Goal: Task Accomplishment & Management: Complete application form

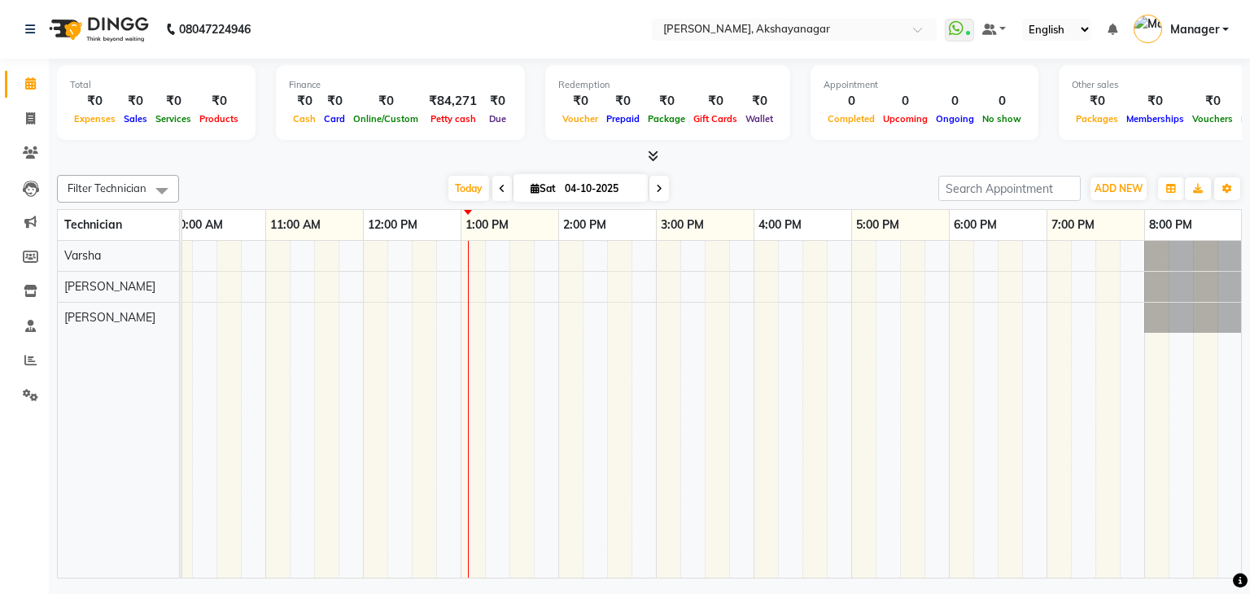
click at [656, 157] on icon at bounding box center [653, 156] width 11 height 12
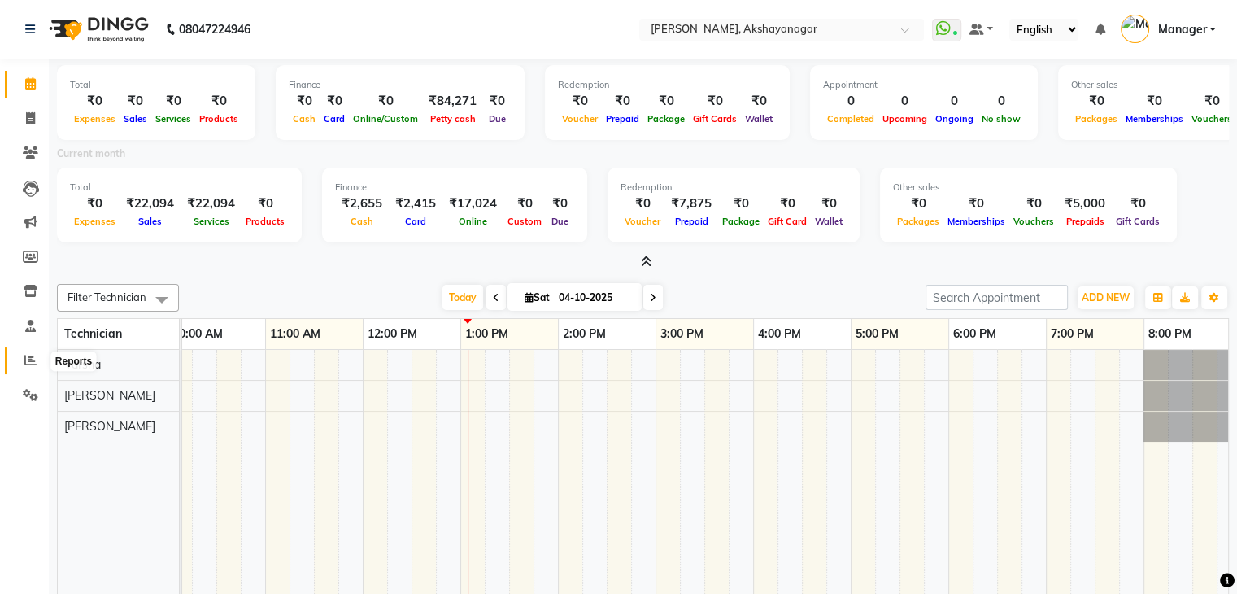
click at [34, 355] on icon at bounding box center [30, 360] width 12 height 12
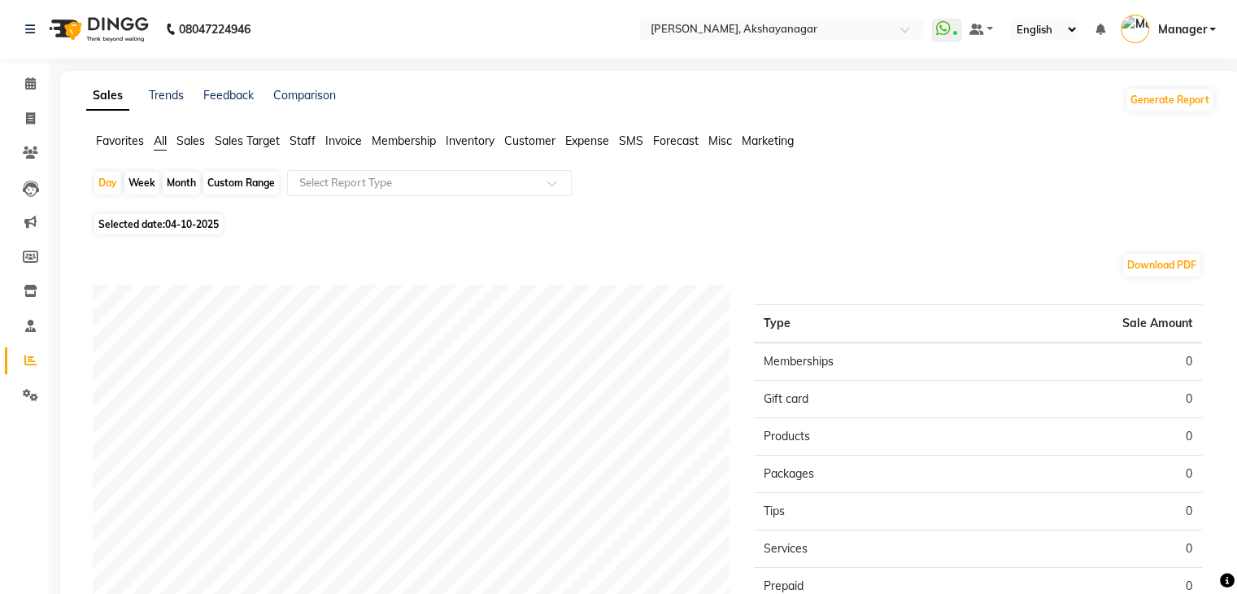
click at [179, 183] on div "Month" at bounding box center [181, 183] width 37 height 23
select select "10"
select select "2025"
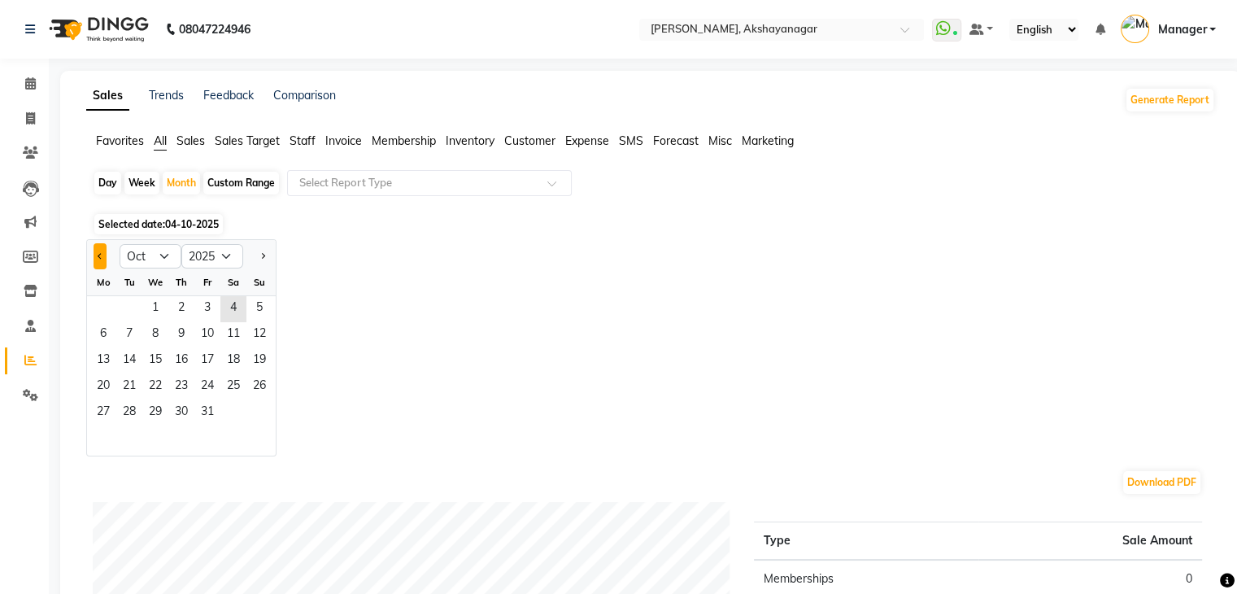
click at [101, 257] on span "Previous month" at bounding box center [101, 255] width 6 height 6
select select "9"
click at [106, 307] on span "1" at bounding box center [103, 309] width 26 height 26
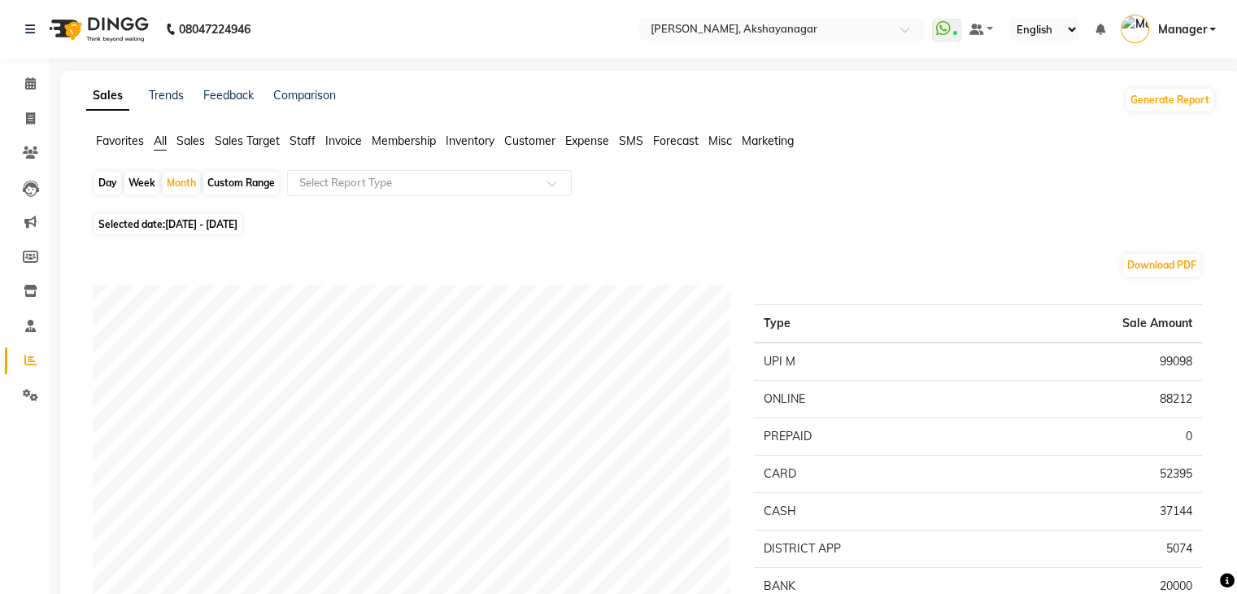
click at [303, 138] on span "Staff" at bounding box center [303, 140] width 26 height 15
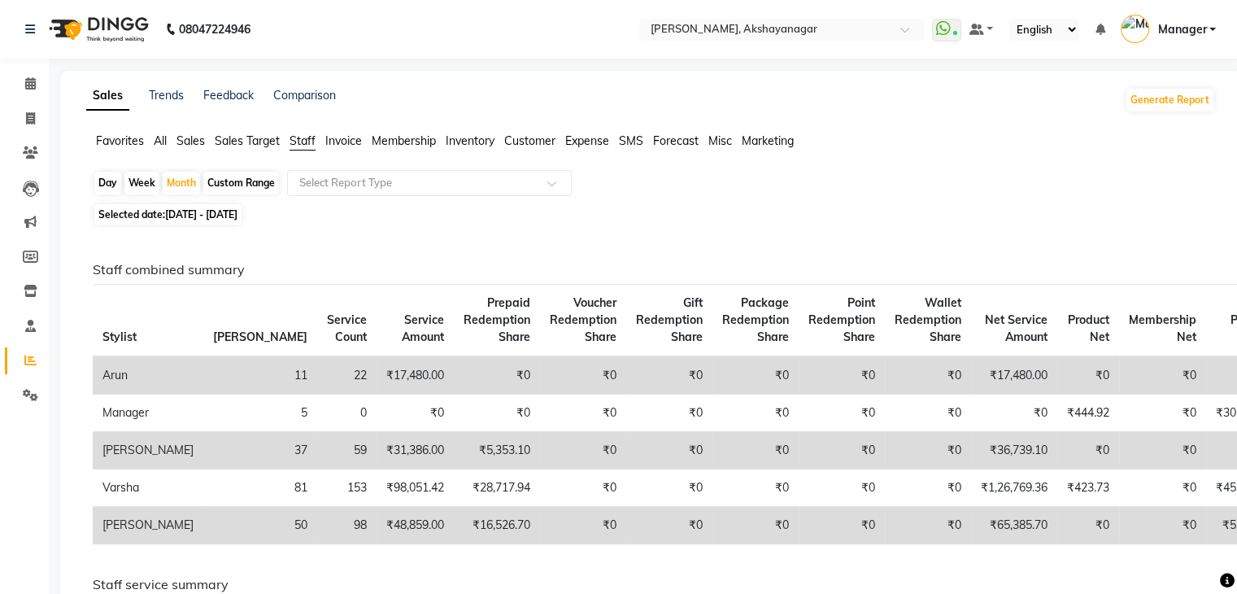
click at [1010, 152] on div "Favorites All Sales Sales Target Staff Invoice Membership Inventory Customer Ex…" at bounding box center [651, 148] width 1154 height 31
click at [20, 121] on span at bounding box center [30, 119] width 28 height 19
select select "service"
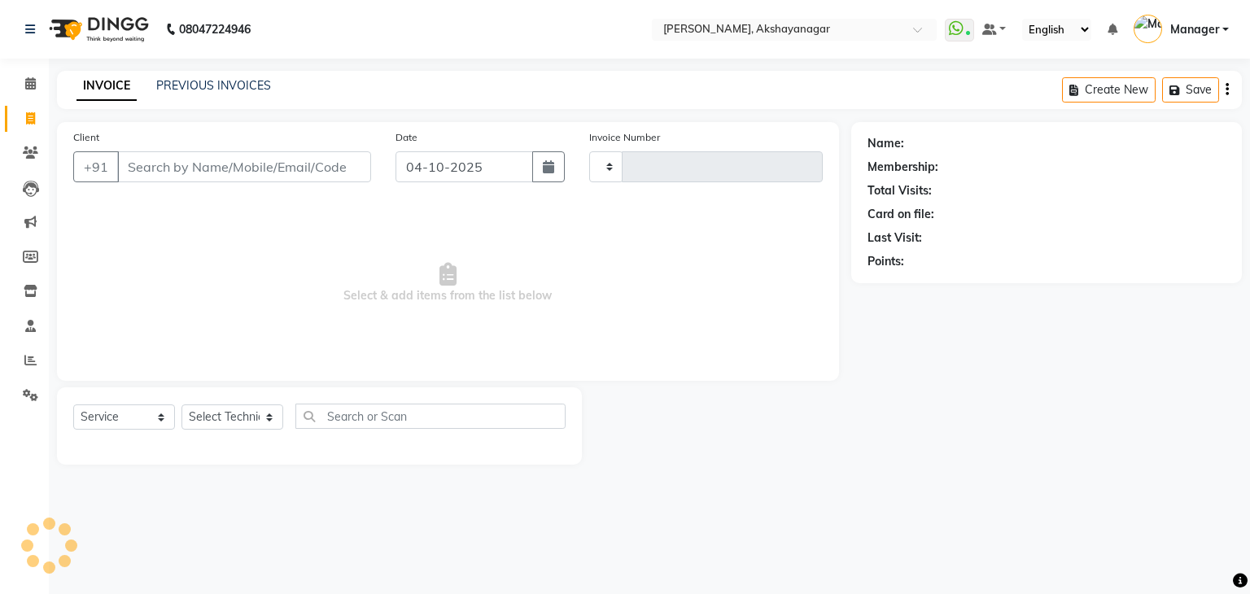
type input "0760"
select select "7395"
click at [231, 414] on select "Select Technician Manager [PERSON_NAME] [PERSON_NAME]" at bounding box center [232, 416] width 102 height 25
select select "91280"
click at [181, 405] on select "Select Technician Manager [PERSON_NAME] [PERSON_NAME]" at bounding box center [232, 416] width 102 height 25
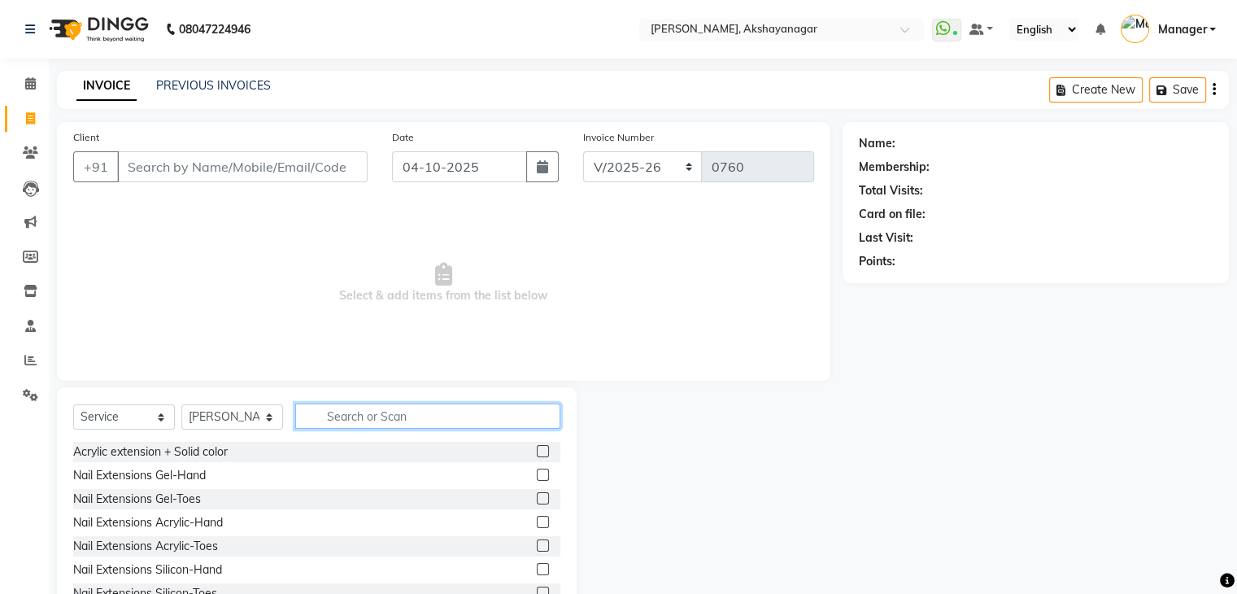
click at [344, 419] on input "text" at bounding box center [427, 415] width 265 height 25
type input "ART"
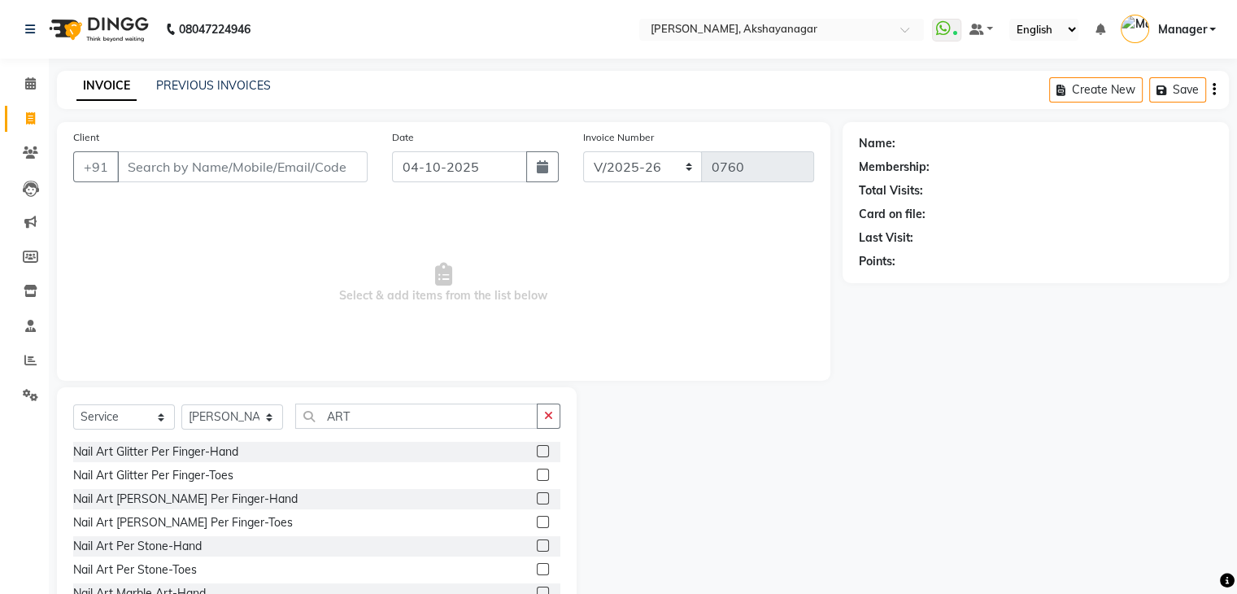
click at [537, 451] on label at bounding box center [543, 451] width 12 height 12
click at [537, 451] on input "checkbox" at bounding box center [542, 452] width 11 height 11
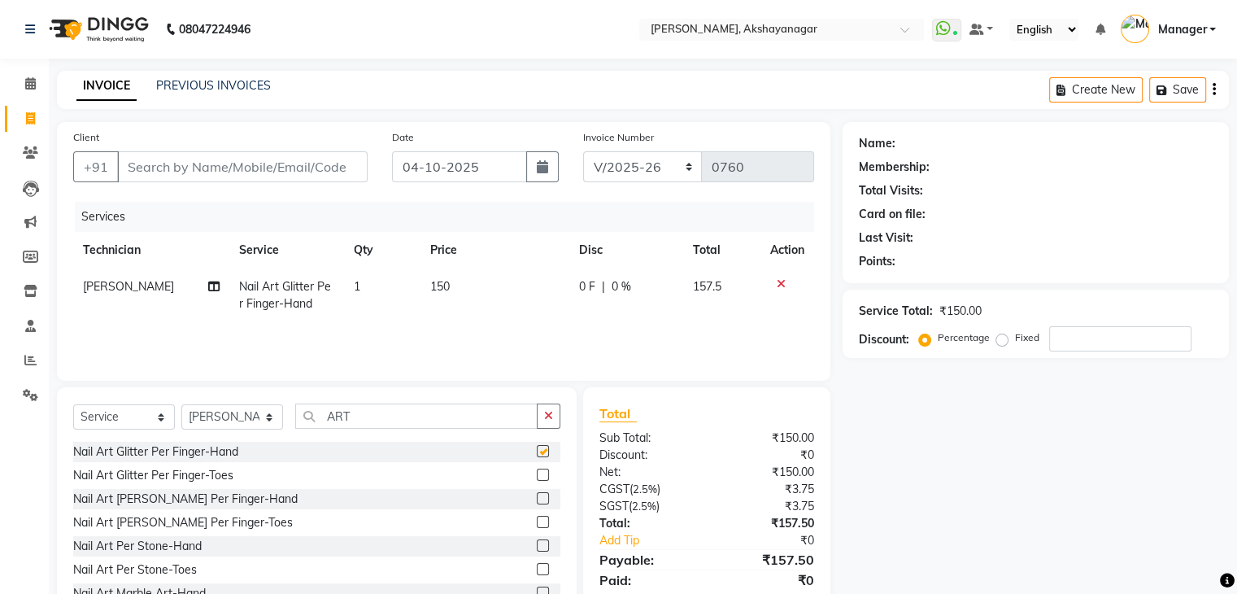
checkbox input "false"
click at [361, 288] on td "1" at bounding box center [382, 295] width 76 height 54
select select "91280"
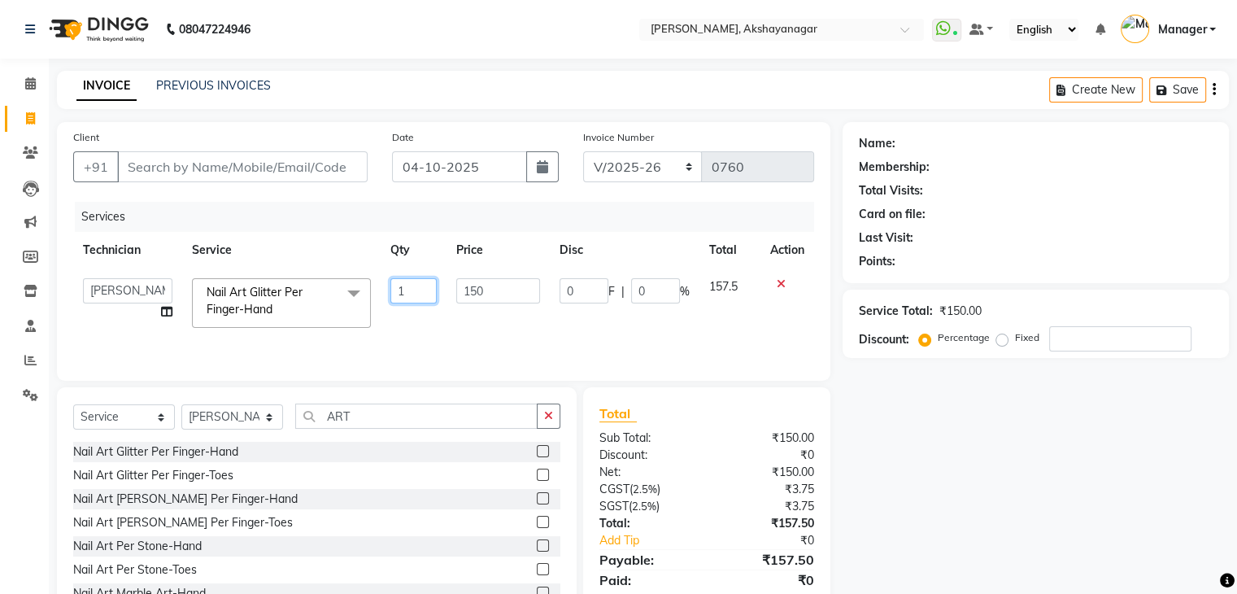
click at [409, 294] on input "1" at bounding box center [413, 290] width 46 height 25
type input "4"
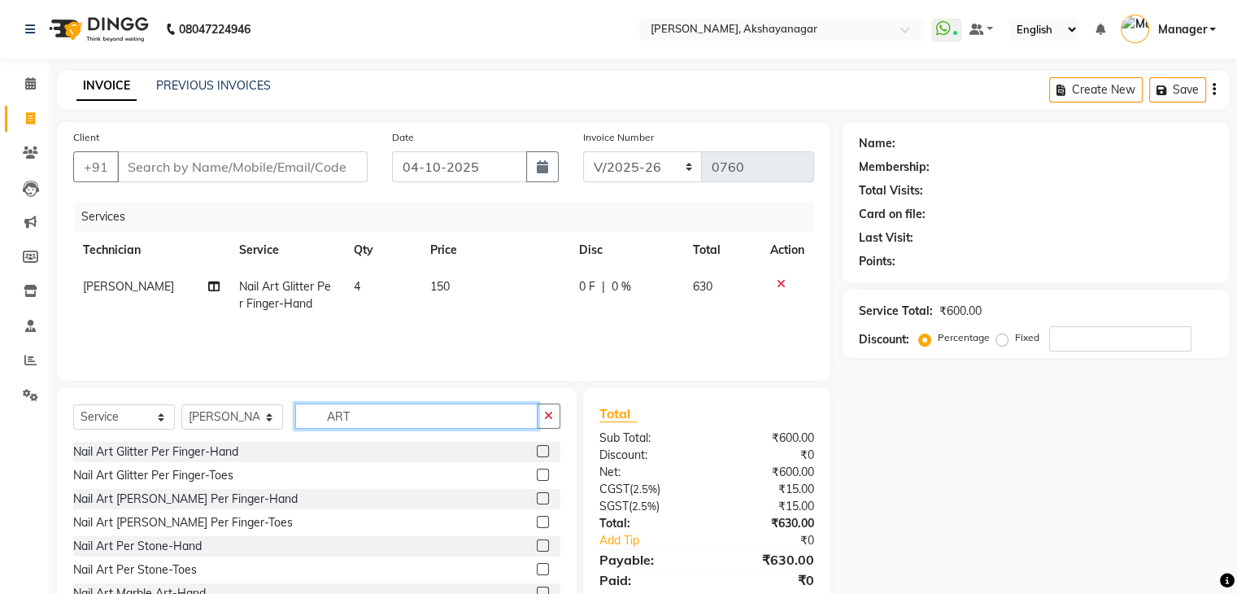
click at [387, 422] on input "ART" at bounding box center [416, 415] width 242 height 25
type input "A"
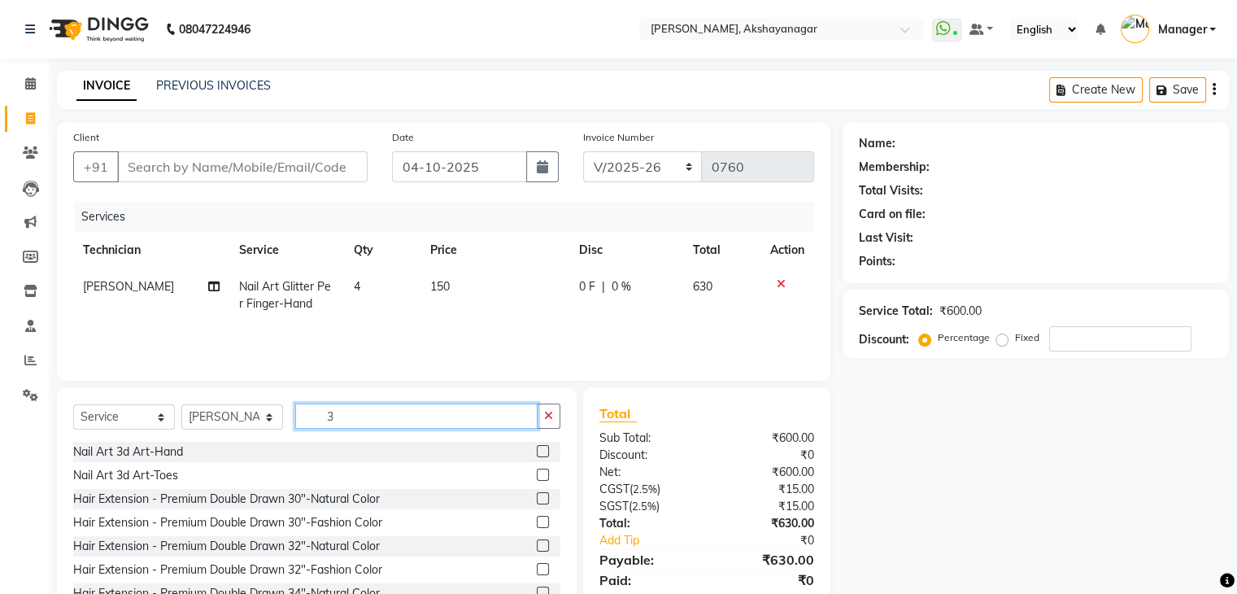
type input "3"
click at [537, 453] on label at bounding box center [543, 451] width 12 height 12
click at [537, 453] on input "checkbox" at bounding box center [542, 452] width 11 height 11
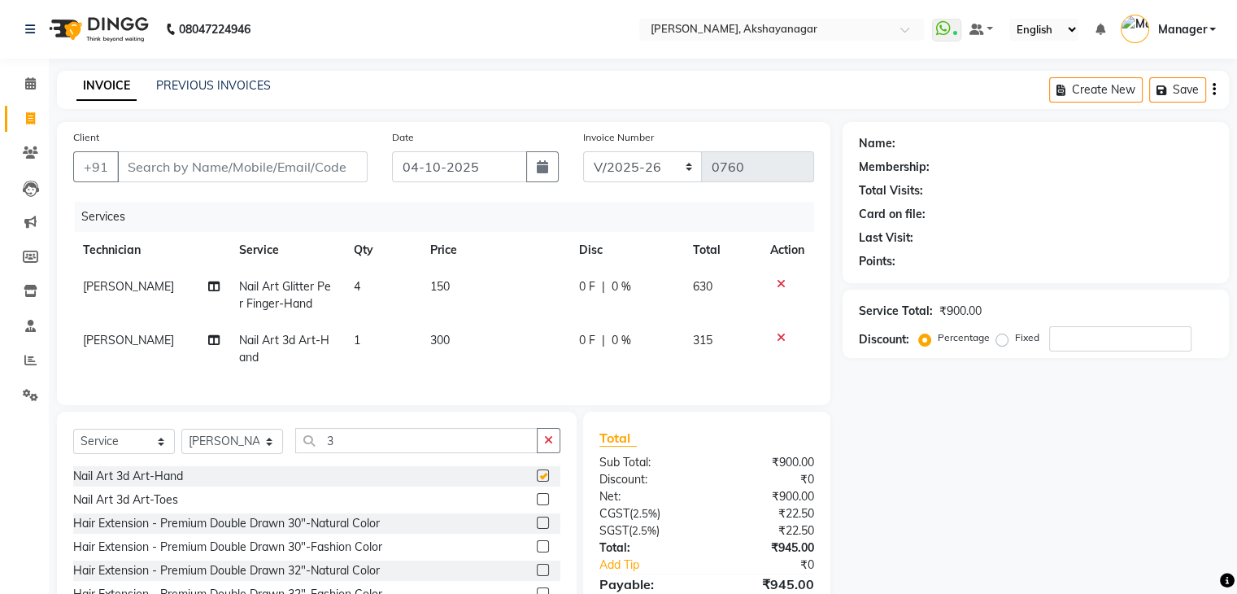
checkbox input "false"
click at [452, 341] on td "300" at bounding box center [495, 349] width 149 height 54
select select "91280"
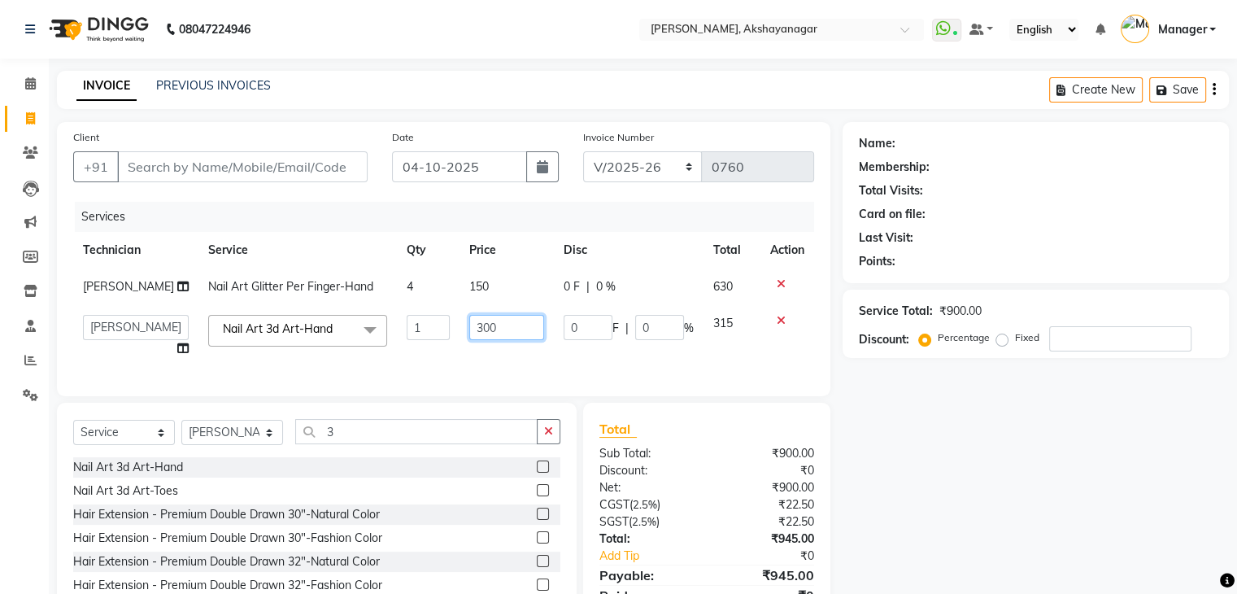
click at [484, 330] on input "300" at bounding box center [506, 327] width 75 height 25
type input "3"
type input "200"
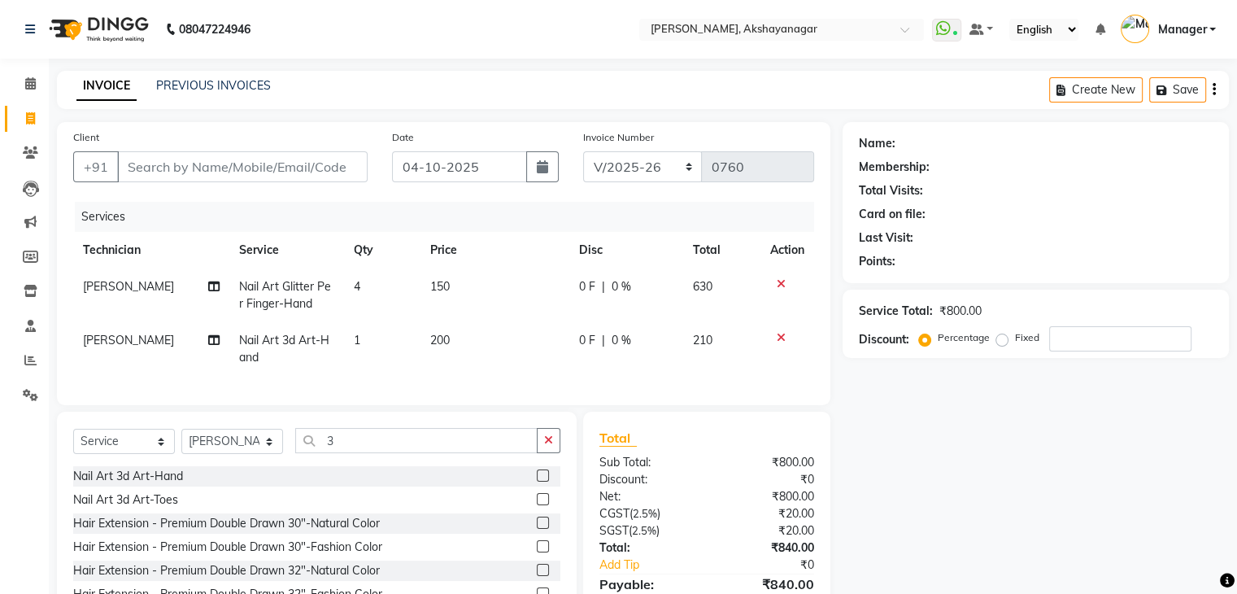
click at [379, 336] on td "1" at bounding box center [382, 349] width 76 height 54
select select "91280"
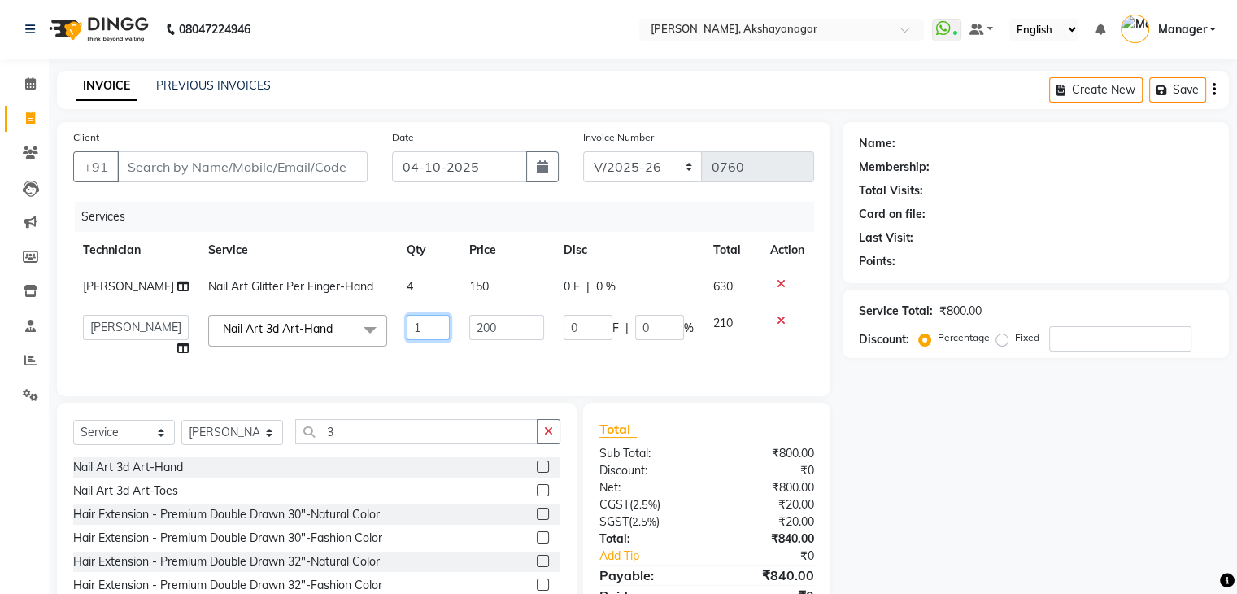
click at [420, 325] on input "1" at bounding box center [429, 327] width 44 height 25
type input "4"
type input "6"
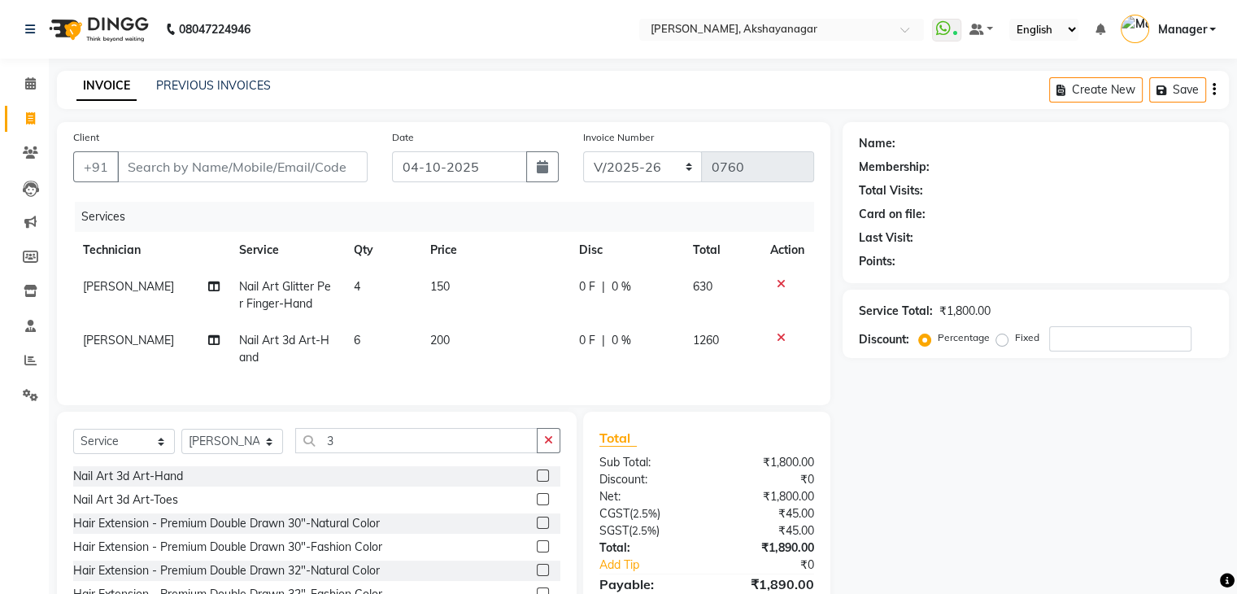
click at [434, 367] on tr "VERONICA Nail Art 3d Art-Hand 6 200 0 F | 0 % 1260" at bounding box center [443, 349] width 741 height 54
click at [392, 450] on input "3" at bounding box center [416, 440] width 242 height 25
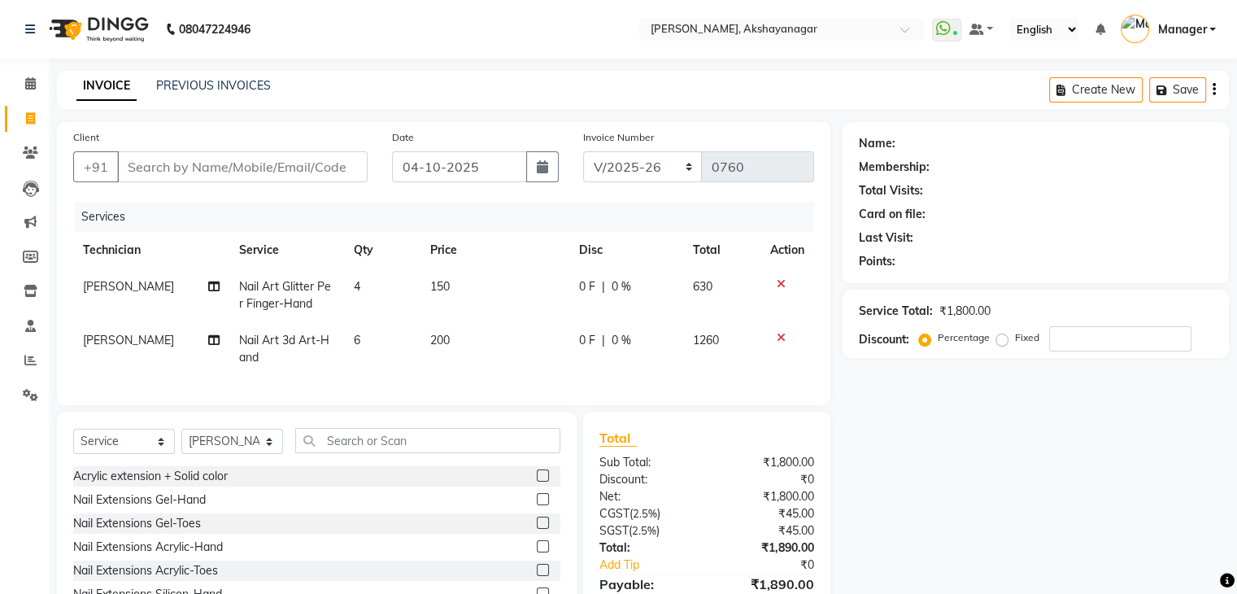
click at [574, 405] on div "Client +91 Date 04-10-2025 Invoice Number BTH/2025-26 RED/2025-26 V/2025 V/2025…" at bounding box center [444, 263] width 774 height 283
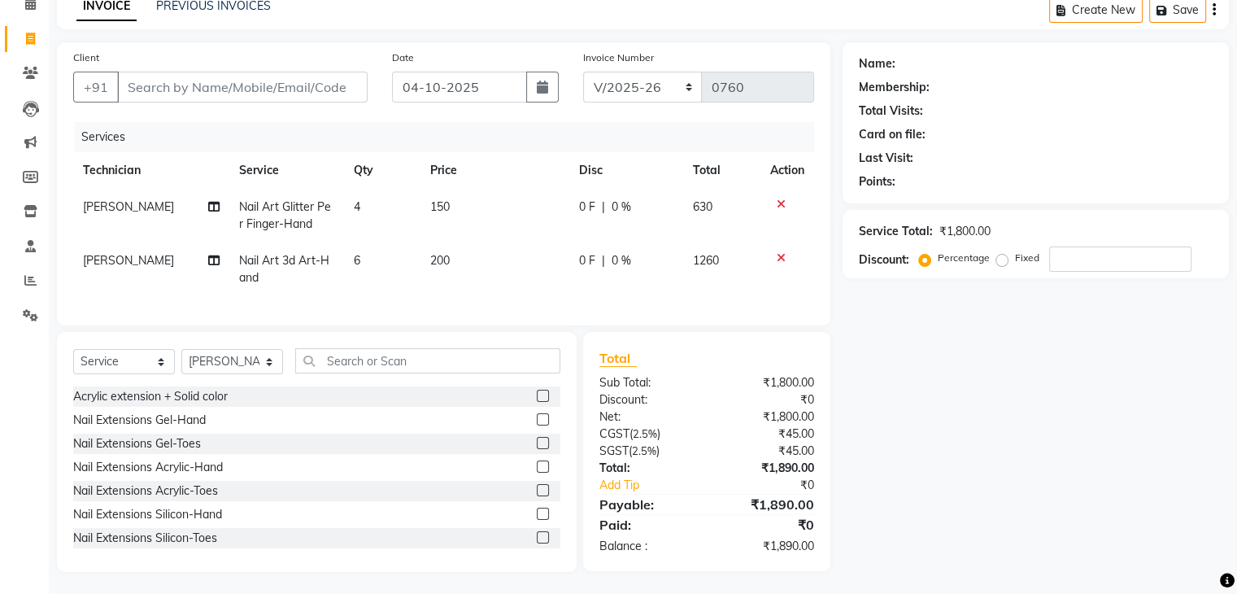
scroll to position [95, 0]
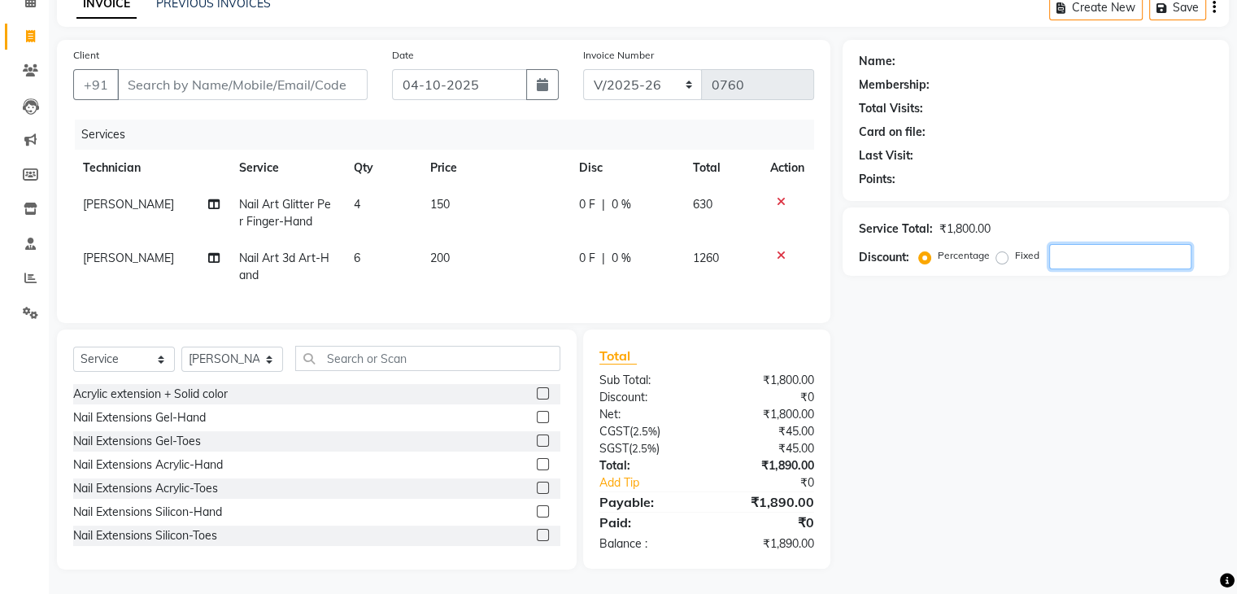
click at [1074, 245] on input "number" at bounding box center [1120, 256] width 142 height 25
type input "10"
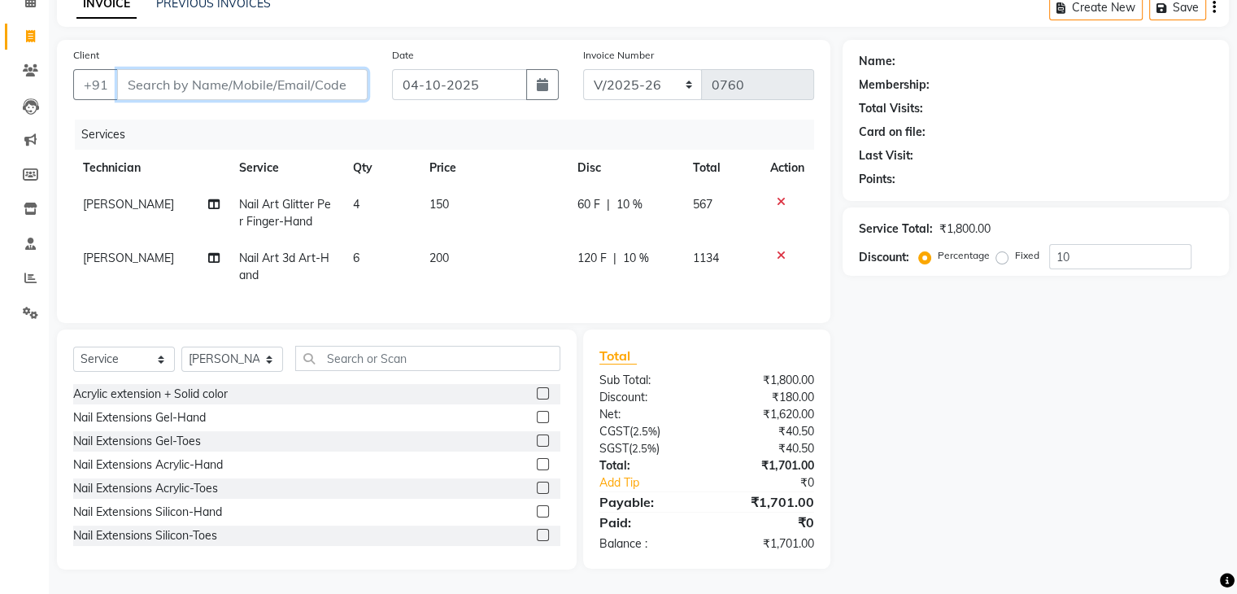
click at [205, 69] on input "Client" at bounding box center [242, 84] width 251 height 31
click at [199, 70] on input "Client" at bounding box center [242, 84] width 251 height 31
type input "8"
type input "0"
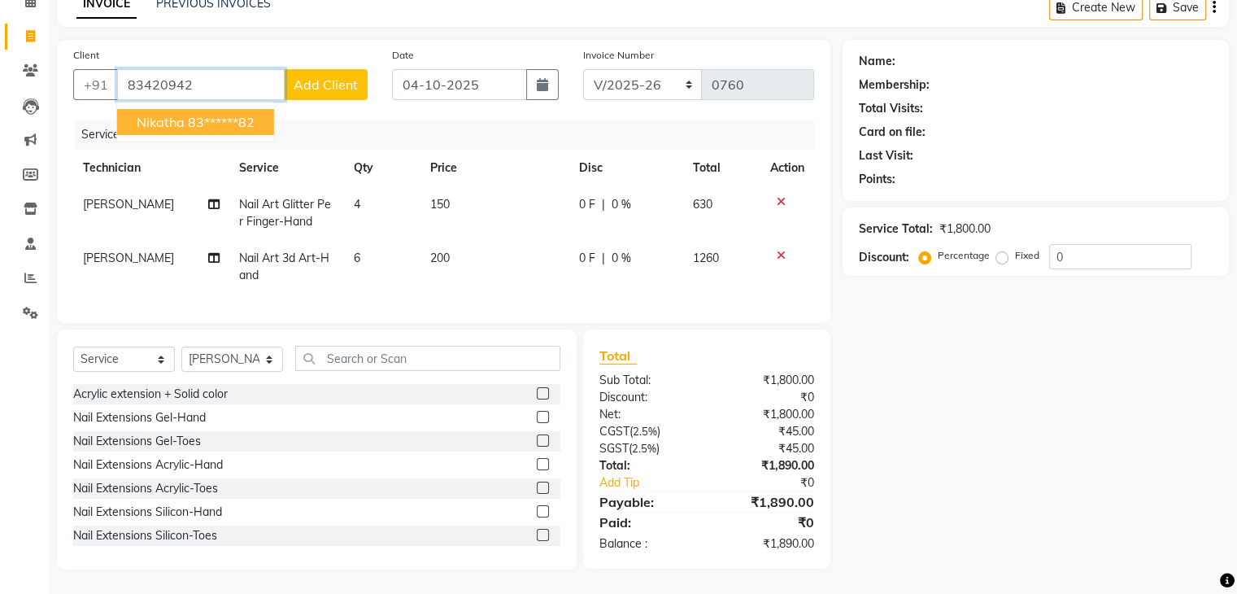
click at [183, 115] on span "Nikatha" at bounding box center [161, 122] width 48 height 16
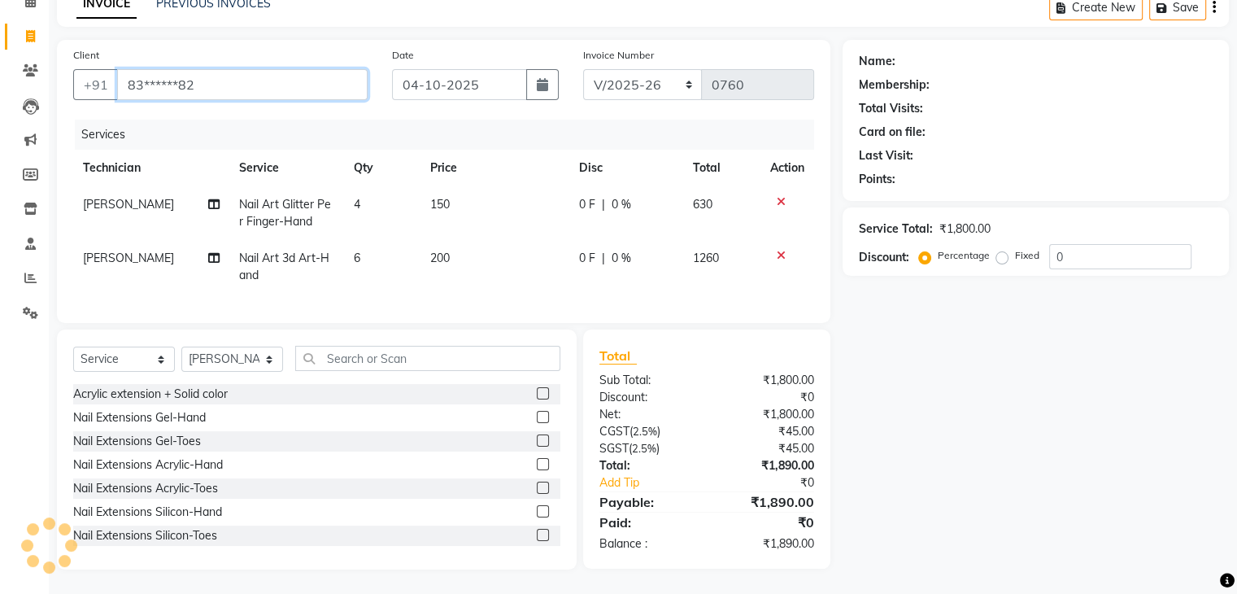
type input "83******82"
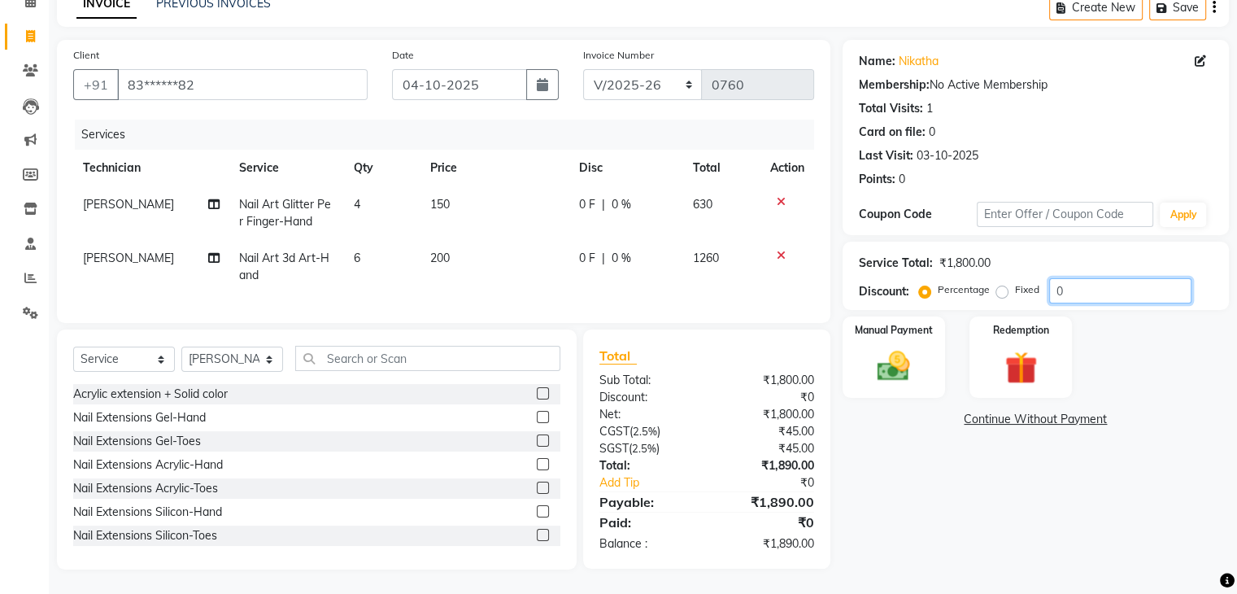
click at [1088, 279] on input "0" at bounding box center [1120, 290] width 142 height 25
type input "010"
click at [931, 333] on div "Manual Payment" at bounding box center [893, 357] width 107 height 84
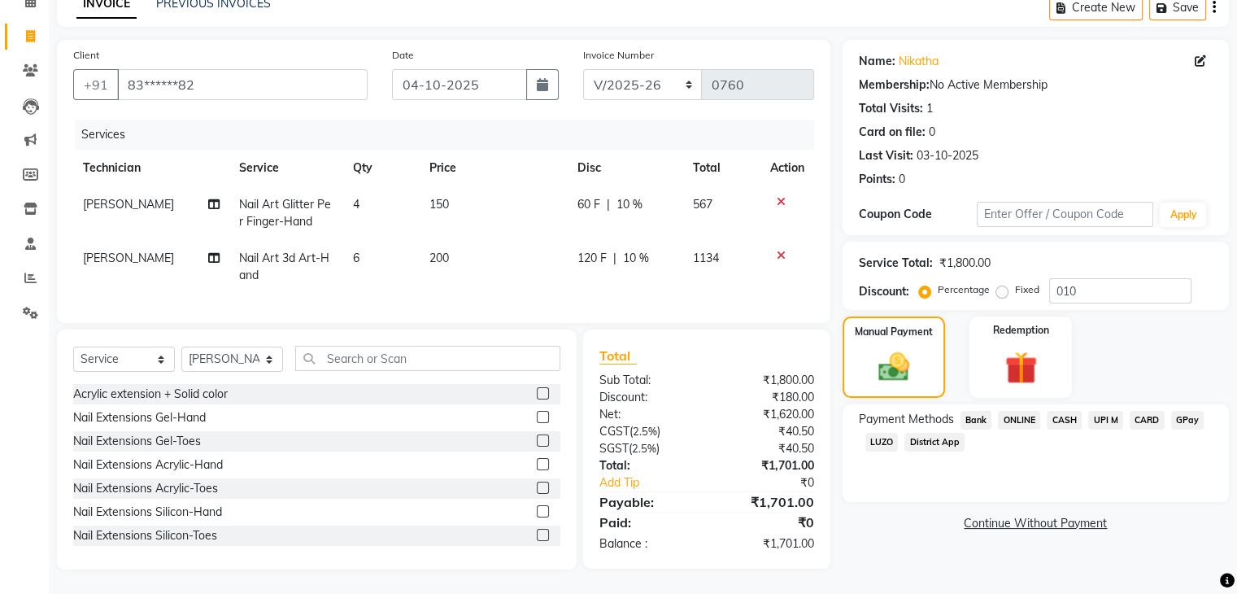
click at [1064, 411] on span "CASH" at bounding box center [1064, 420] width 35 height 19
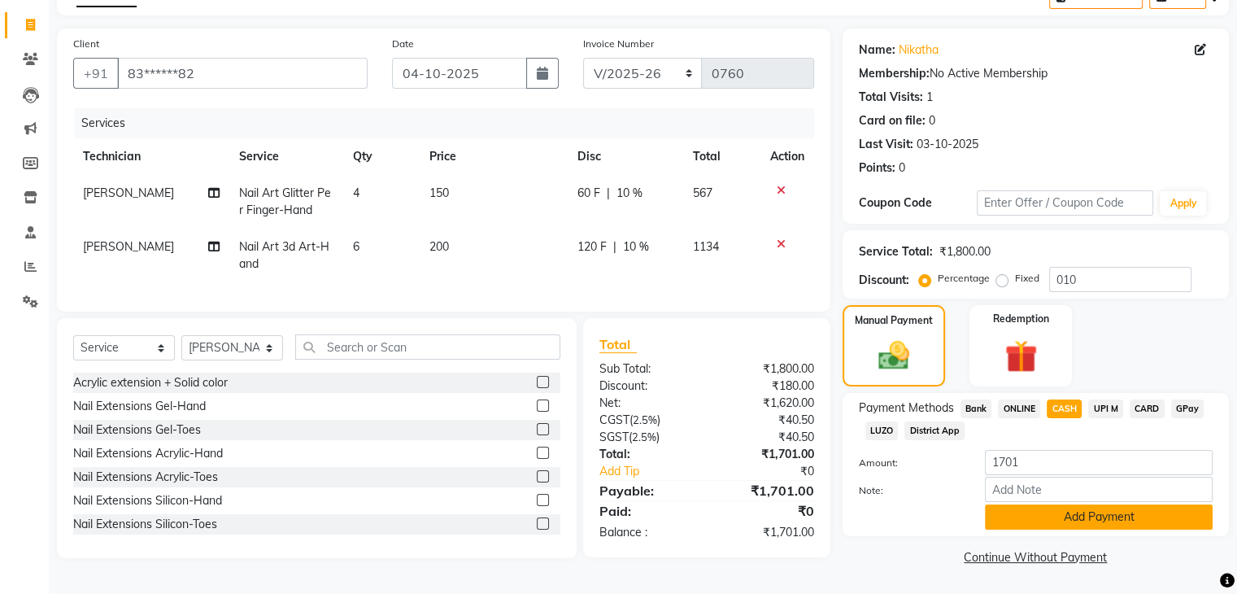
click at [1149, 515] on button "Add Payment" at bounding box center [1099, 516] width 228 height 25
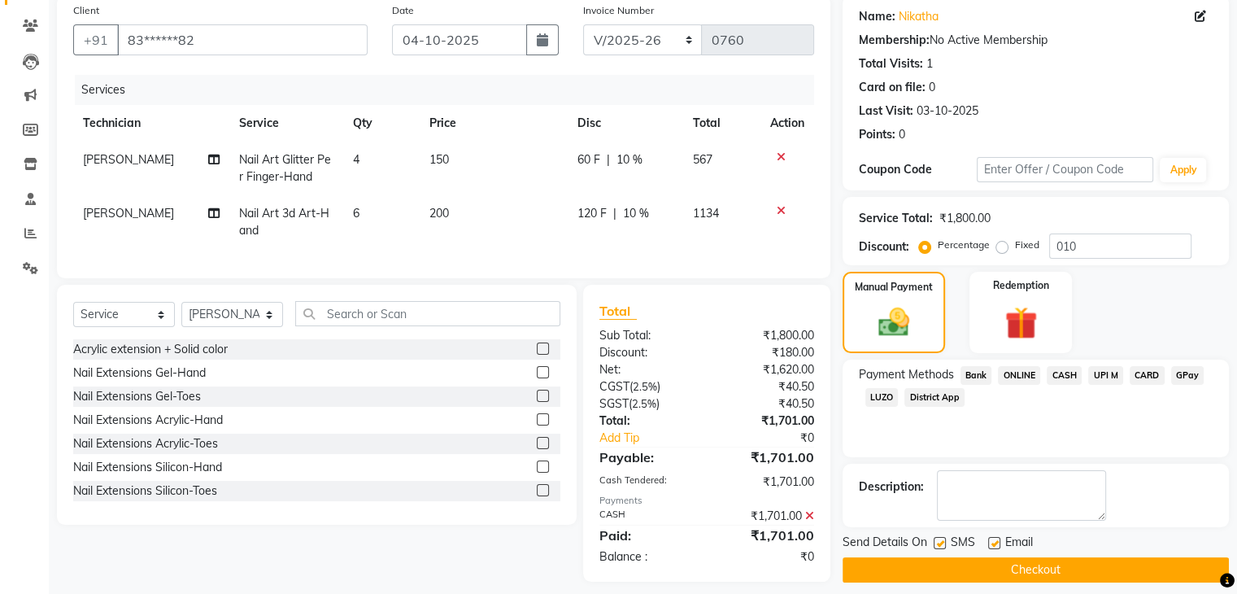
scroll to position [152, 0]
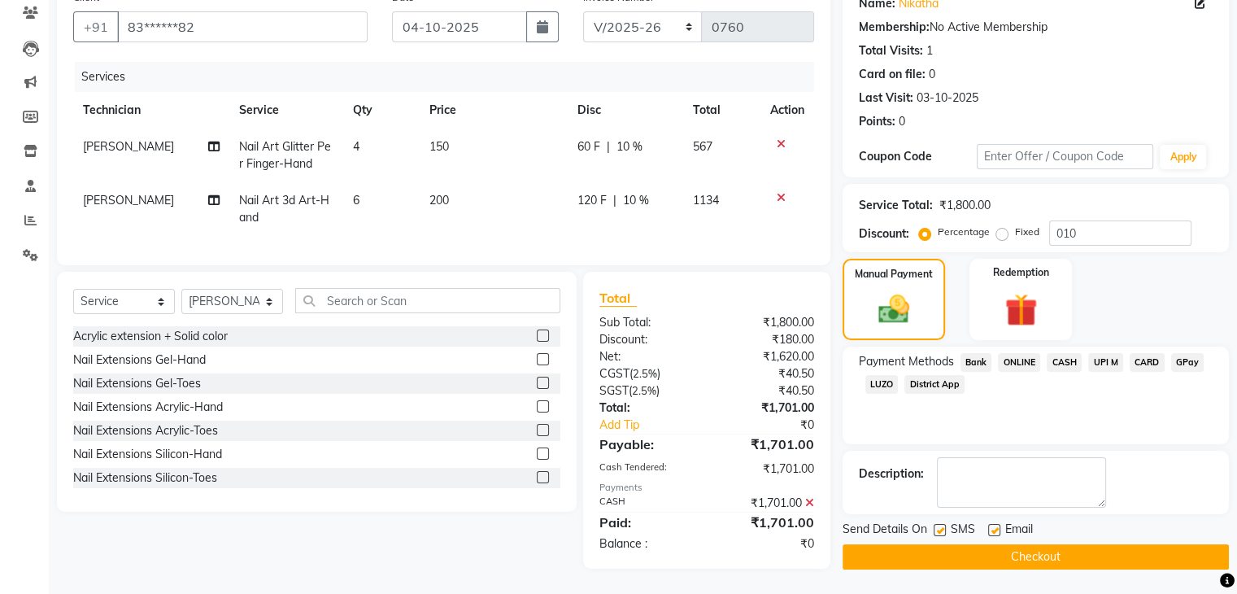
click at [1079, 544] on button "Checkout" at bounding box center [1036, 556] width 386 height 25
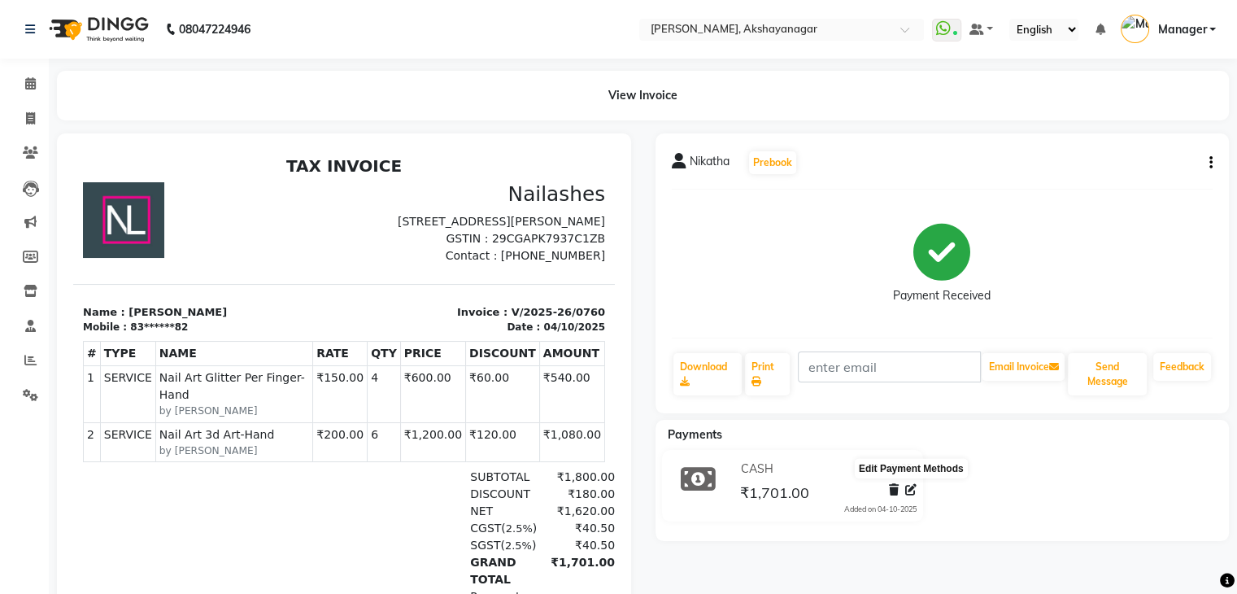
click at [911, 488] on icon at bounding box center [910, 489] width 11 height 11
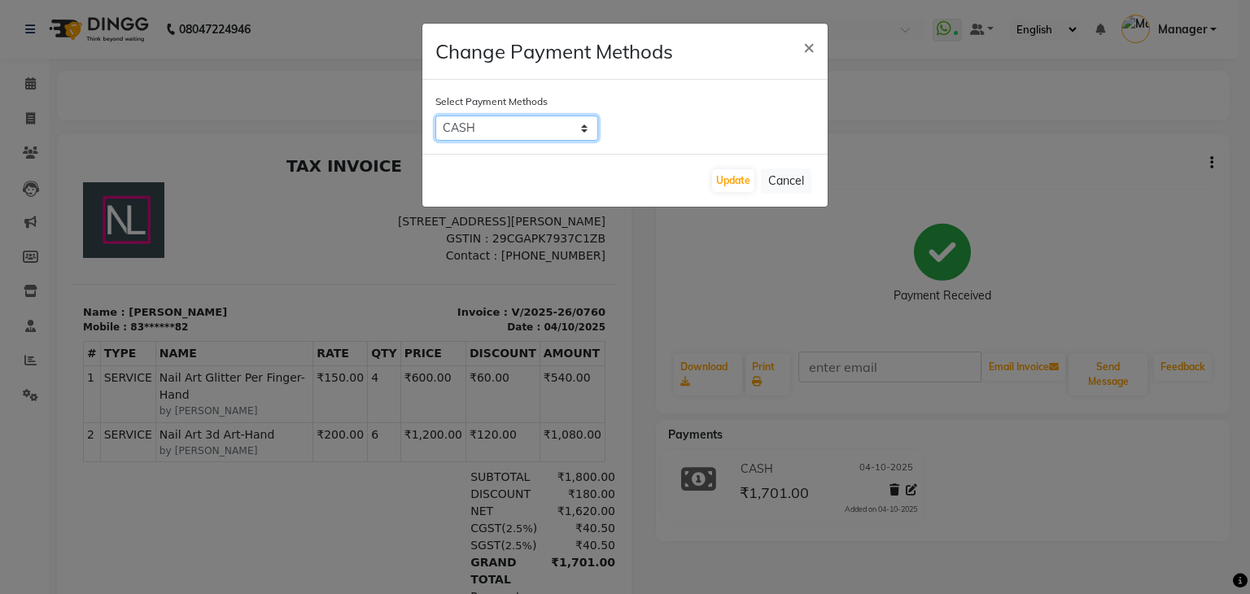
click at [587, 130] on select "Bank ONLINE CASH UPI M CARD GPay LUZO District App" at bounding box center [516, 128] width 163 height 25
select select "43"
click at [435, 116] on select "Bank ONLINE CASH UPI M CARD GPay LUZO District App" at bounding box center [516, 128] width 163 height 25
click at [722, 178] on button "Update" at bounding box center [733, 180] width 42 height 23
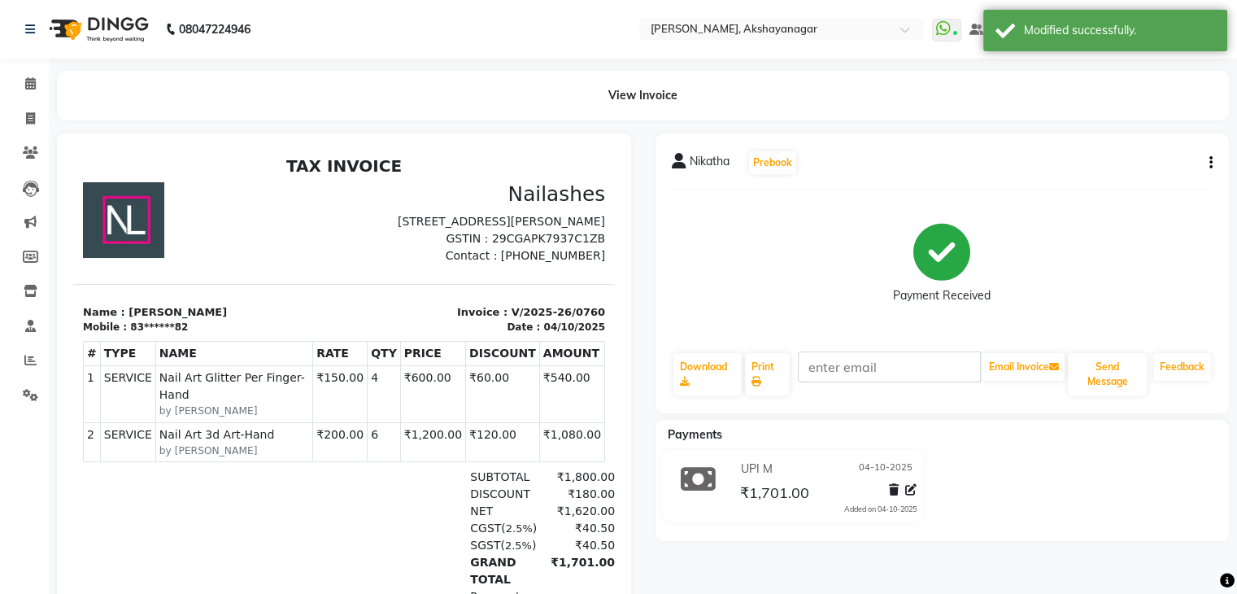
click at [498, 24] on nav "08047224946 Select Location × Nailashes, Akshayanagar WhatsApp Status ✕ Status:…" at bounding box center [618, 29] width 1237 height 59
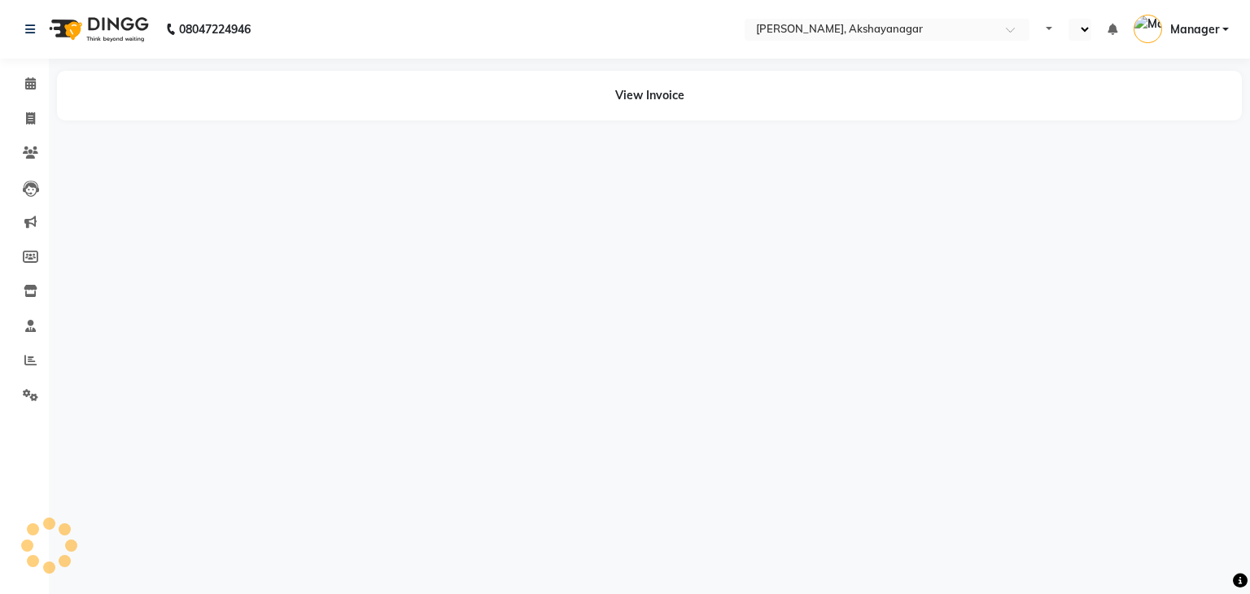
select select "en"
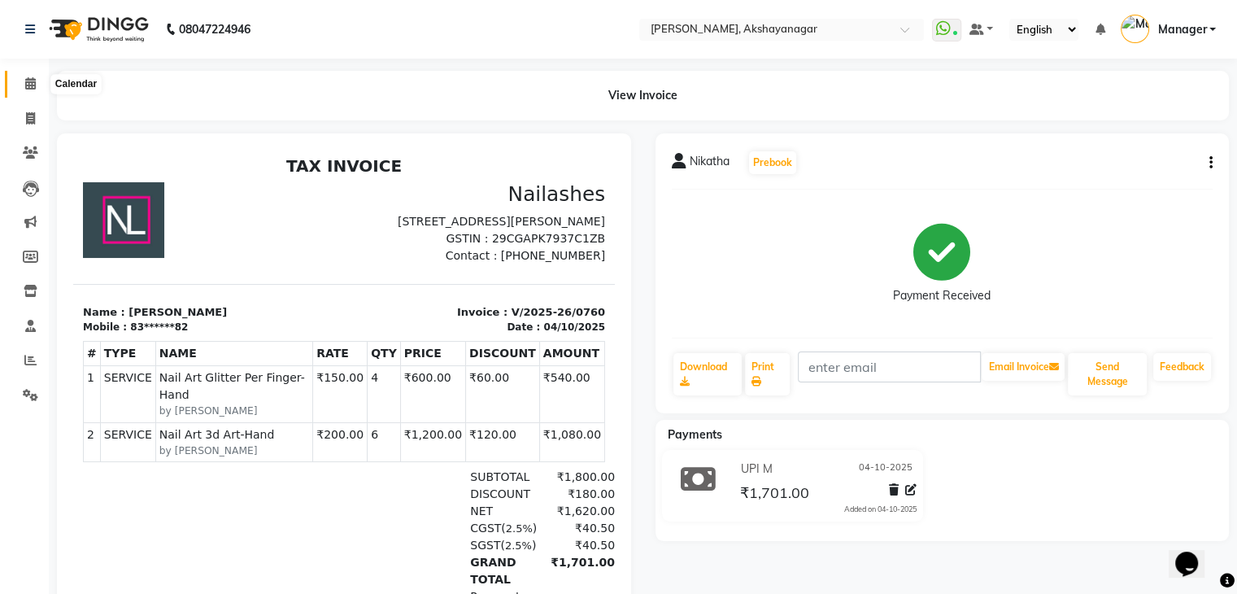
click at [29, 85] on icon at bounding box center [30, 83] width 11 height 12
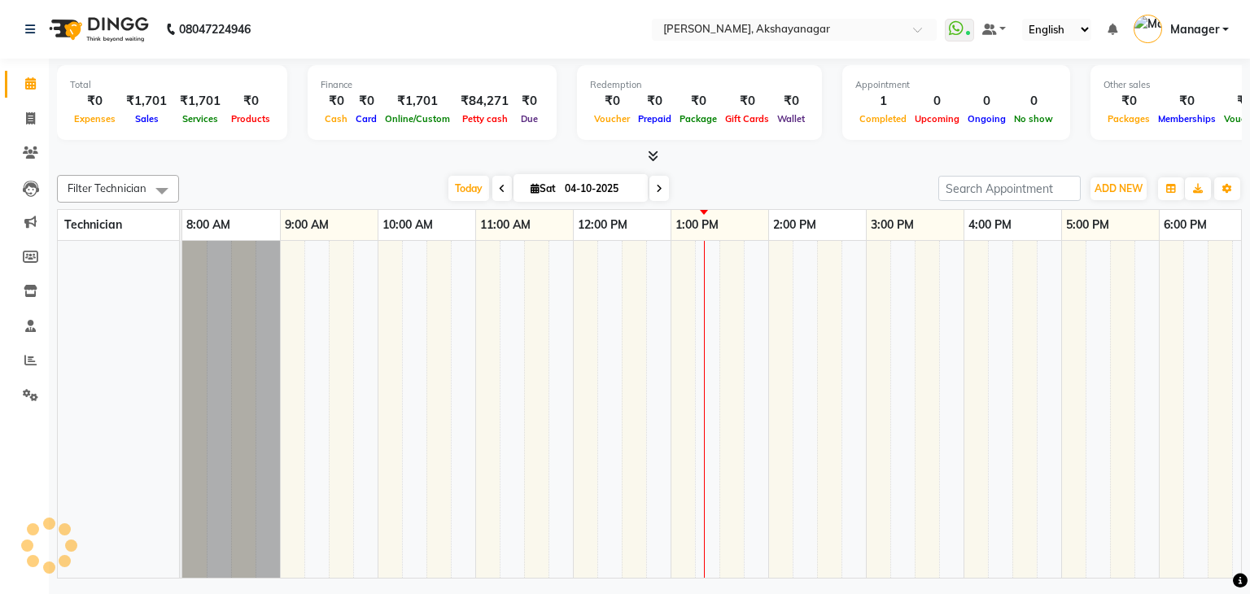
click at [296, 164] on div "Total ₹0 Expenses ₹1,701 Sales ₹1,701 Services ₹0 Products Finance ₹0 Cash ₹0 C…" at bounding box center [649, 321] width 1201 height 524
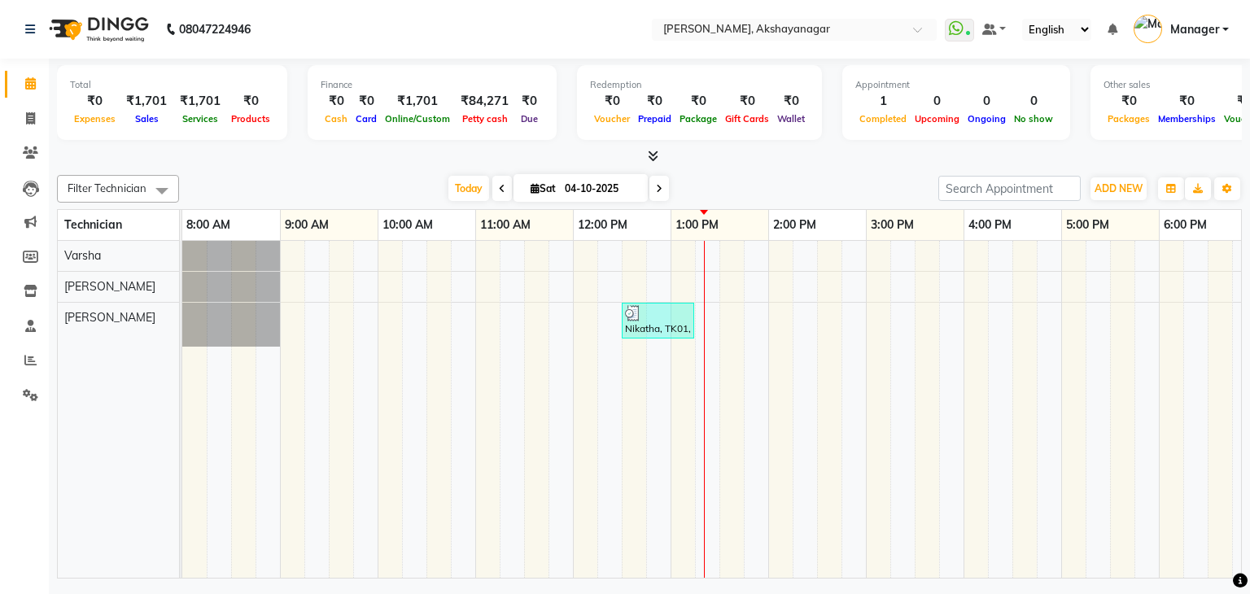
click at [652, 154] on icon at bounding box center [653, 156] width 11 height 12
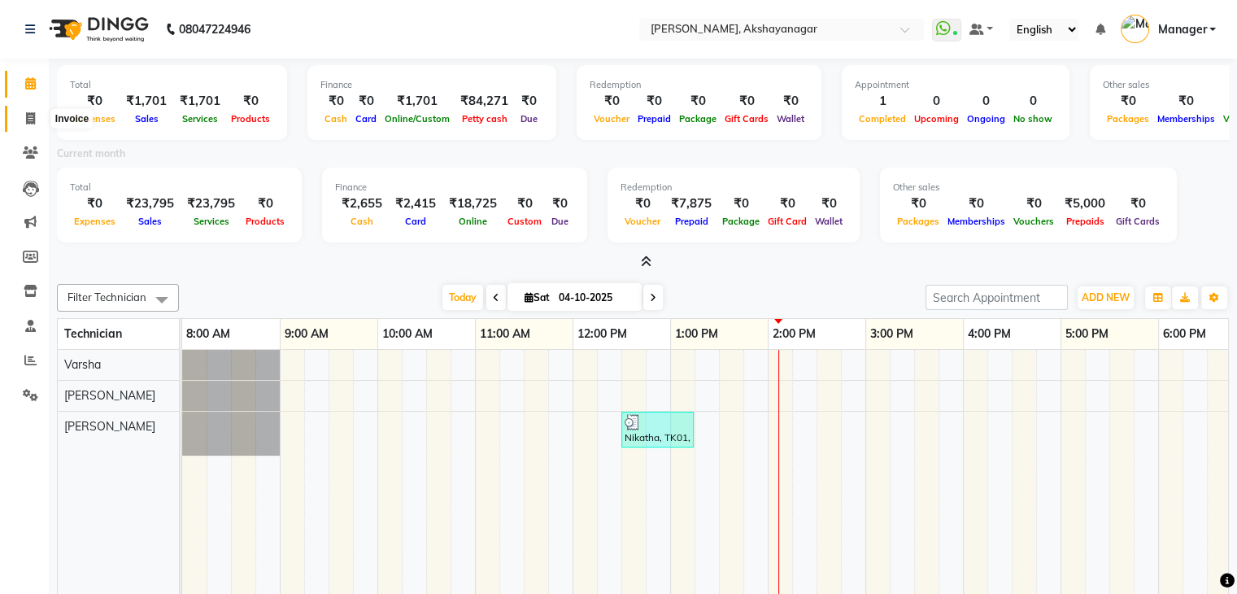
click at [28, 112] on icon at bounding box center [30, 118] width 9 height 12
select select "service"
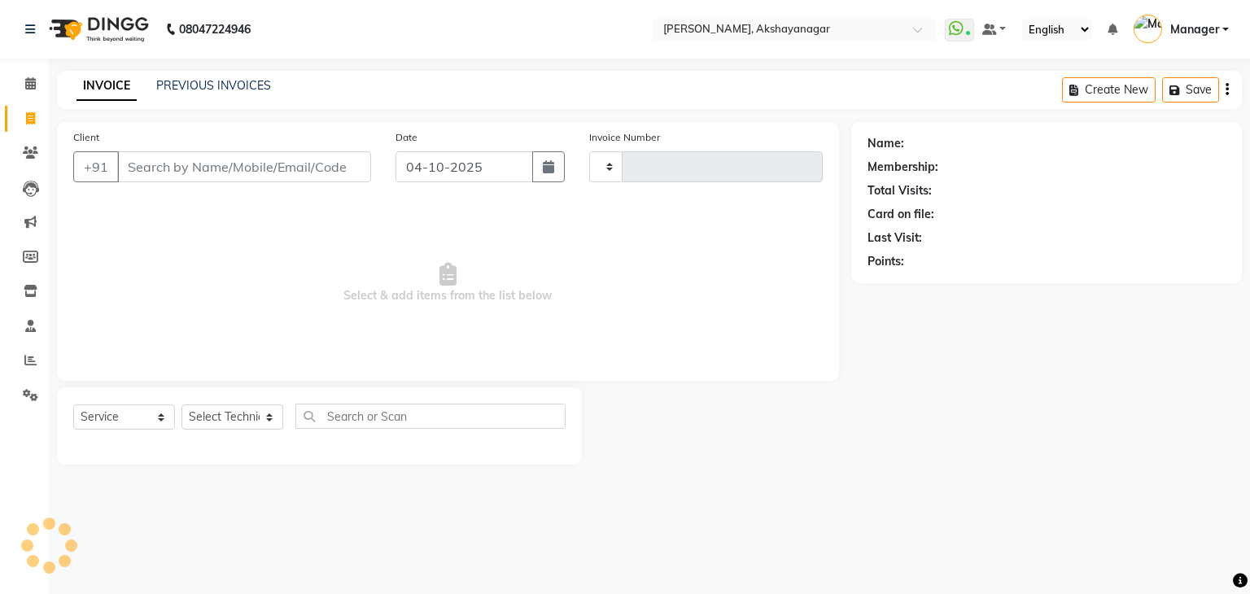
type input "0761"
select select "7395"
click at [194, 166] on input "Client" at bounding box center [244, 166] width 254 height 31
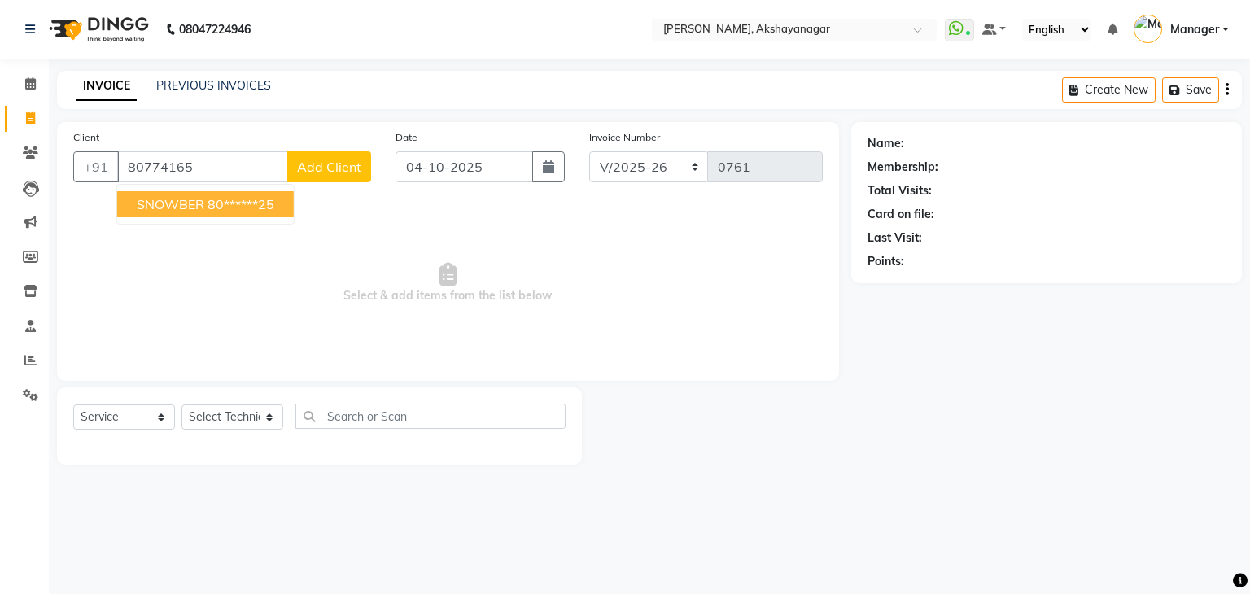
click at [176, 207] on span "SNOWBER" at bounding box center [171, 204] width 68 height 16
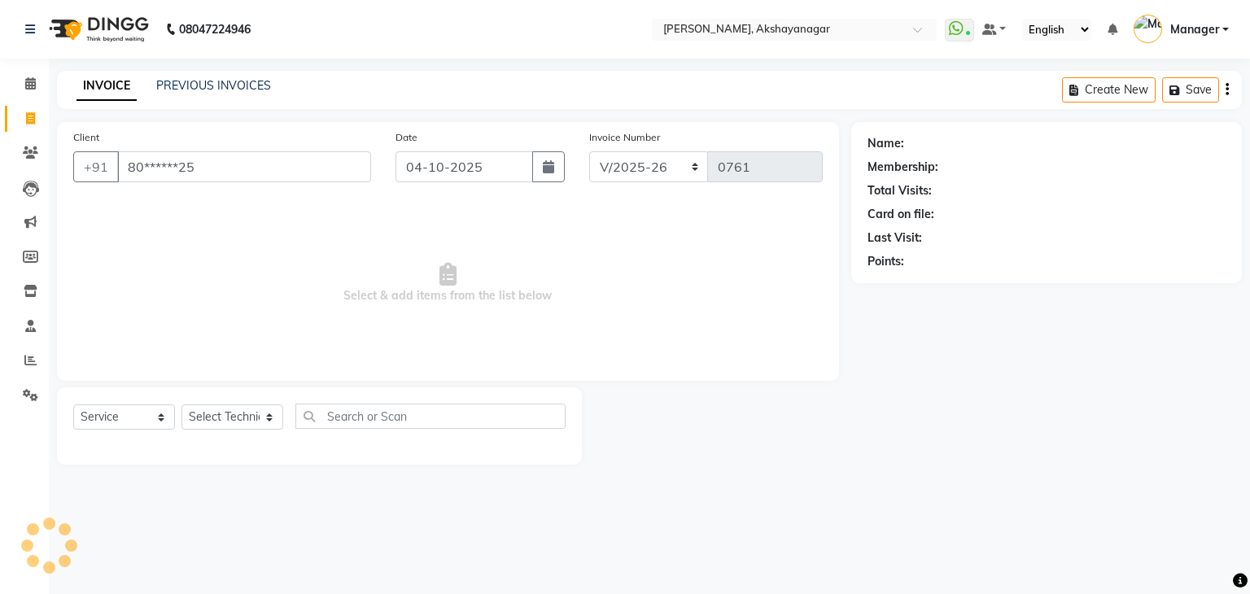
type input "80******25"
select select "1: Object"
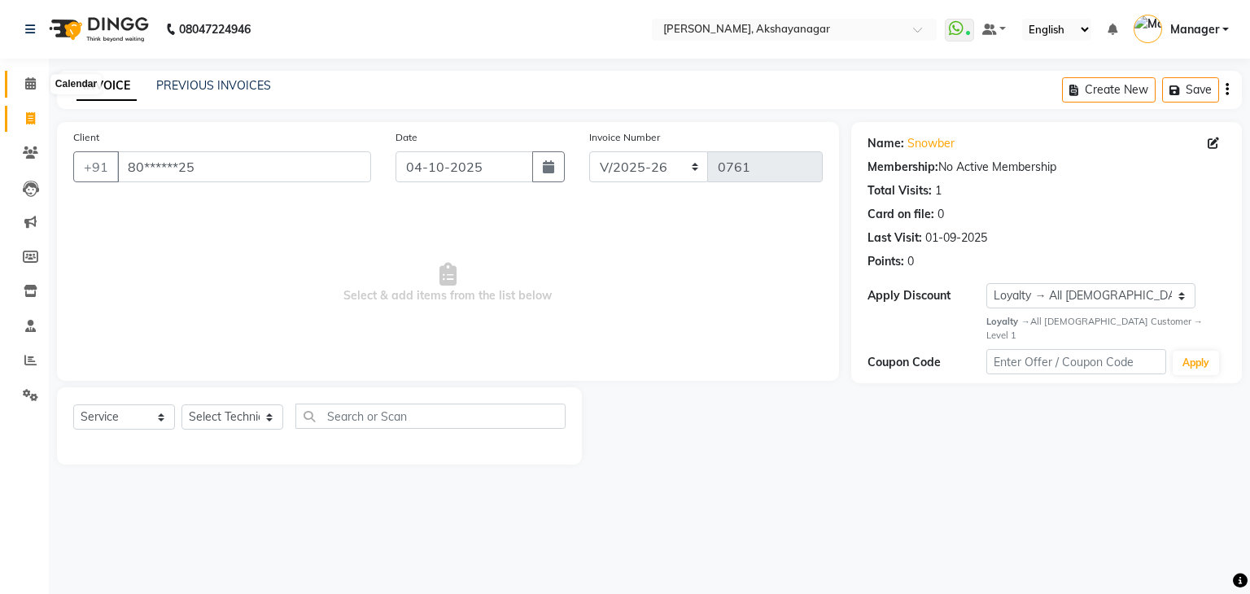
click at [31, 85] on icon at bounding box center [30, 83] width 11 height 12
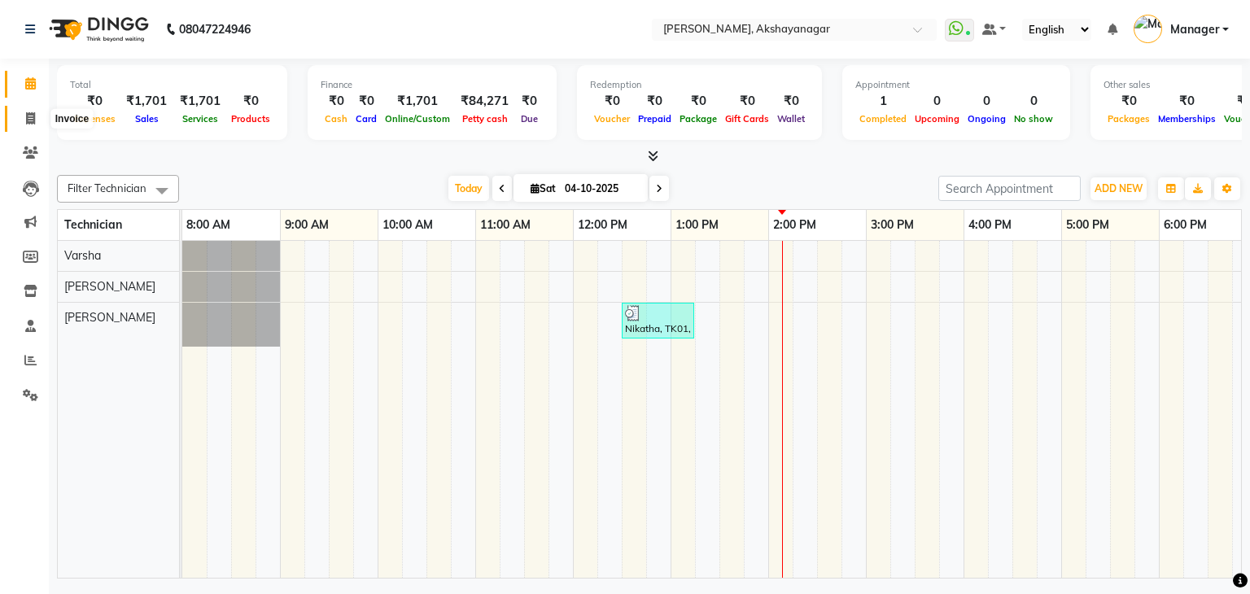
click at [35, 117] on span at bounding box center [30, 119] width 28 height 19
select select "service"
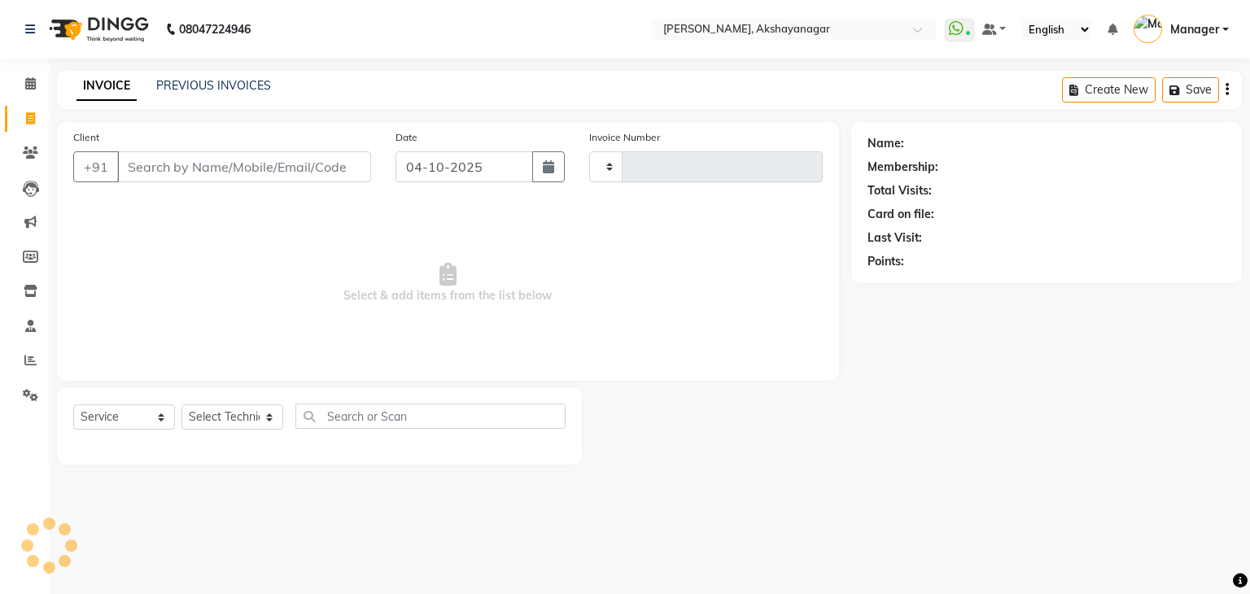
type input "0761"
select select "7395"
click at [175, 167] on input "Client" at bounding box center [244, 166] width 254 height 31
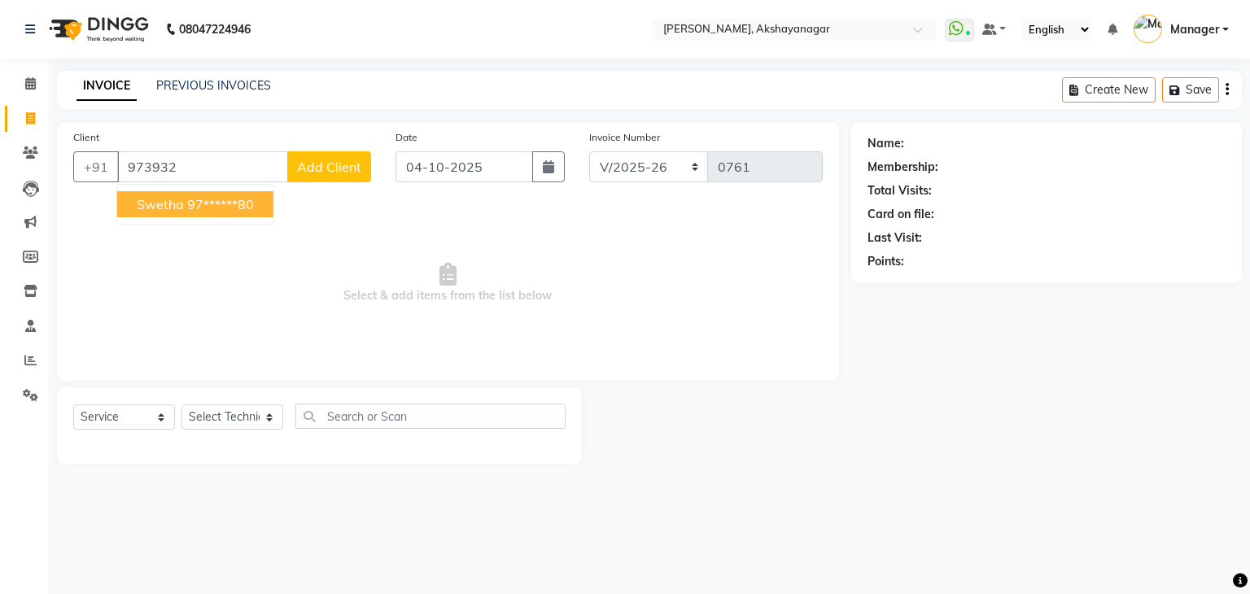
click at [166, 206] on span "Swetha" at bounding box center [160, 204] width 47 height 16
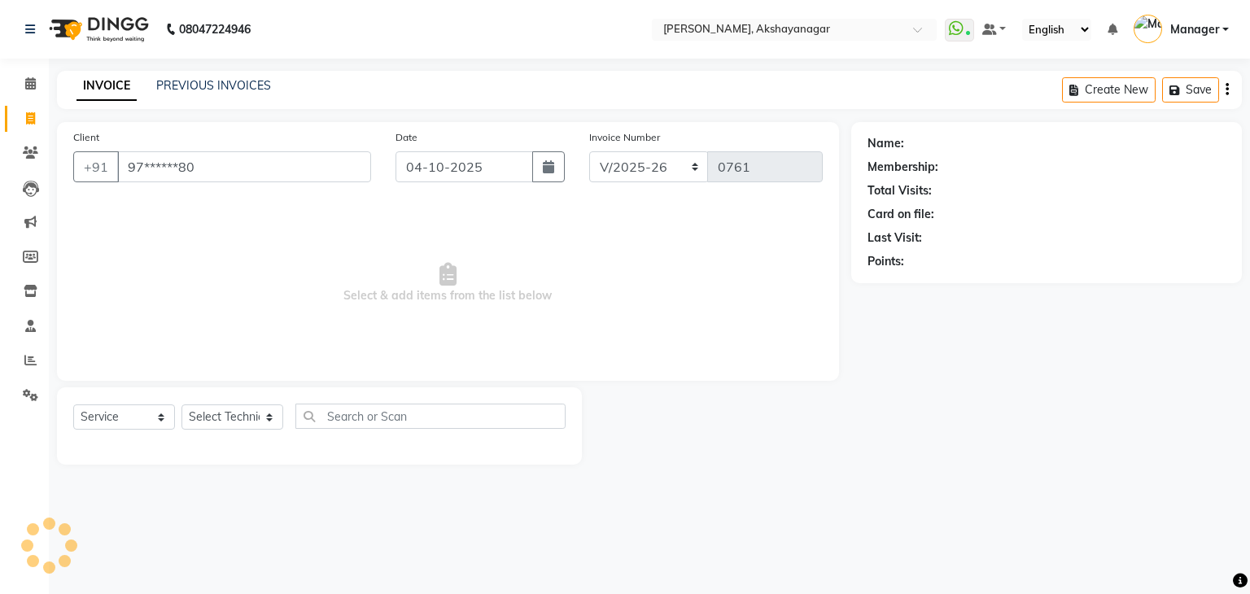
type input "97******80"
select select "1: Object"
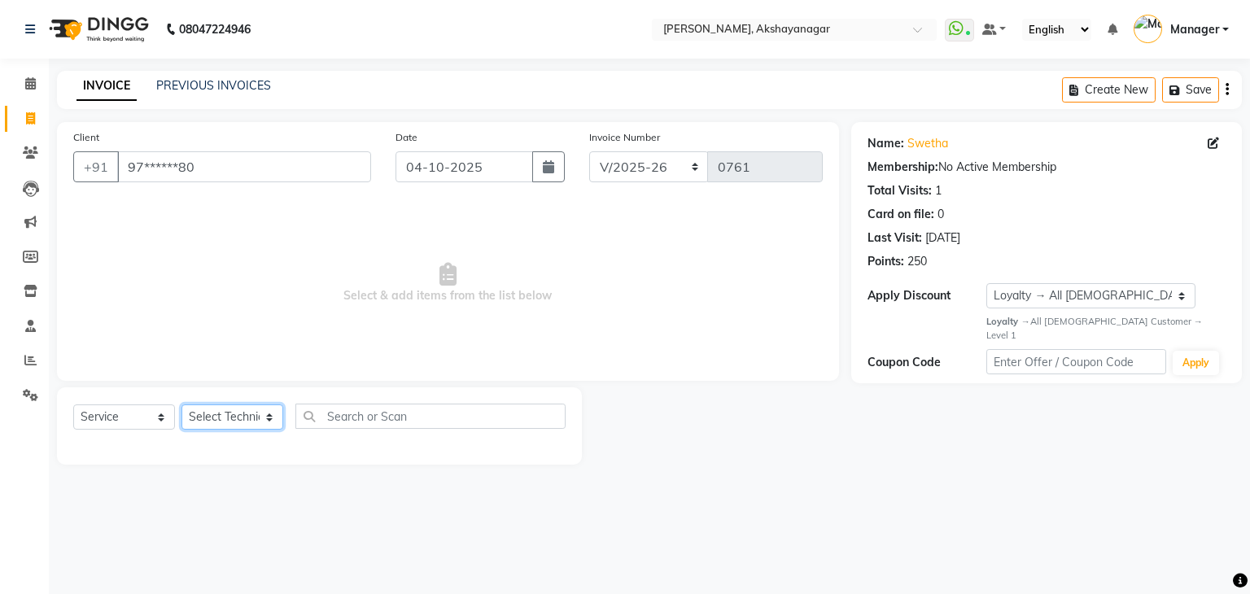
click at [221, 417] on select "Select Technician Manager [PERSON_NAME] [PERSON_NAME]" at bounding box center [232, 416] width 102 height 25
select select "86675"
click at [181, 405] on select "Select Technician Manager [PERSON_NAME] [PERSON_NAME]" at bounding box center [232, 416] width 102 height 25
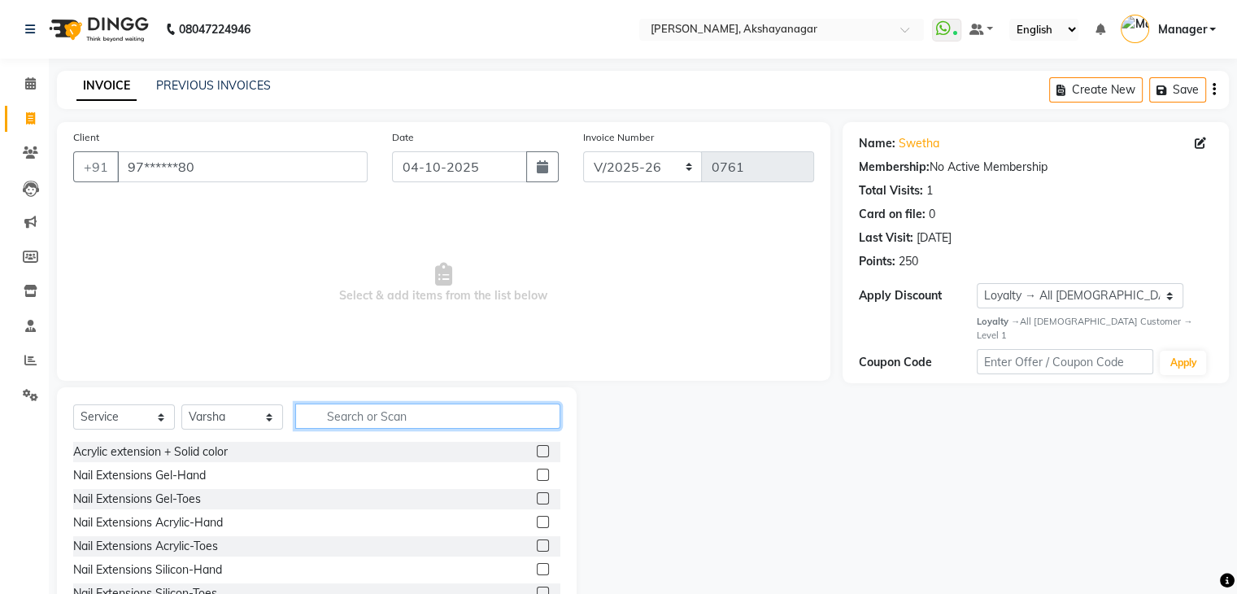
click at [374, 423] on input "text" at bounding box center [427, 415] width 265 height 25
type input "LASH"
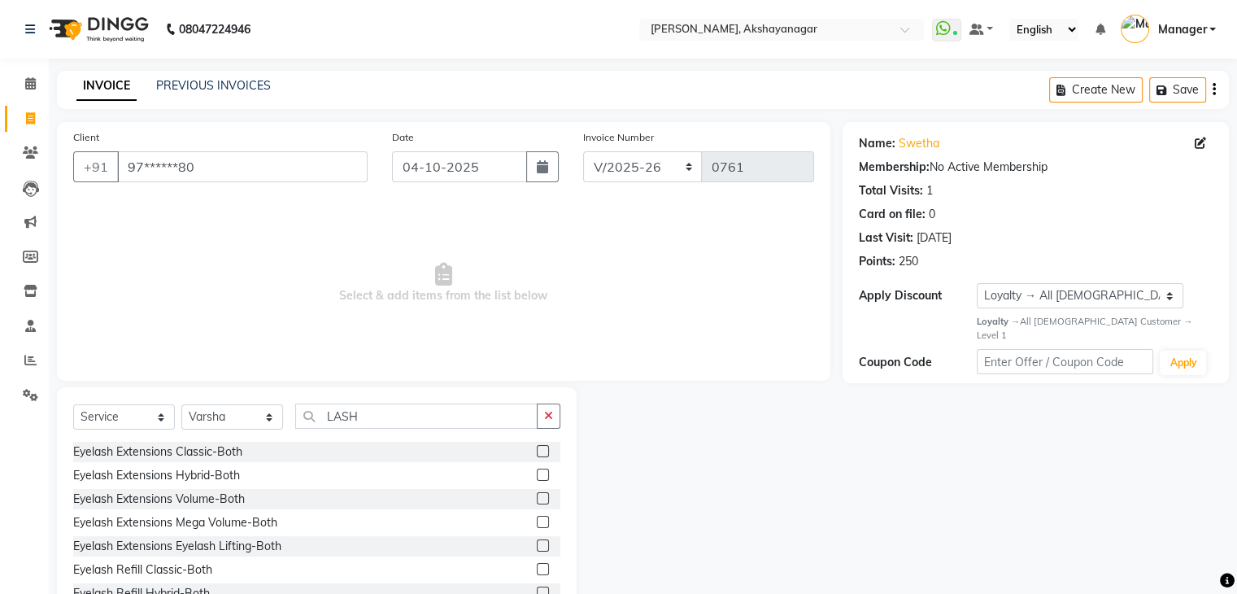
click at [537, 476] on label at bounding box center [543, 475] width 12 height 12
click at [537, 476] on input "checkbox" at bounding box center [542, 475] width 11 height 11
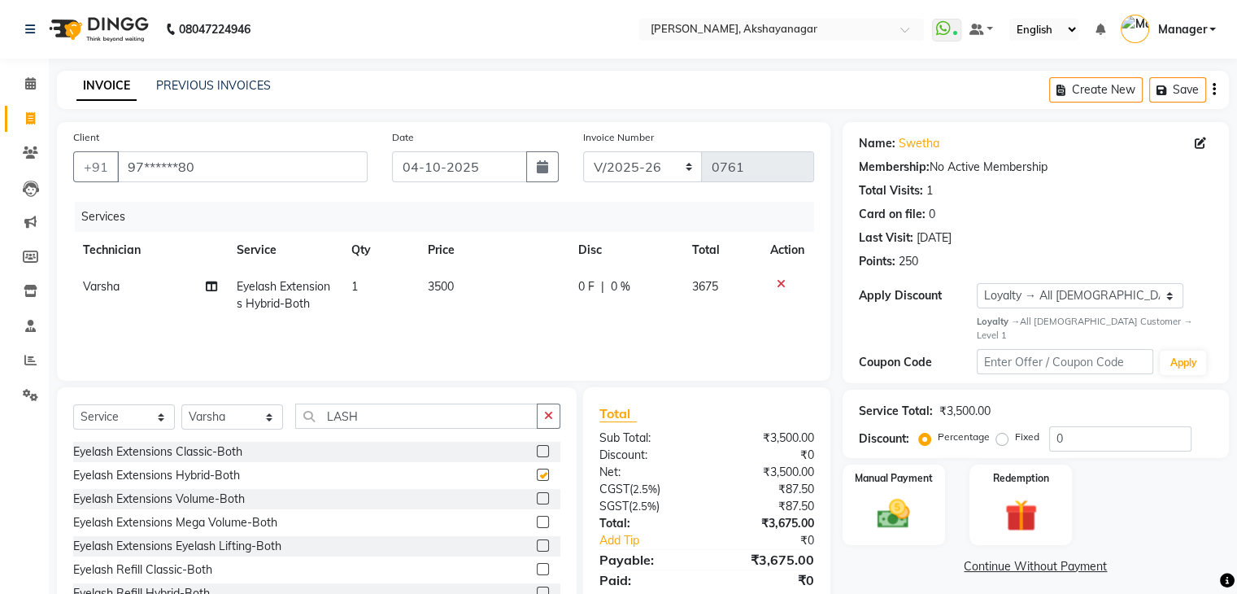
checkbox input "false"
click at [369, 419] on input "LASH" at bounding box center [416, 415] width 242 height 25
type input "L"
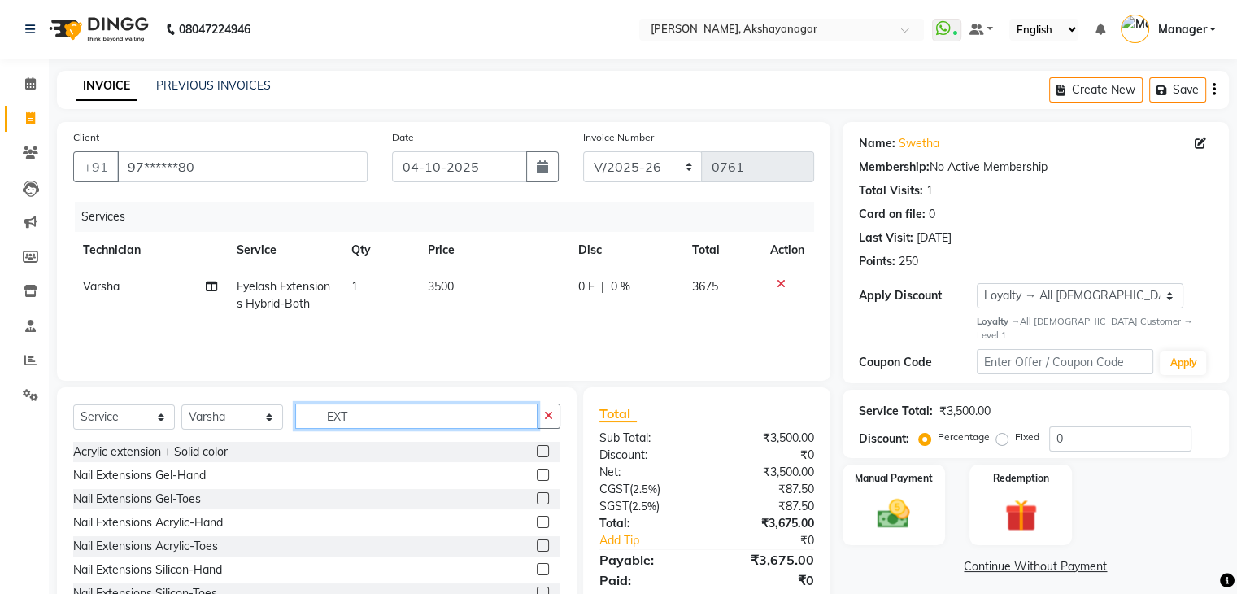
type input "EXT"
click at [537, 473] on label at bounding box center [543, 475] width 12 height 12
click at [537, 473] on input "checkbox" at bounding box center [542, 475] width 11 height 11
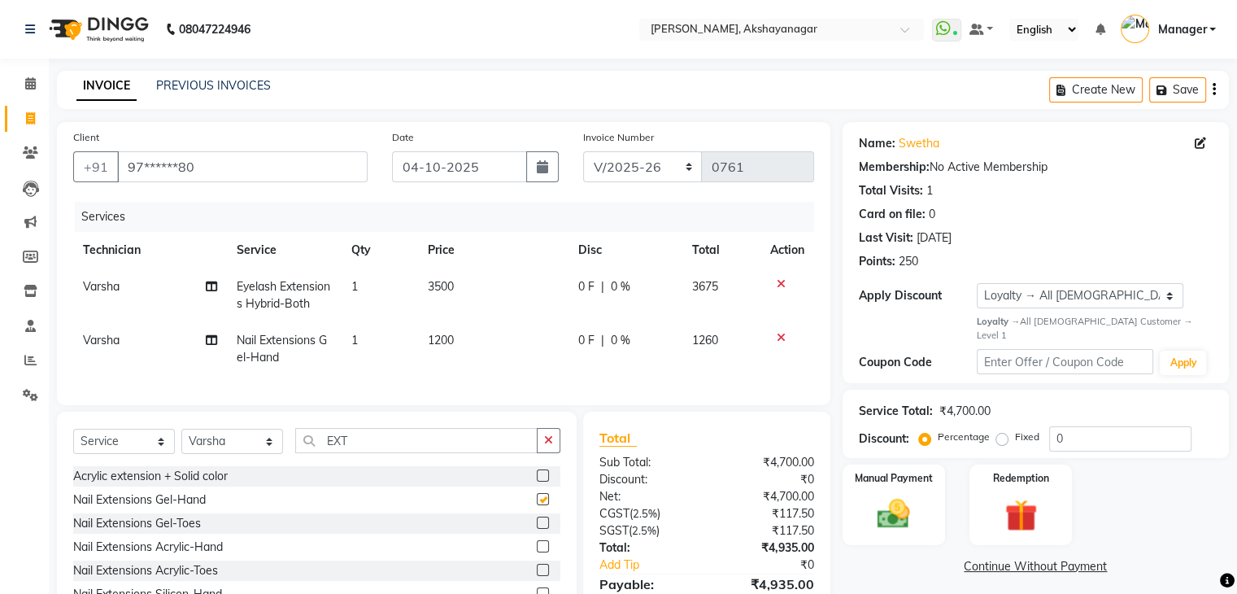
checkbox input "false"
click at [420, 453] on input "EXT" at bounding box center [416, 440] width 242 height 25
type input "E"
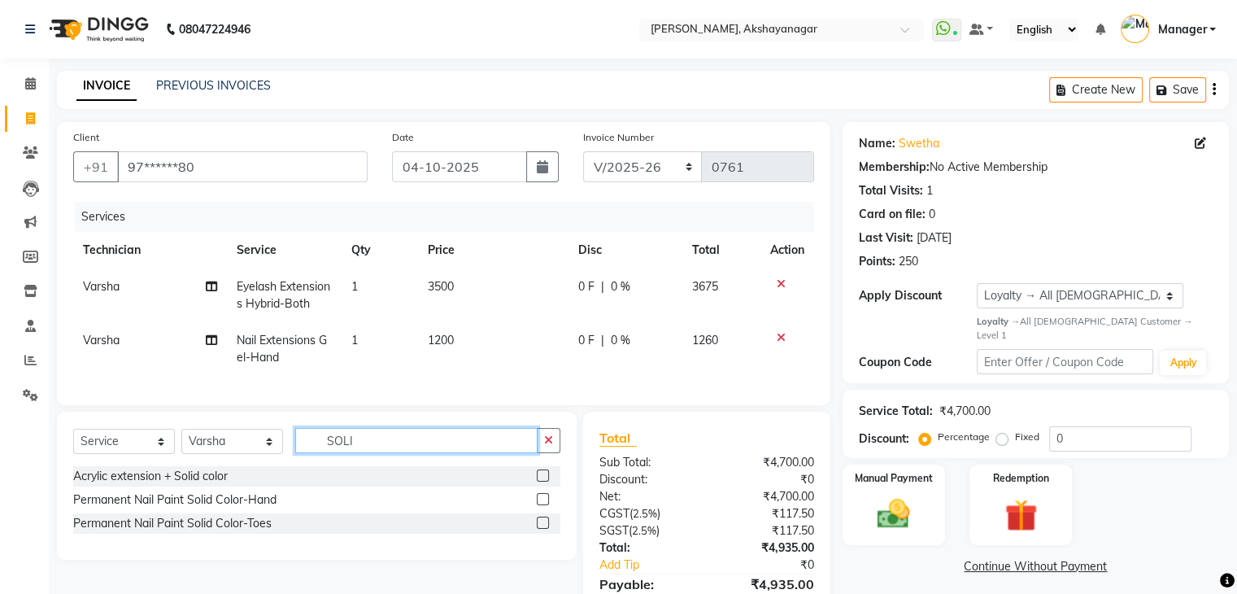
type input "SOLI"
click at [535, 510] on div "Permanent Nail Paint Solid Color-Hand" at bounding box center [316, 500] width 487 height 20
click at [542, 505] on label at bounding box center [543, 499] width 12 height 12
click at [542, 505] on input "checkbox" at bounding box center [542, 500] width 11 height 11
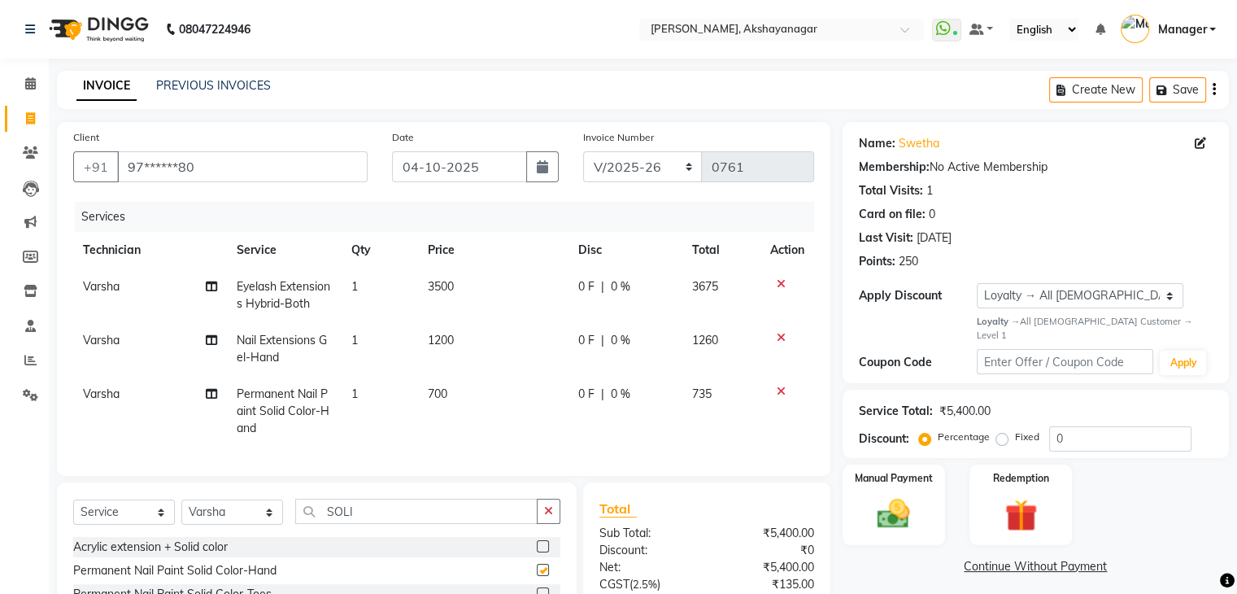
checkbox input "false"
click at [371, 519] on input "SOLI" at bounding box center [416, 511] width 242 height 25
type input "S"
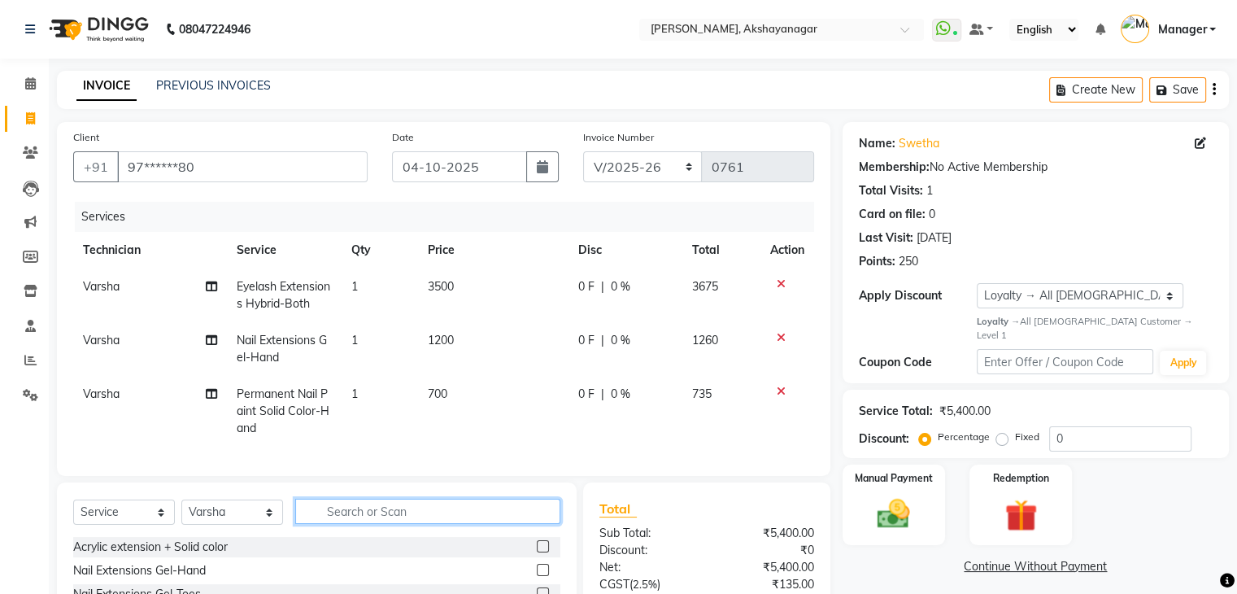
drag, startPoint x: 371, startPoint y: 519, endPoint x: 680, endPoint y: 479, distance: 311.7
click at [680, 479] on div "Client +91 97******80 Date [DATE] Invoice Number BTH/2025-26 RED/2025-26 V/2025…" at bounding box center [444, 422] width 798 height 600
click at [680, 476] on div "Client +91 97******80 Date [DATE] Invoice Number BTH/2025-26 RED/2025-26 V/2025…" at bounding box center [444, 299] width 774 height 354
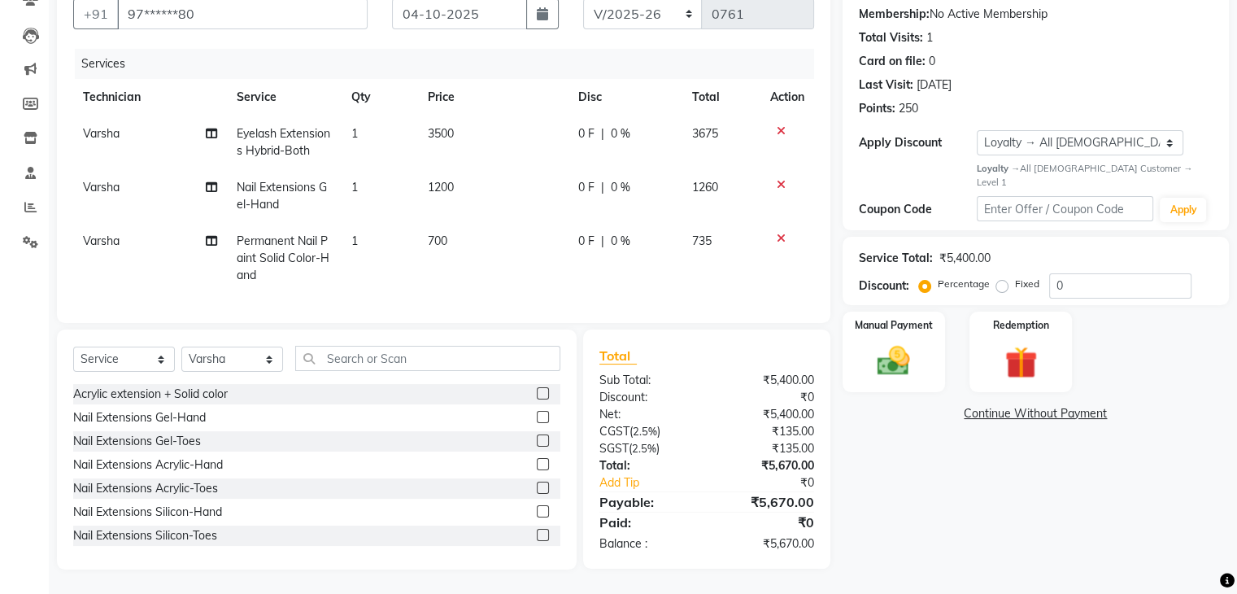
scroll to position [166, 0]
click at [1077, 273] on input "0" at bounding box center [1120, 285] width 142 height 25
type input "0"
type input "2"
click at [923, 310] on div "Manual Payment" at bounding box center [893, 352] width 107 height 84
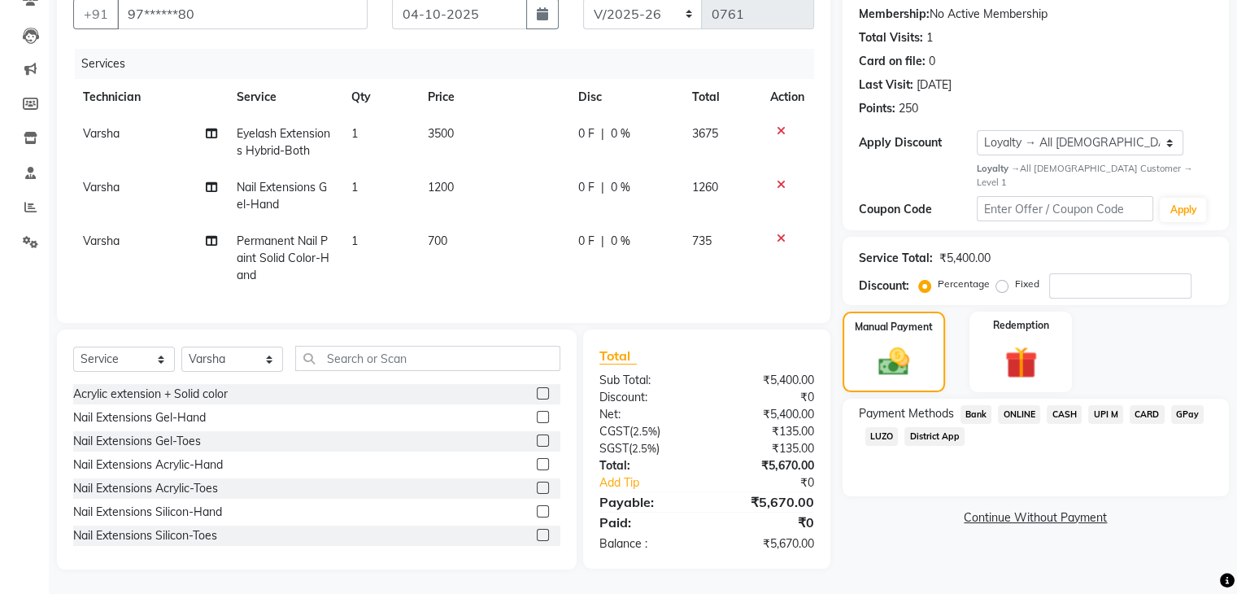
click at [1103, 405] on span "UPI M" at bounding box center [1105, 414] width 35 height 19
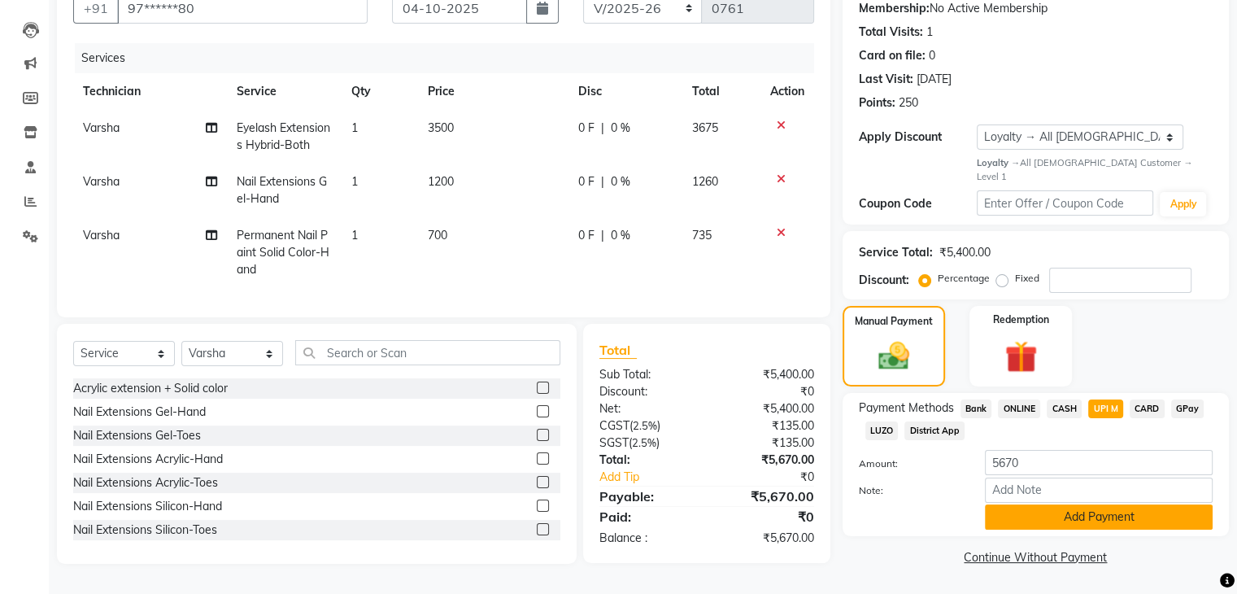
click at [1108, 504] on button "Add Payment" at bounding box center [1099, 516] width 228 height 25
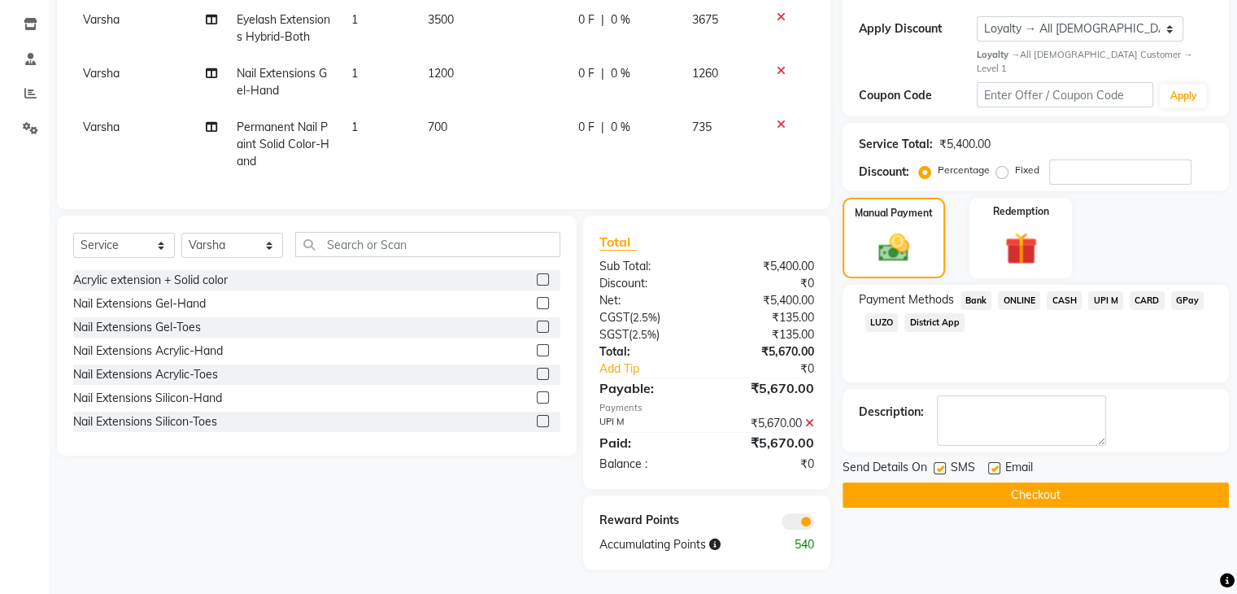
scroll to position [281, 0]
click at [1050, 482] on button "Checkout" at bounding box center [1036, 494] width 386 height 25
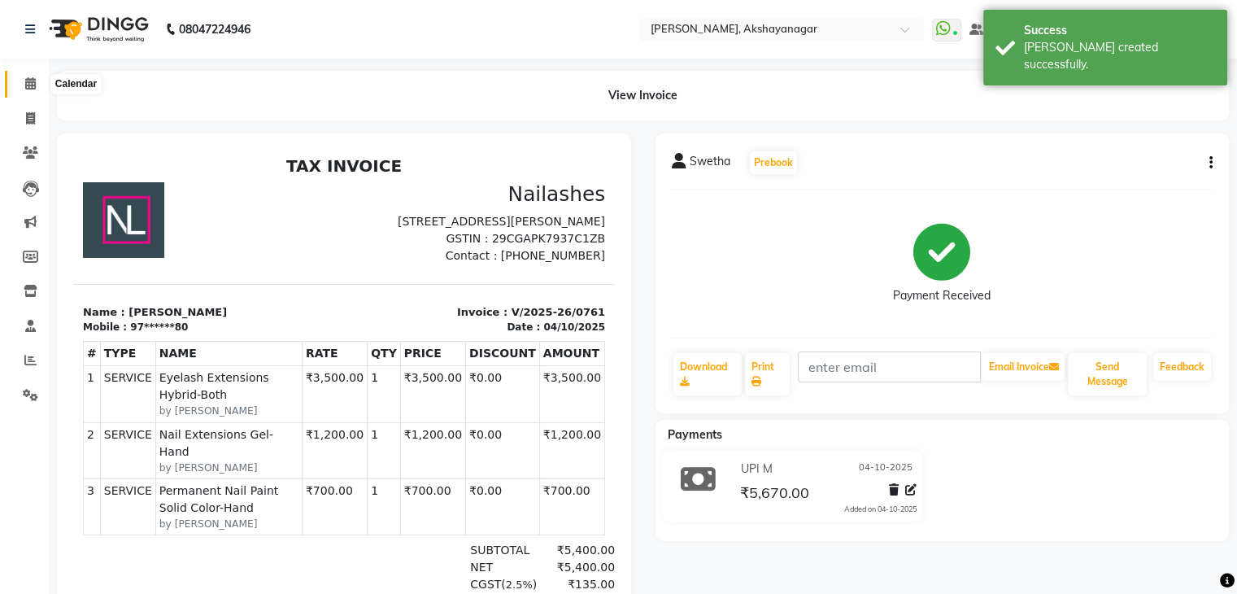
click at [28, 89] on icon at bounding box center [30, 83] width 11 height 12
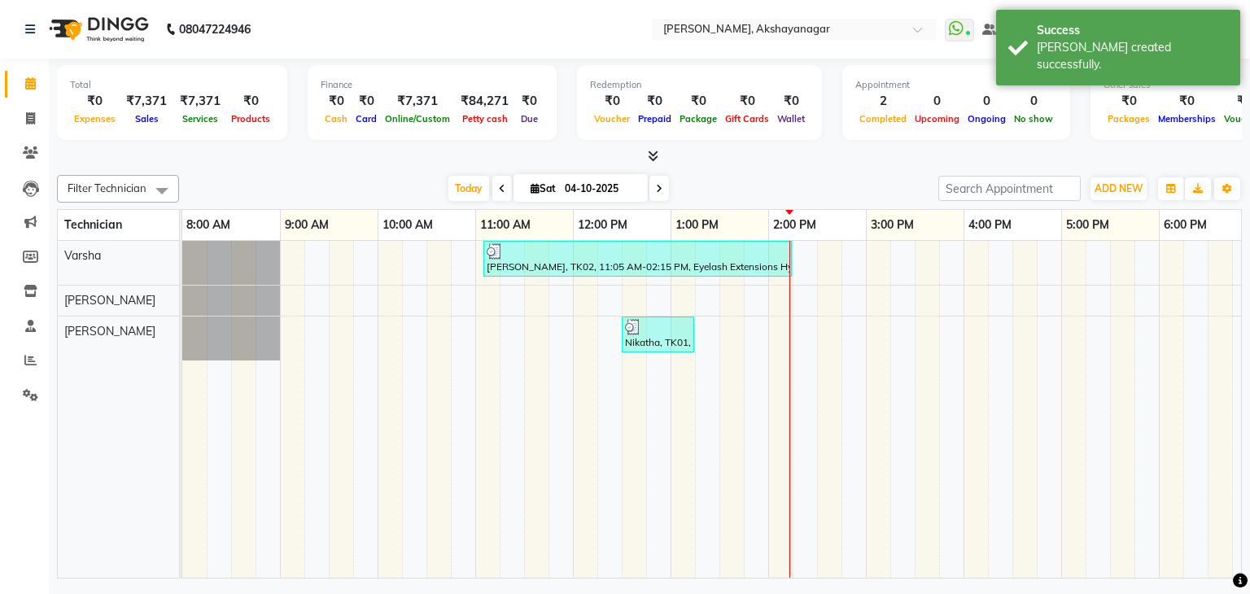
click at [652, 155] on icon at bounding box center [653, 156] width 11 height 12
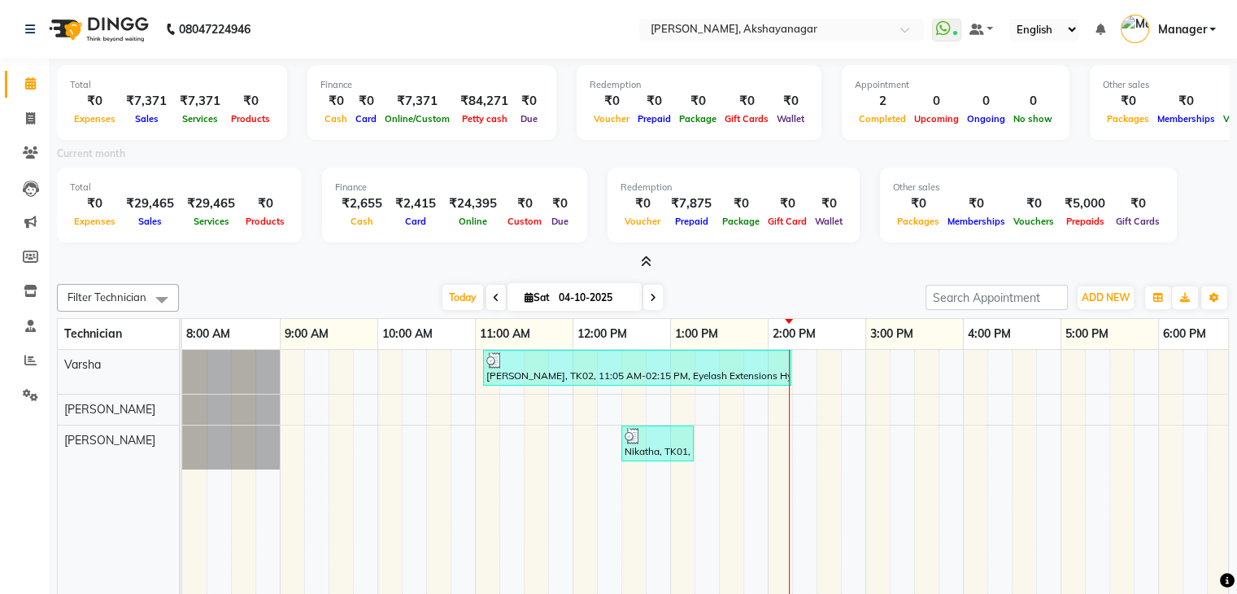
click at [239, 164] on div "Current month" at bounding box center [643, 156] width 1197 height 23
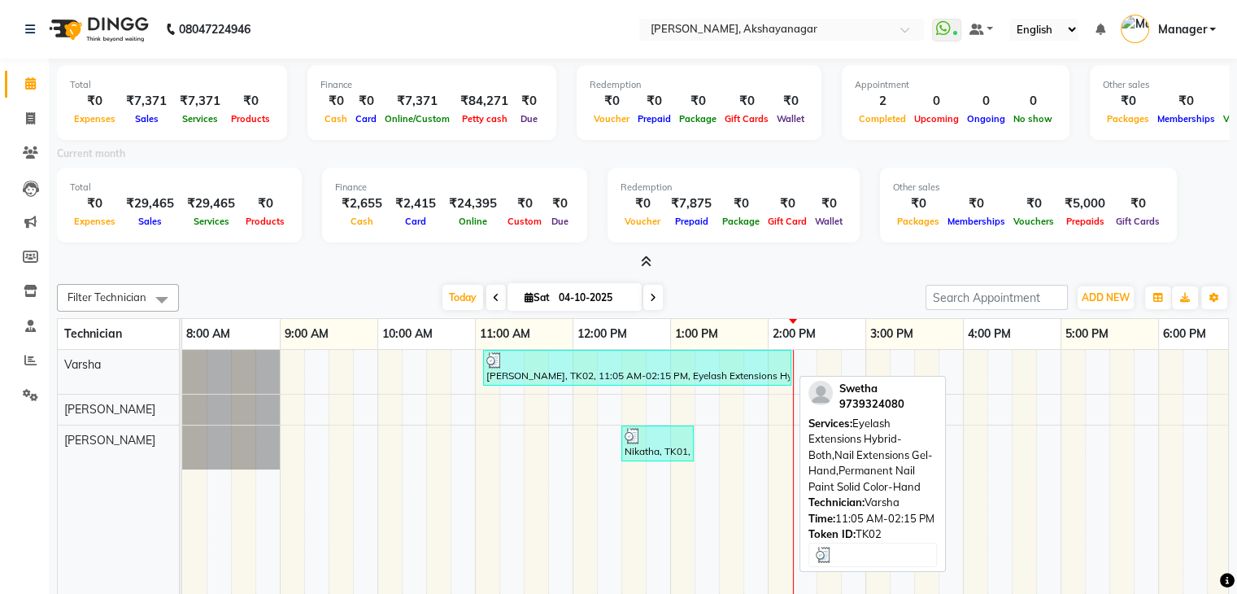
click at [613, 365] on div at bounding box center [637, 360] width 302 height 16
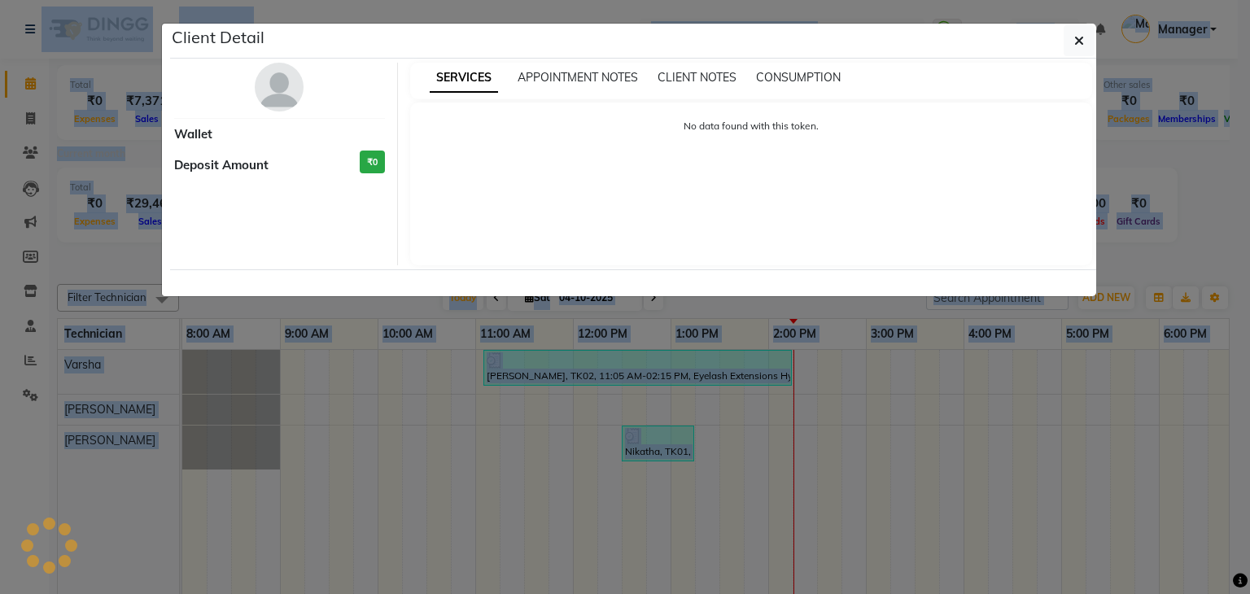
click at [613, 365] on ngb-modal-window "Client Detail Wallet Deposit Amount ₹0 SERVICES APPOINTMENT NOTES CLIENT NOTES …" at bounding box center [625, 297] width 1250 height 594
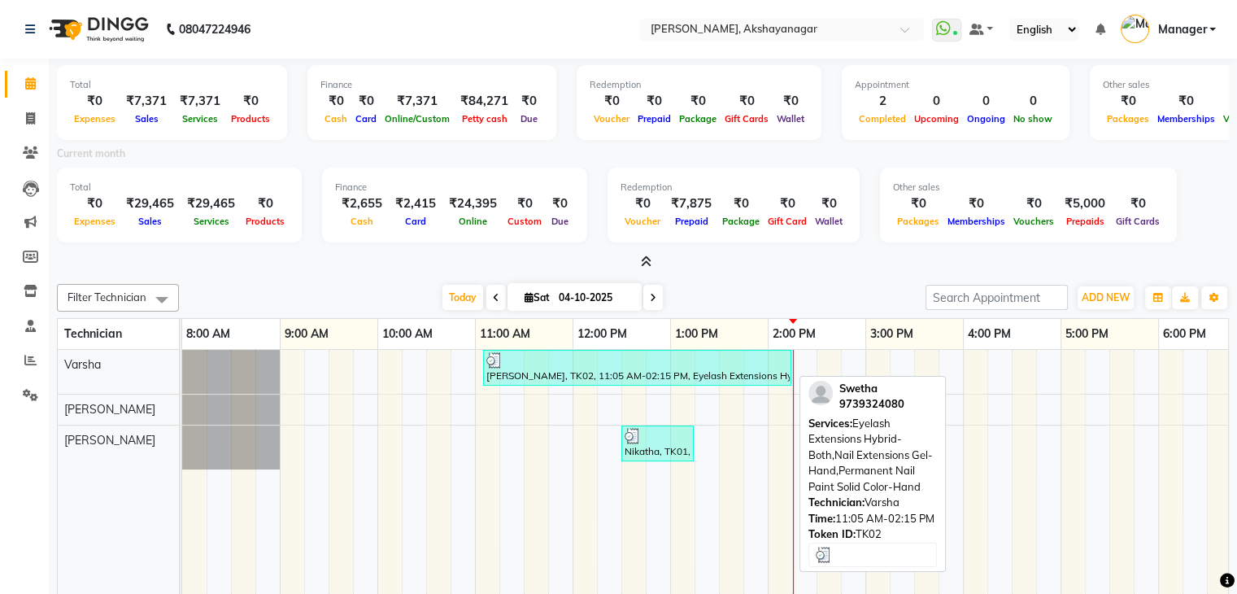
click at [613, 365] on div at bounding box center [637, 360] width 302 height 16
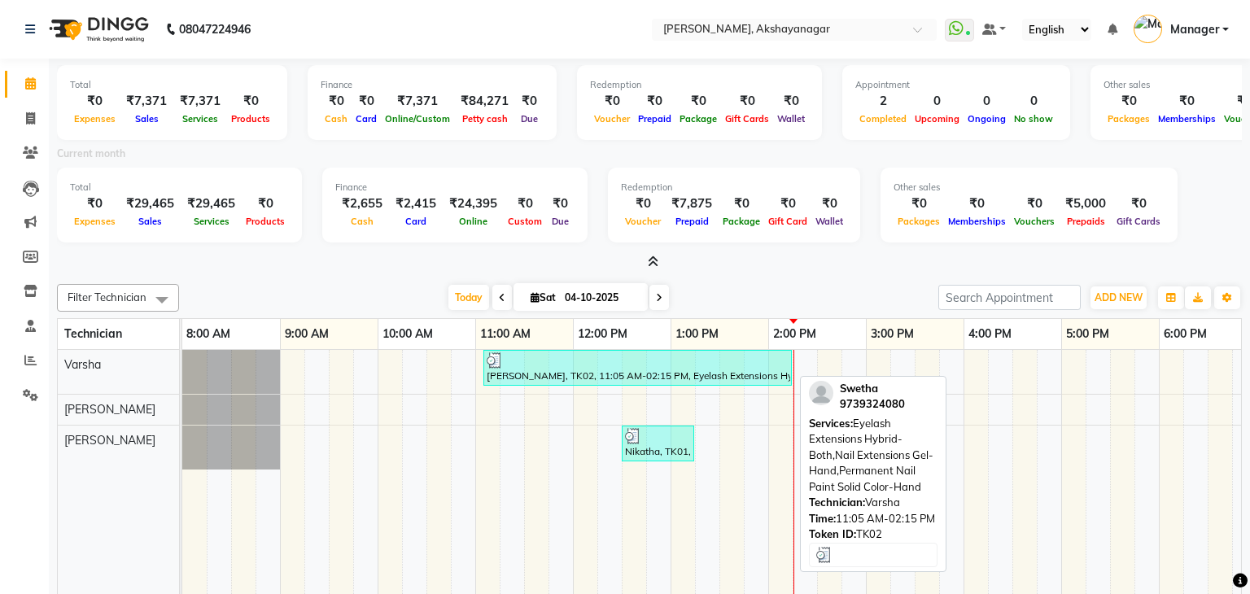
select select "3"
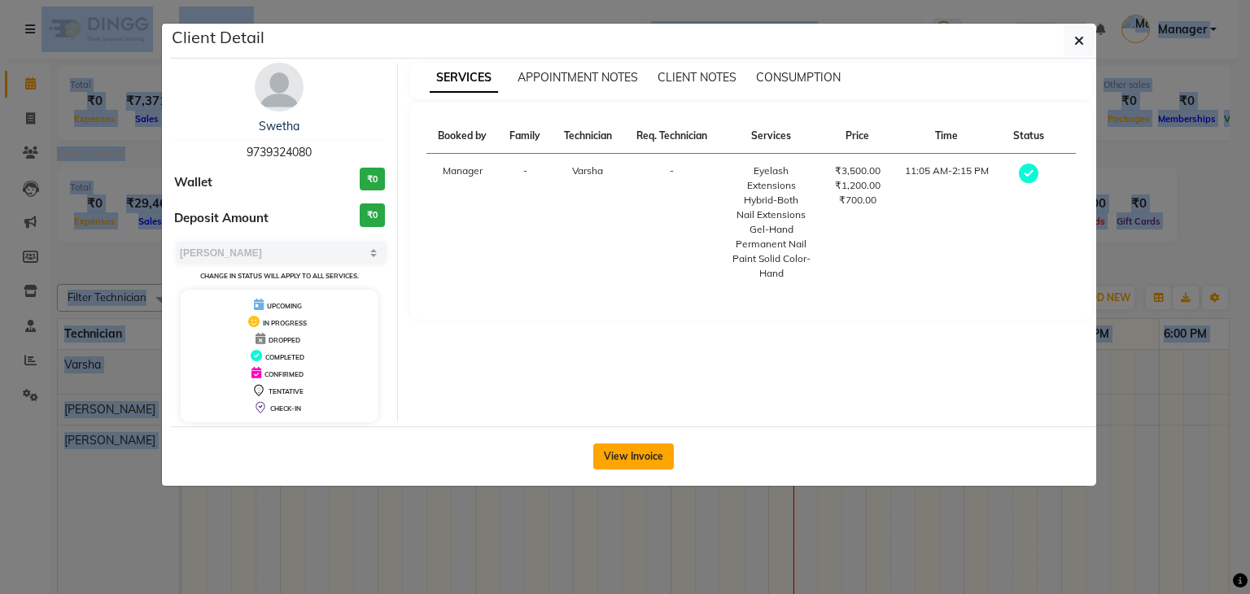
click at [635, 455] on button "View Invoice" at bounding box center [633, 456] width 81 height 26
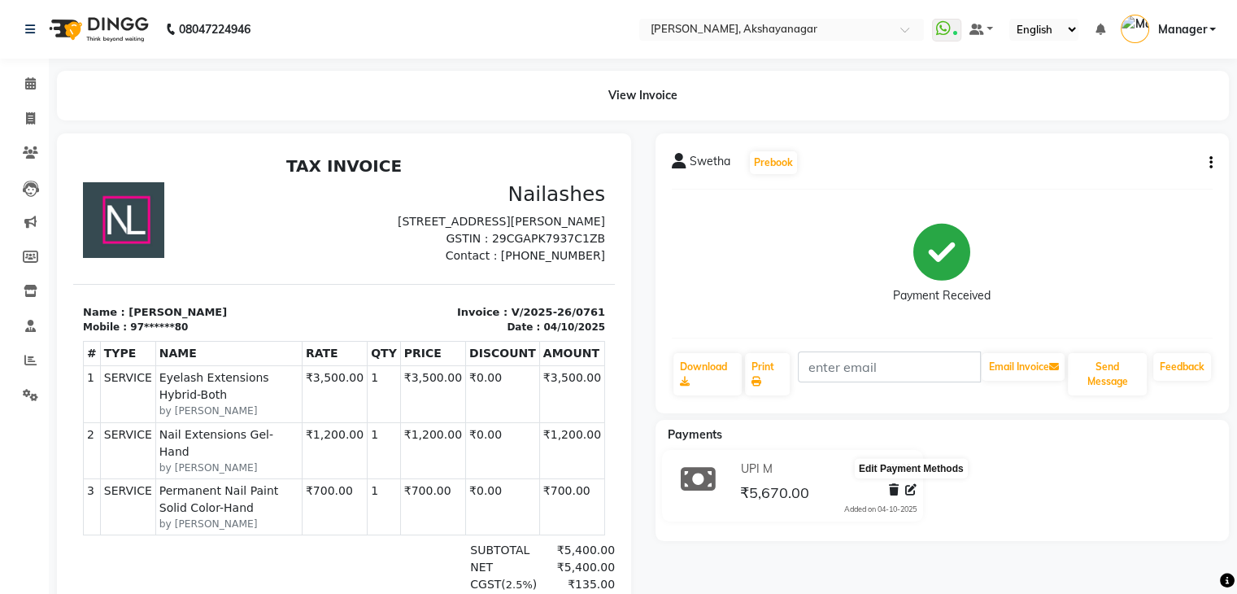
click at [910, 491] on icon at bounding box center [910, 489] width 11 height 11
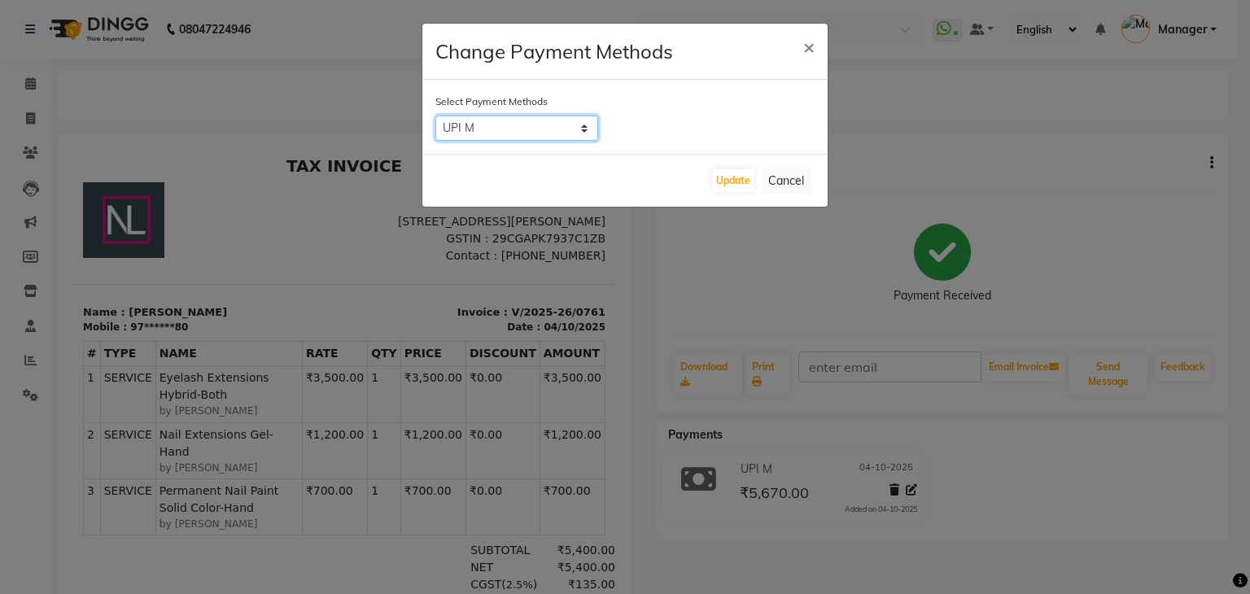
click at [586, 126] on select "Bank ONLINE CASH UPI M CARD GPay LUZO District App" at bounding box center [516, 128] width 163 height 25
select select "1"
click at [435, 116] on select "Bank ONLINE CASH UPI M CARD GPay LUZO District App" at bounding box center [516, 128] width 163 height 25
click at [722, 180] on button "Update" at bounding box center [733, 180] width 42 height 23
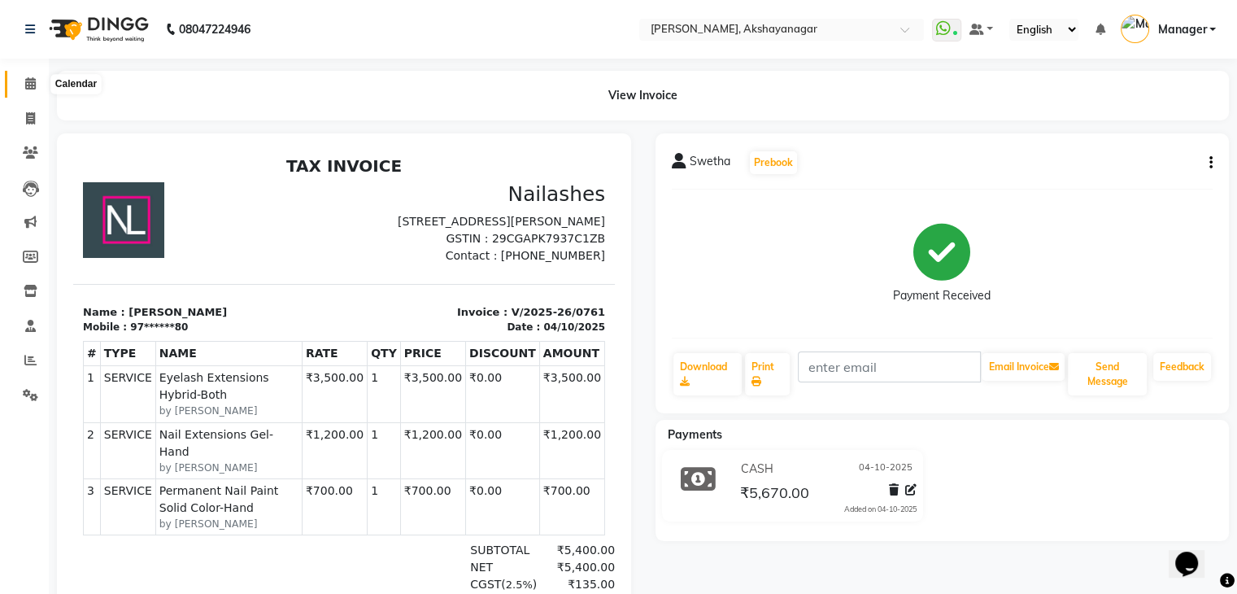
click at [29, 89] on icon at bounding box center [30, 83] width 11 height 12
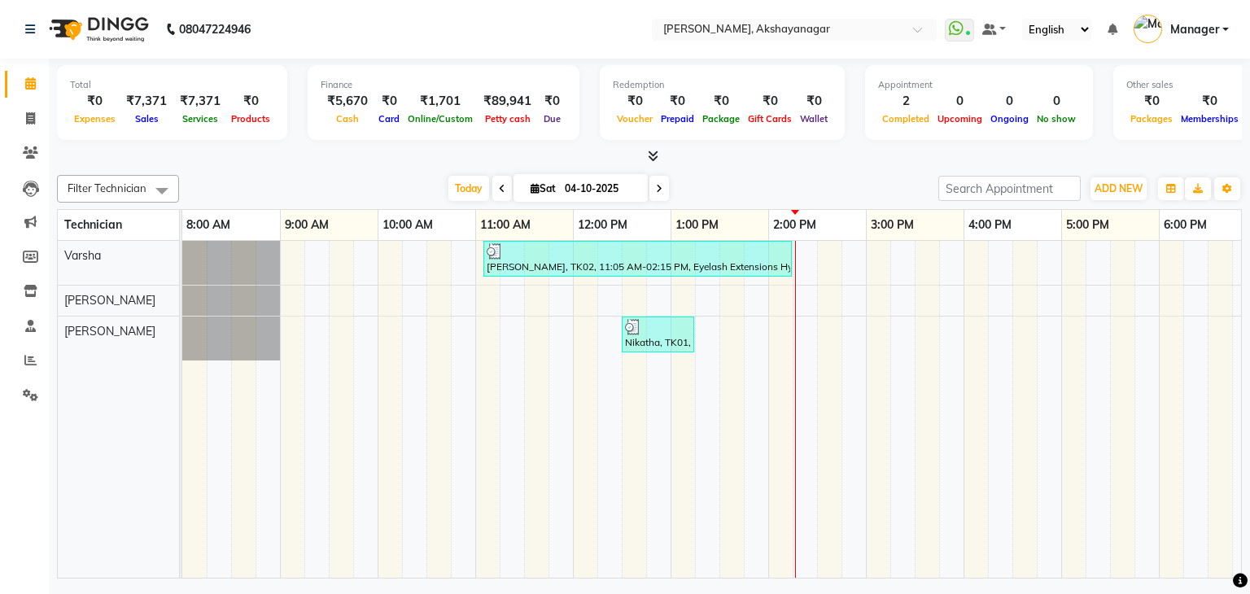
click at [759, 177] on div "Today Sat 04-10-2025" at bounding box center [558, 189] width 743 height 24
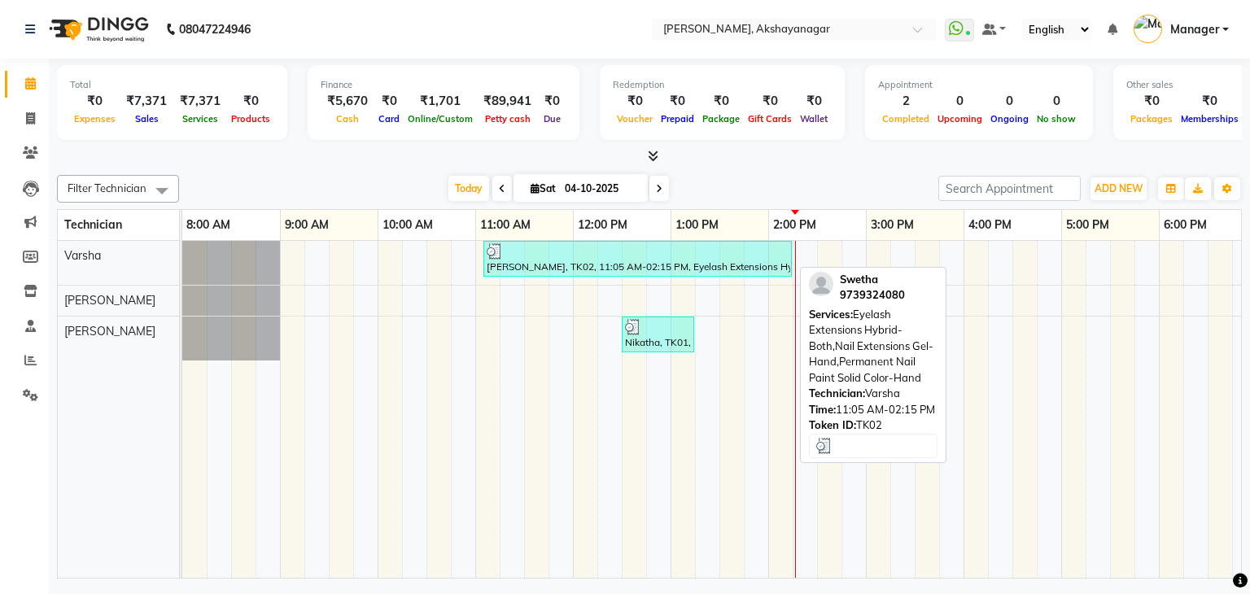
click at [639, 262] on div "[PERSON_NAME], TK02, 11:05 AM-02:15 PM, Eyelash Extensions Hybrid-Both,Nail Ext…" at bounding box center [637, 258] width 305 height 31
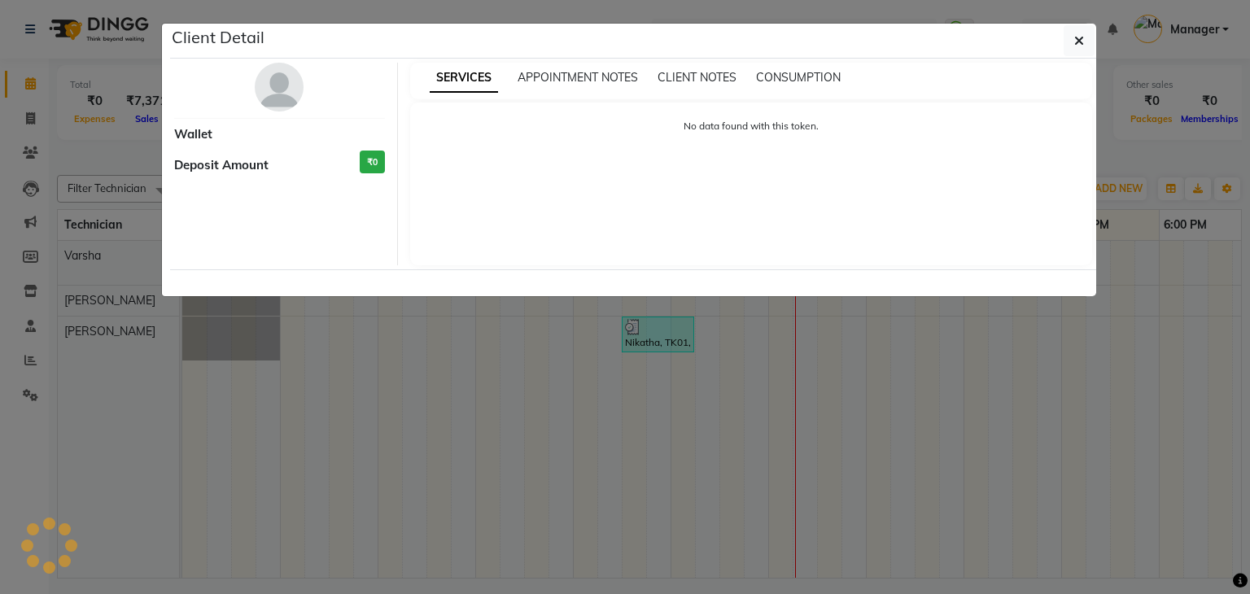
click at [639, 262] on ngb-modal-window "Client Detail Wallet Deposit Amount ₹0 SERVICES APPOINTMENT NOTES CLIENT NOTES …" at bounding box center [625, 297] width 1250 height 594
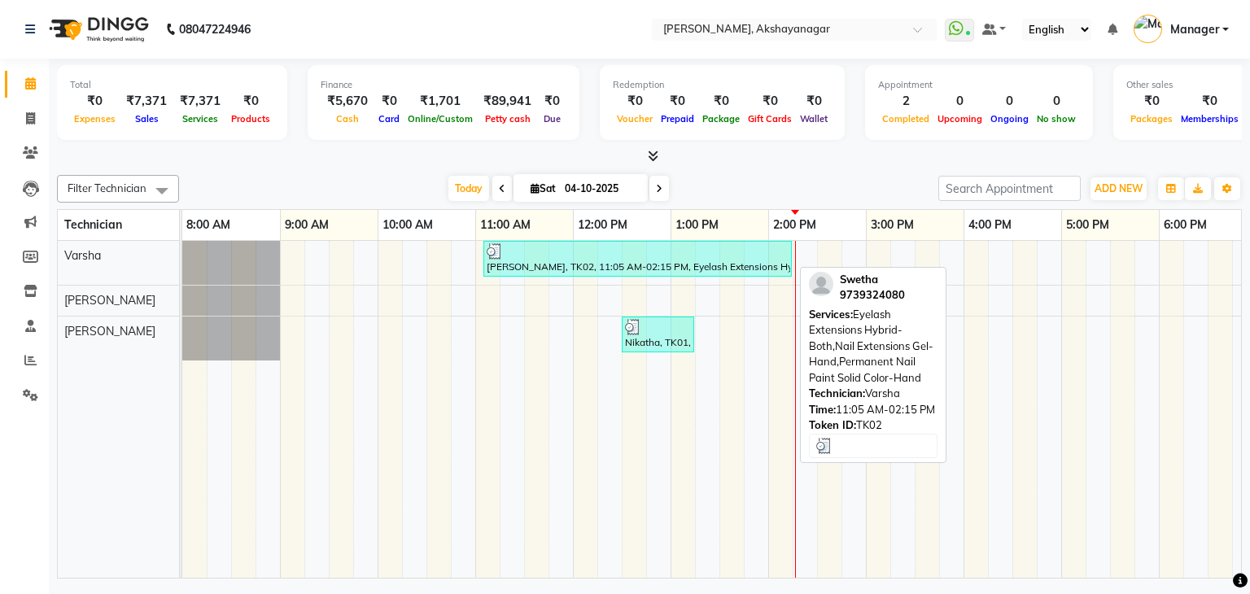
click at [723, 262] on div "[PERSON_NAME], TK02, 11:05 AM-02:15 PM, Eyelash Extensions Hybrid-Both,Nail Ext…" at bounding box center [637, 258] width 305 height 31
select select "3"
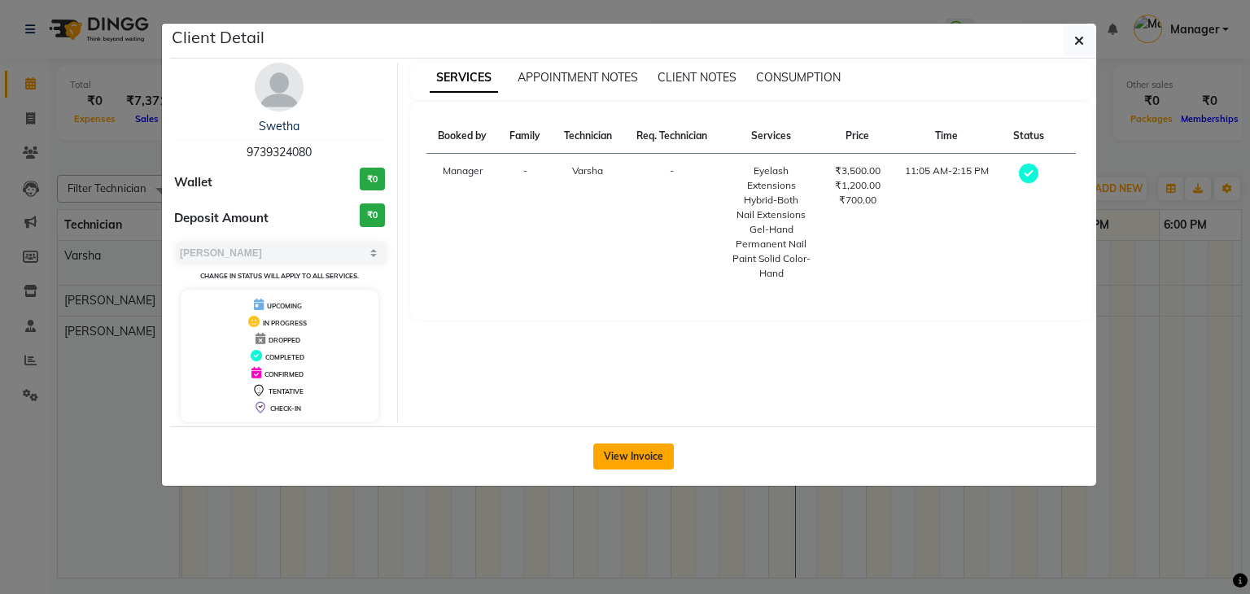
click at [635, 449] on button "View Invoice" at bounding box center [633, 456] width 81 height 26
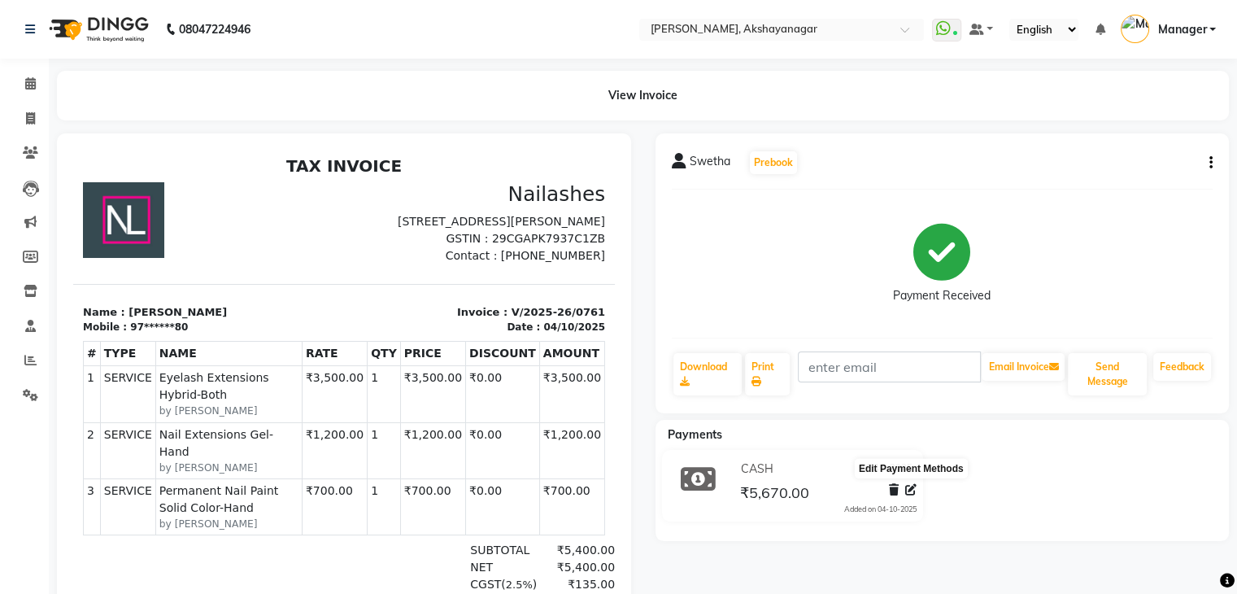
click at [910, 486] on icon at bounding box center [910, 489] width 11 height 11
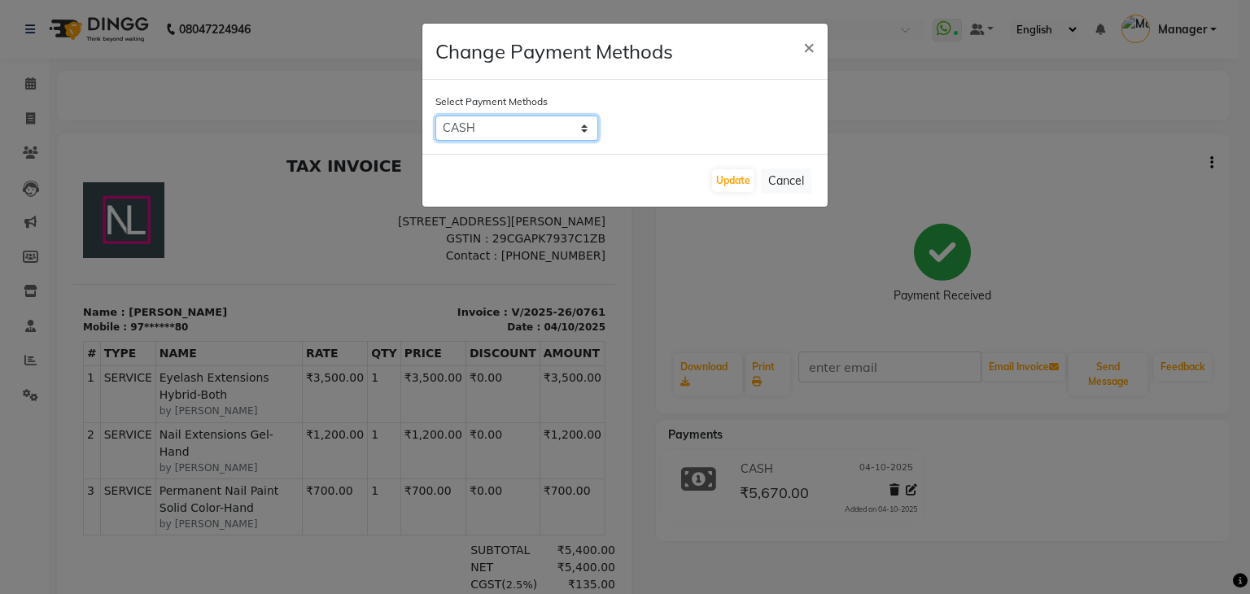
click at [578, 129] on select "Bank ONLINE CASH UPI M CARD GPay LUZO District App" at bounding box center [516, 128] width 163 height 25
select select "43"
click at [435, 116] on select "Bank ONLINE CASH UPI M CARD GPay LUZO District App" at bounding box center [516, 128] width 163 height 25
click at [725, 178] on button "Update" at bounding box center [733, 180] width 42 height 23
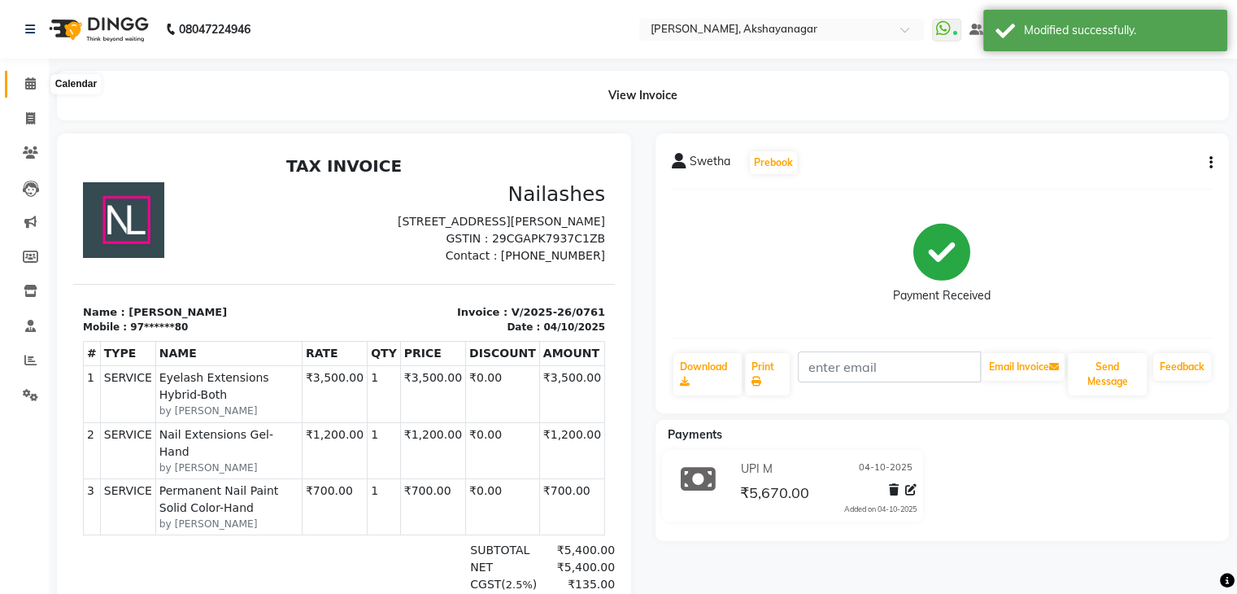
click at [34, 81] on icon at bounding box center [30, 83] width 11 height 12
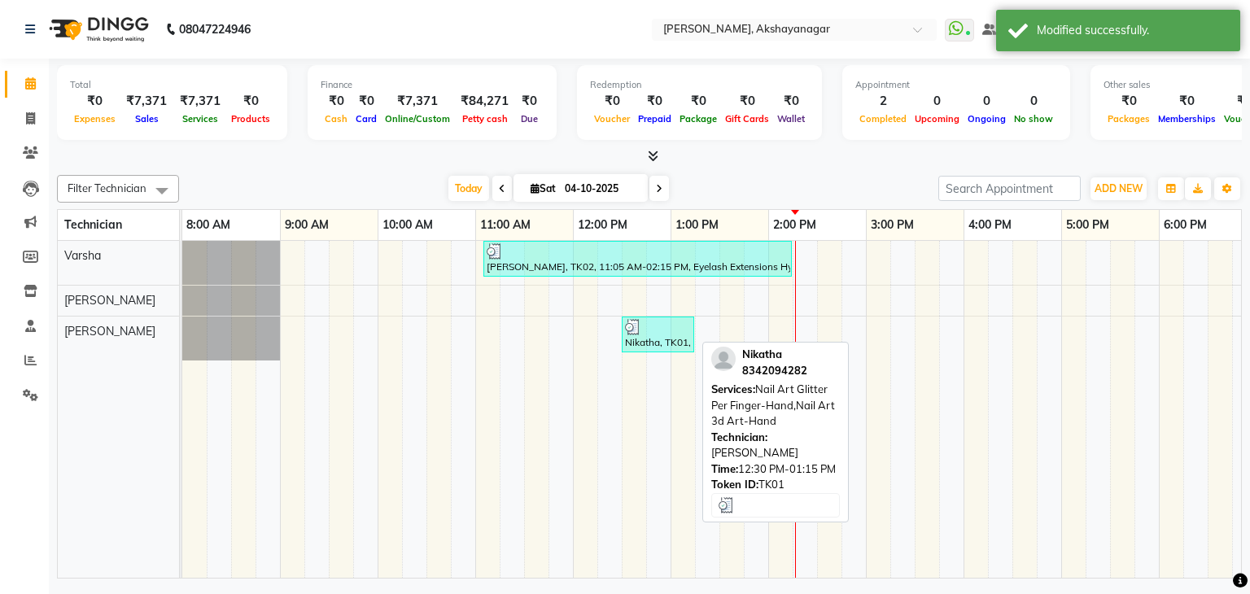
click at [656, 328] on div at bounding box center [658, 327] width 66 height 16
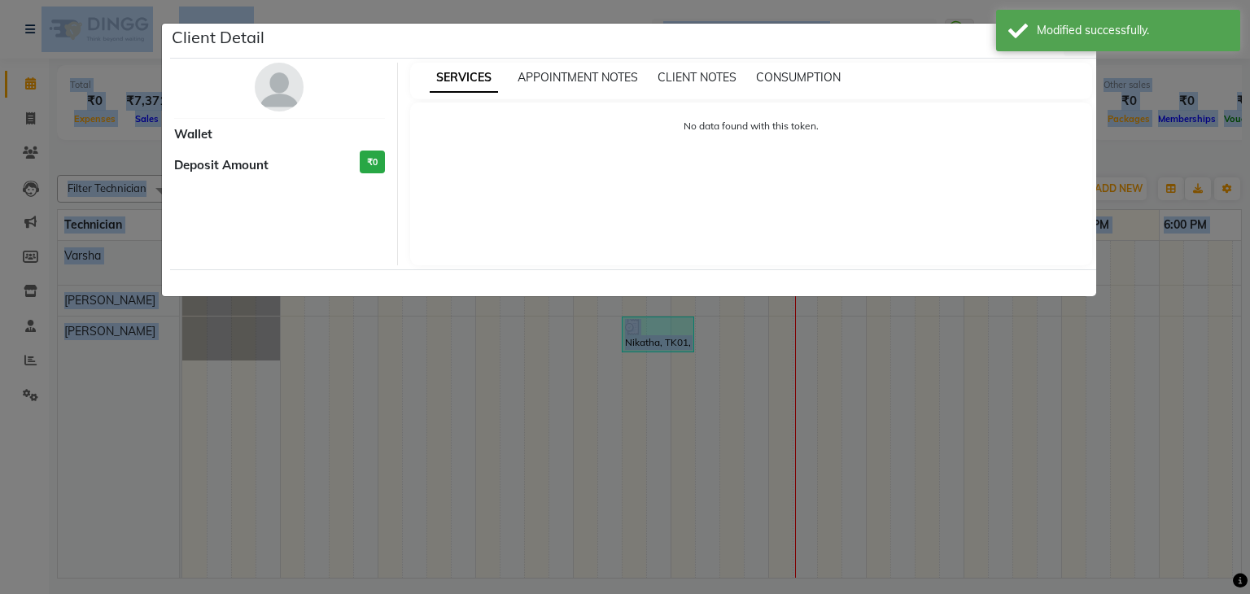
click at [656, 328] on ngb-modal-window "Client Detail Wallet Deposit Amount ₹0 SERVICES APPOINTMENT NOTES CLIENT NOTES …" at bounding box center [625, 297] width 1250 height 594
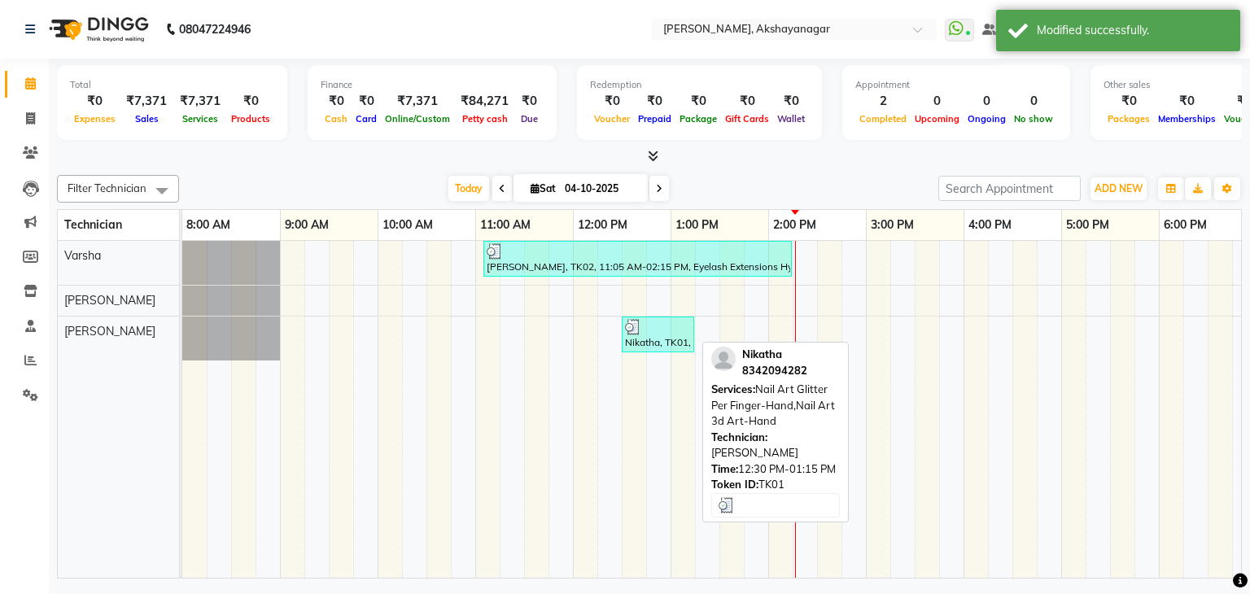
click at [656, 328] on div at bounding box center [658, 327] width 66 height 16
select select "3"
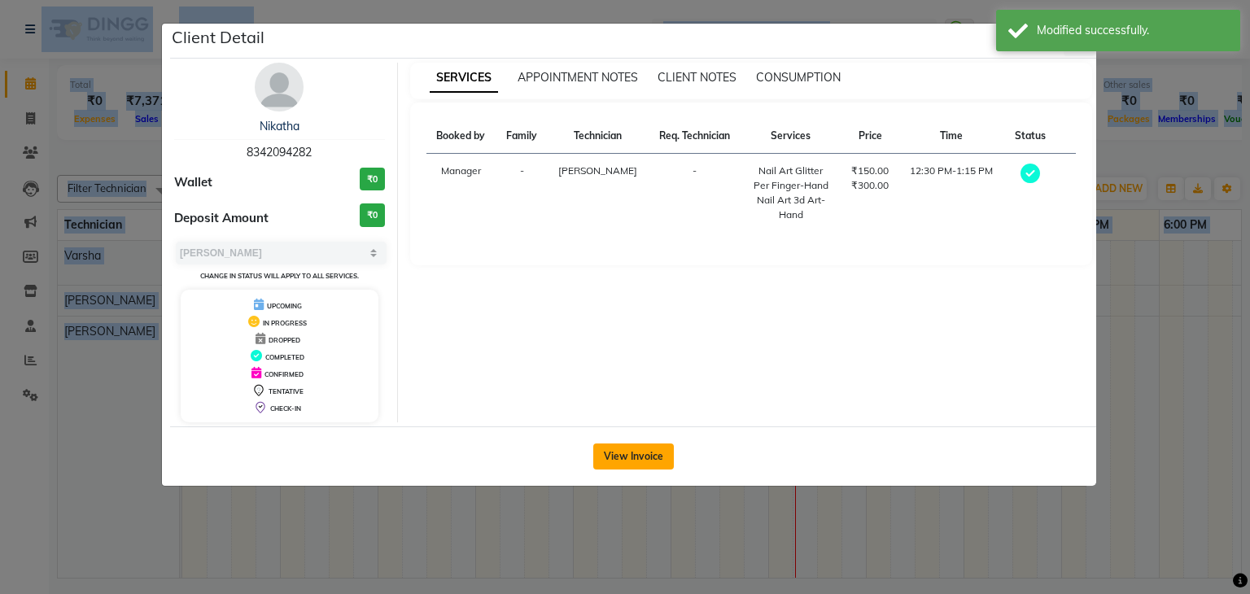
click at [639, 455] on button "View Invoice" at bounding box center [633, 456] width 81 height 26
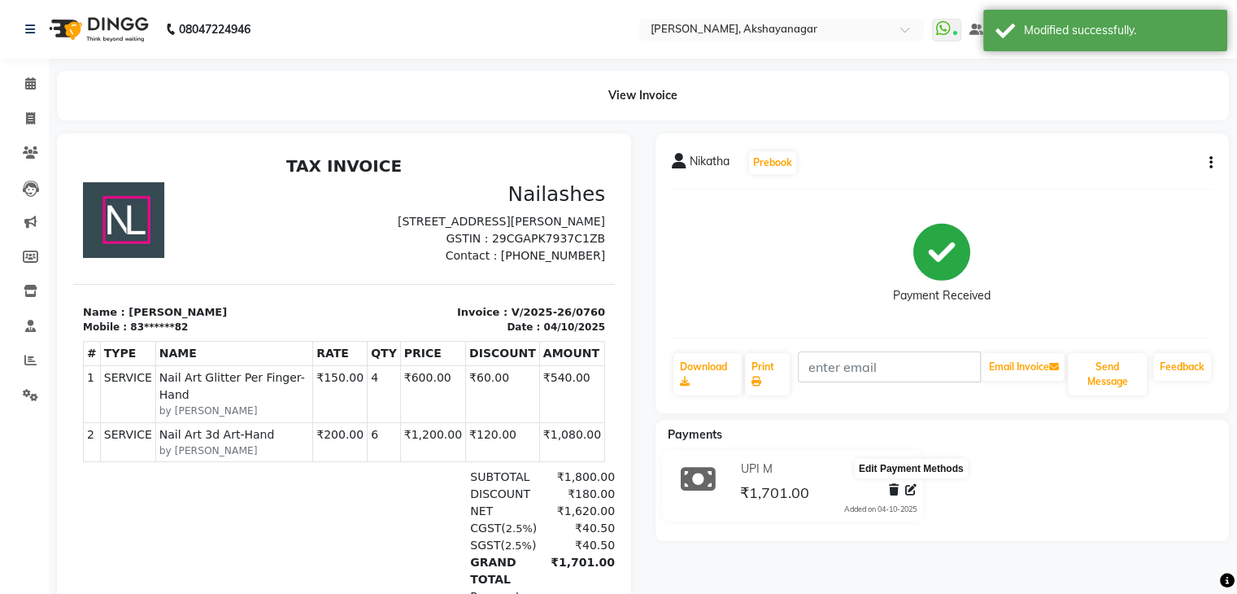
click at [912, 490] on icon at bounding box center [910, 489] width 11 height 11
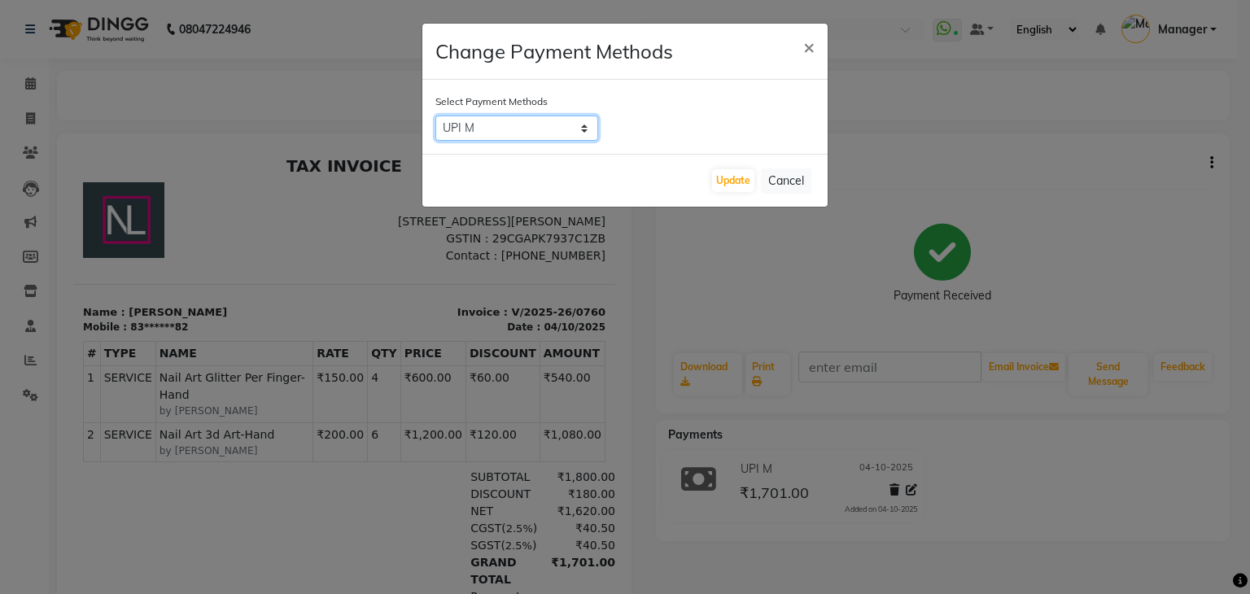
click at [580, 129] on select "Bank ONLINE CASH UPI M CARD GPay LUZO District App" at bounding box center [516, 128] width 163 height 25
select select "1"
click at [435, 116] on select "Bank ONLINE CASH UPI M CARD GPay LUZO District App" at bounding box center [516, 128] width 163 height 25
click at [729, 177] on button "Update" at bounding box center [733, 180] width 42 height 23
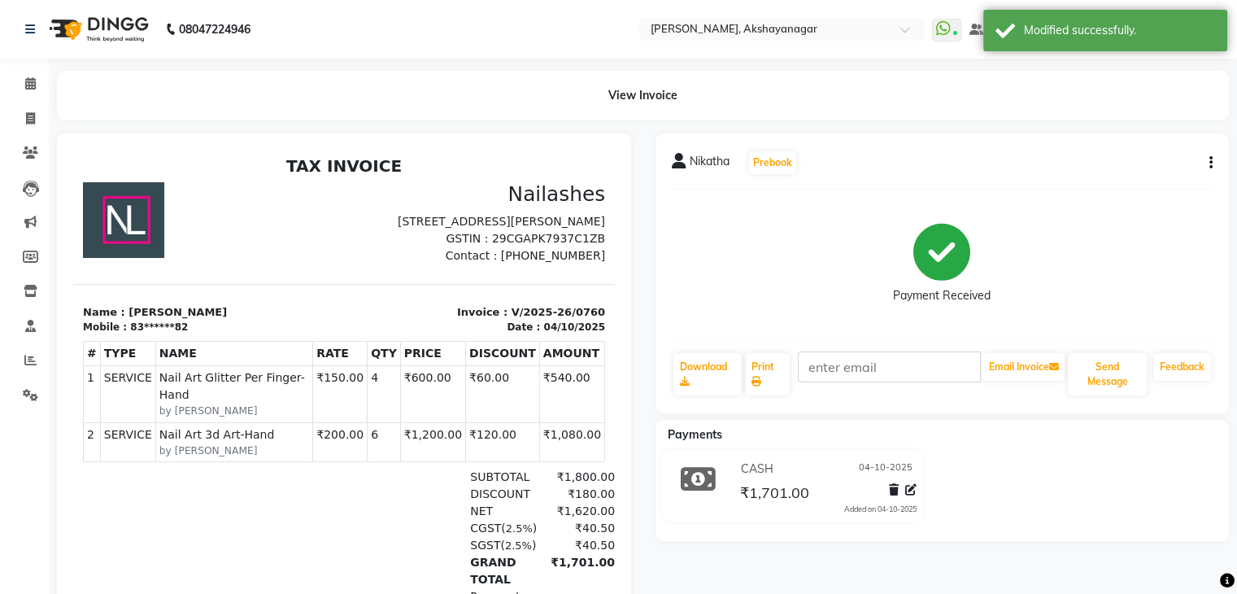
click at [486, 33] on nav "08047224946 Select Location × Nailashes, Akshayanagar WhatsApp Status ✕ Status:…" at bounding box center [618, 29] width 1237 height 59
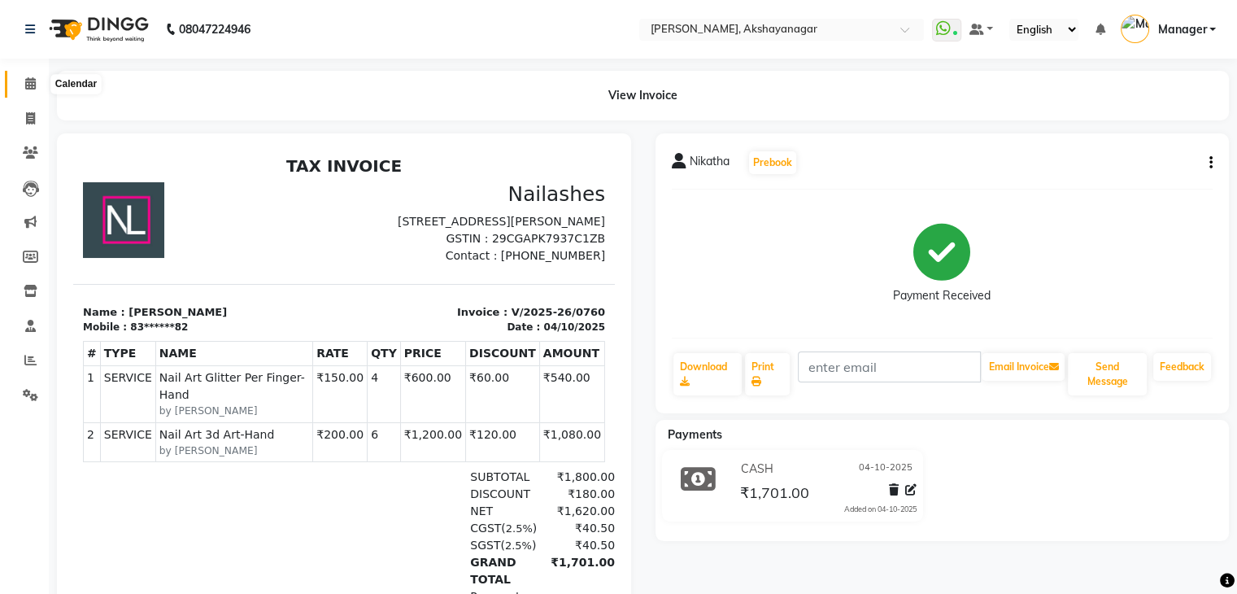
click at [29, 81] on icon at bounding box center [30, 83] width 11 height 12
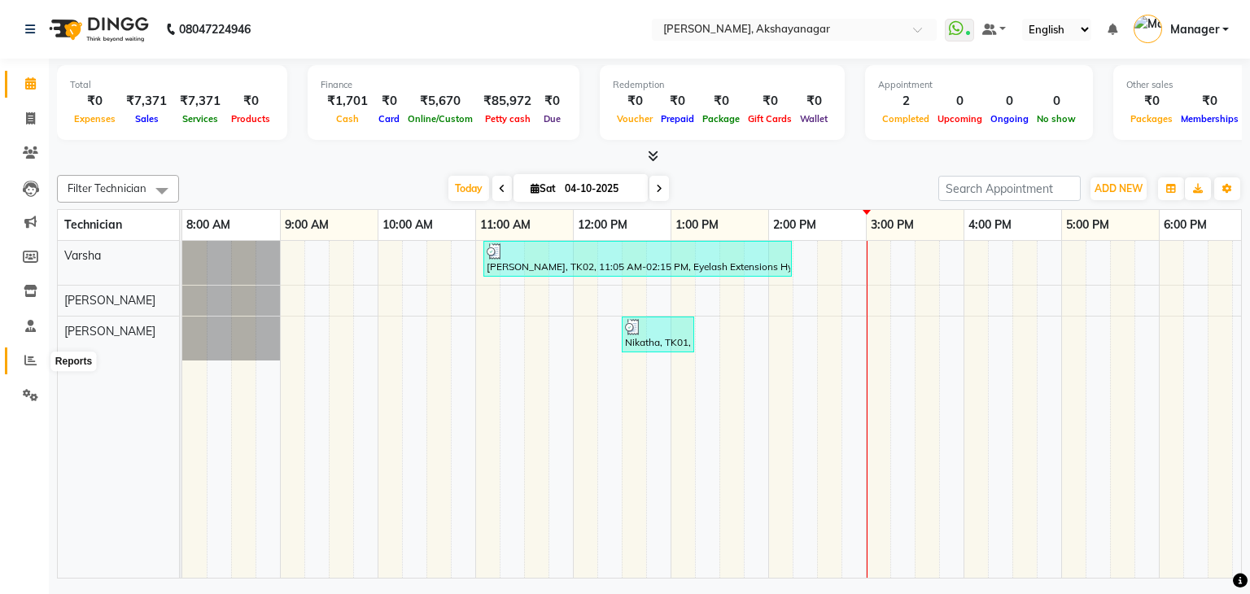
click at [25, 361] on icon at bounding box center [30, 360] width 12 height 12
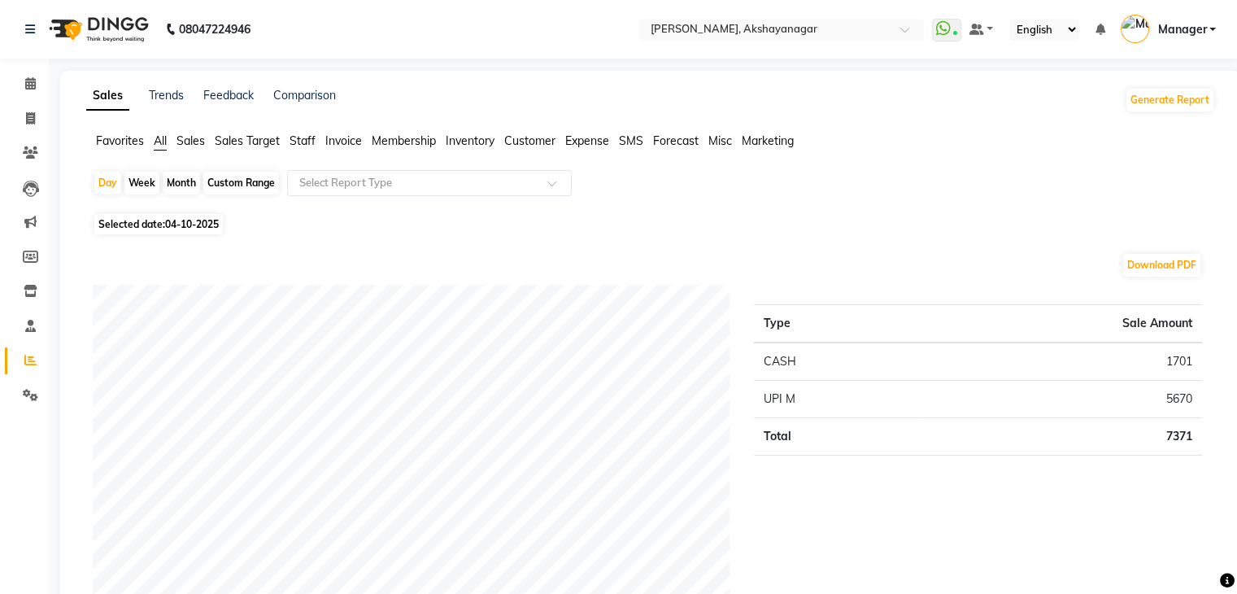
click at [303, 144] on span "Staff" at bounding box center [303, 140] width 26 height 15
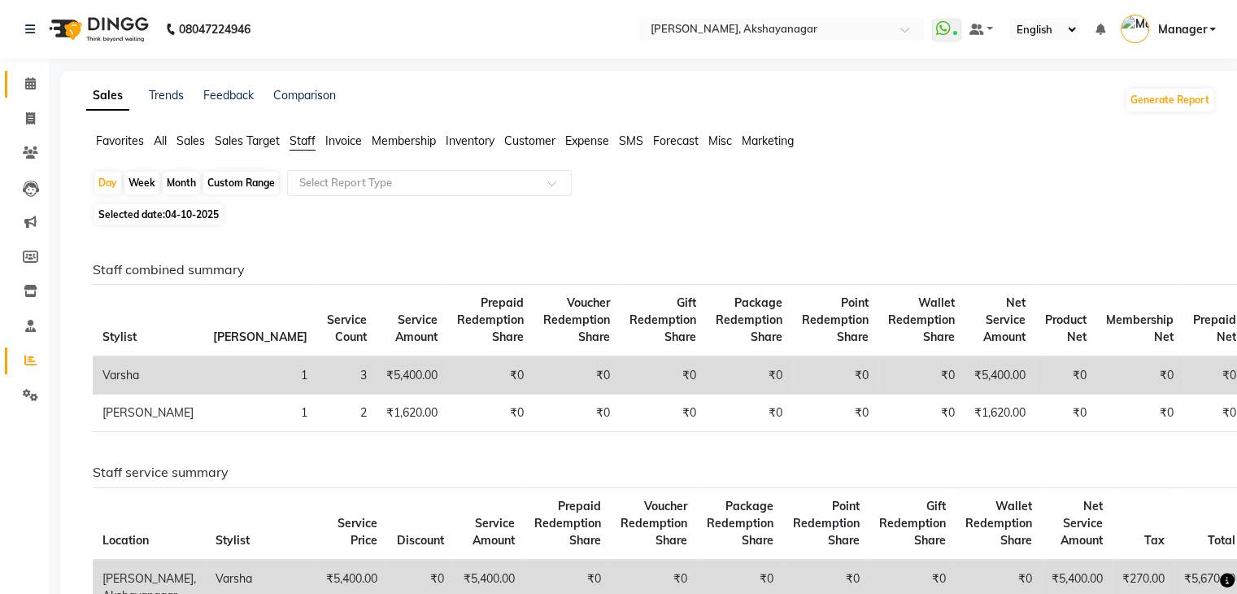
click at [28, 82] on icon at bounding box center [30, 83] width 11 height 12
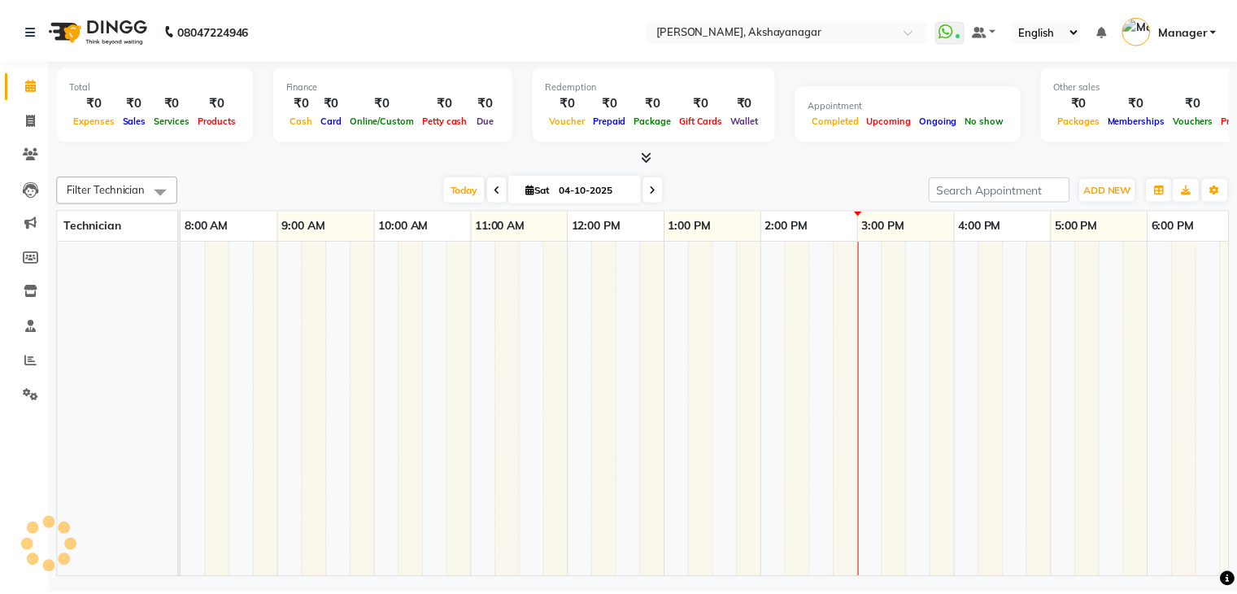
scroll to position [0, 210]
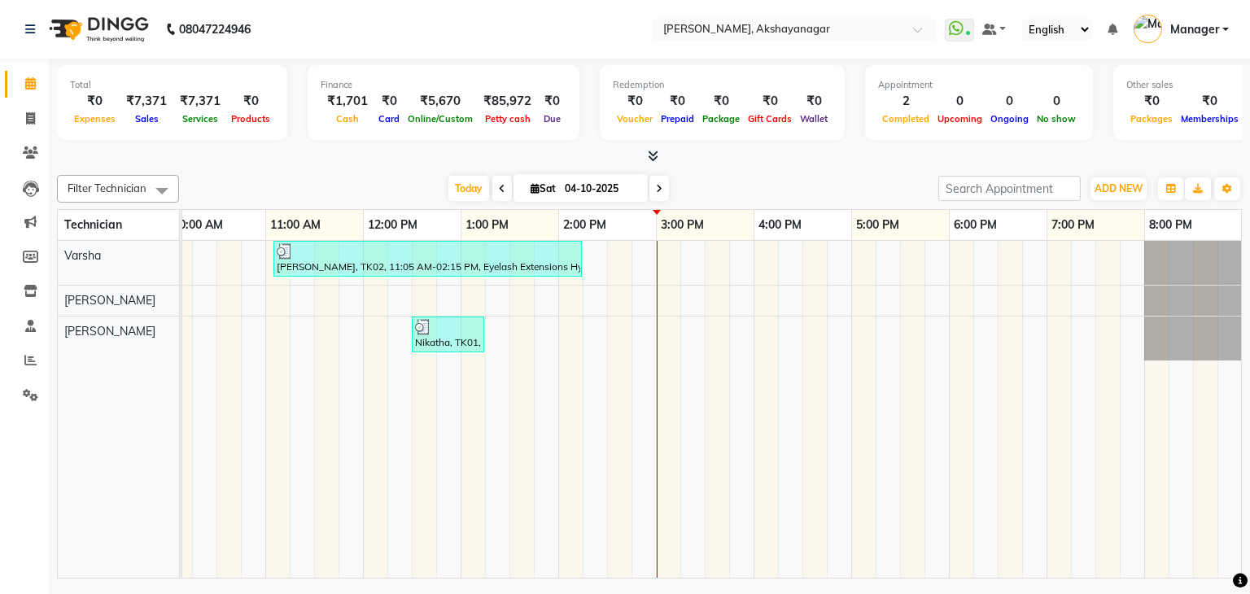
click at [325, 168] on div "Filter Technician Select All SAVITRI Varsha VERONICA Today Sat 04-10-2025 Toggl…" at bounding box center [649, 373] width 1184 height 410
click at [27, 121] on icon at bounding box center [30, 118] width 9 height 12
select select "service"
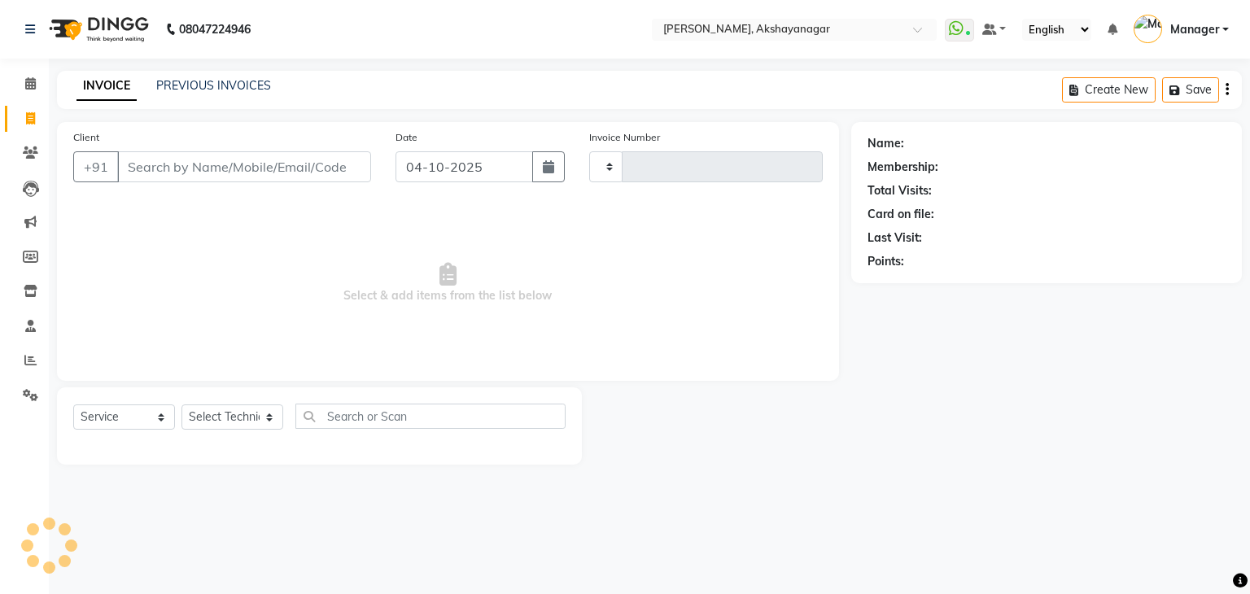
type input "0762"
select select "7395"
click at [233, 417] on select "Select Technician Manager [PERSON_NAME] [PERSON_NAME]" at bounding box center [232, 416] width 102 height 25
select select "91280"
click at [181, 405] on select "Select Technician Manager [PERSON_NAME] [PERSON_NAME]" at bounding box center [232, 416] width 102 height 25
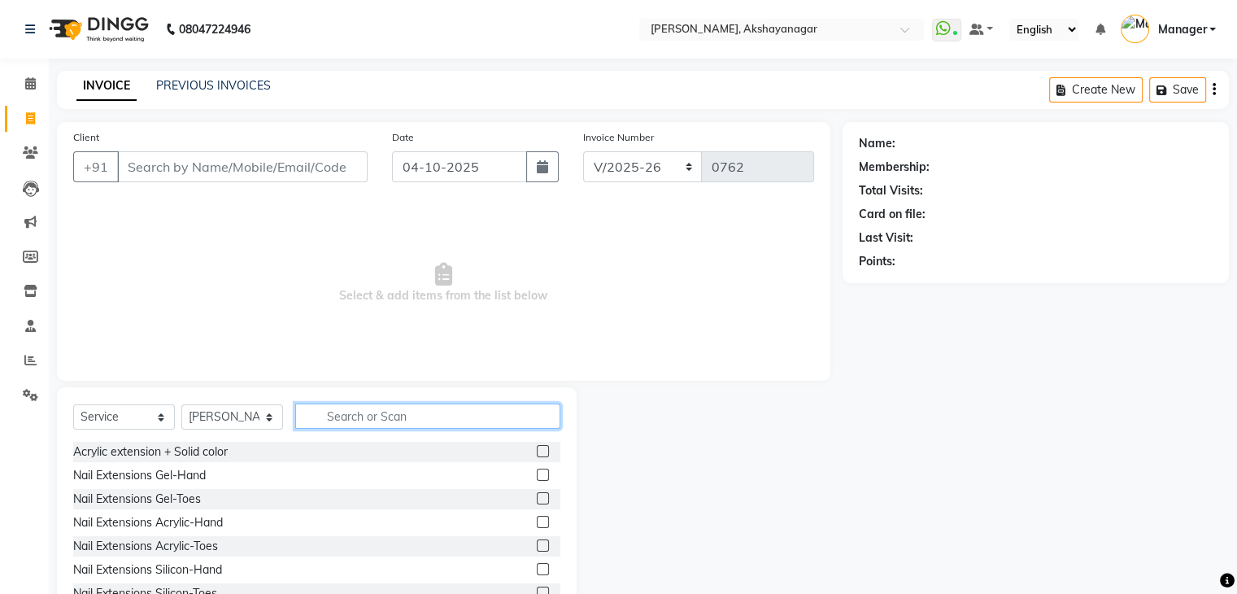
click at [349, 417] on input "text" at bounding box center [427, 415] width 265 height 25
type input "ACR"
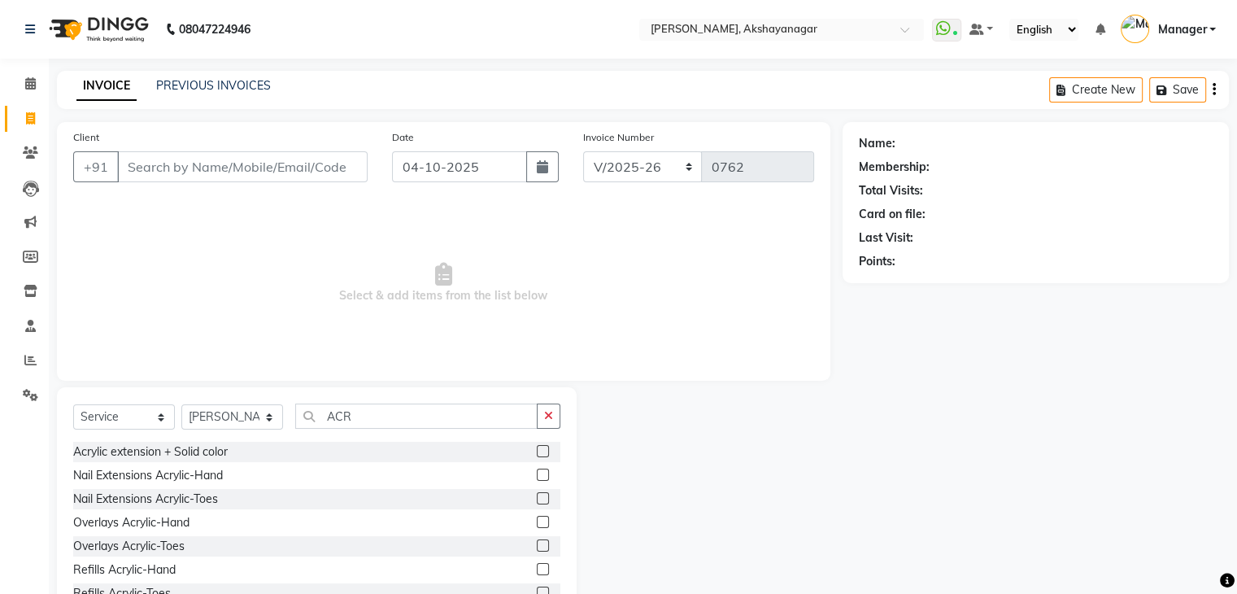
click at [537, 453] on label at bounding box center [543, 451] width 12 height 12
click at [537, 453] on input "checkbox" at bounding box center [542, 452] width 11 height 11
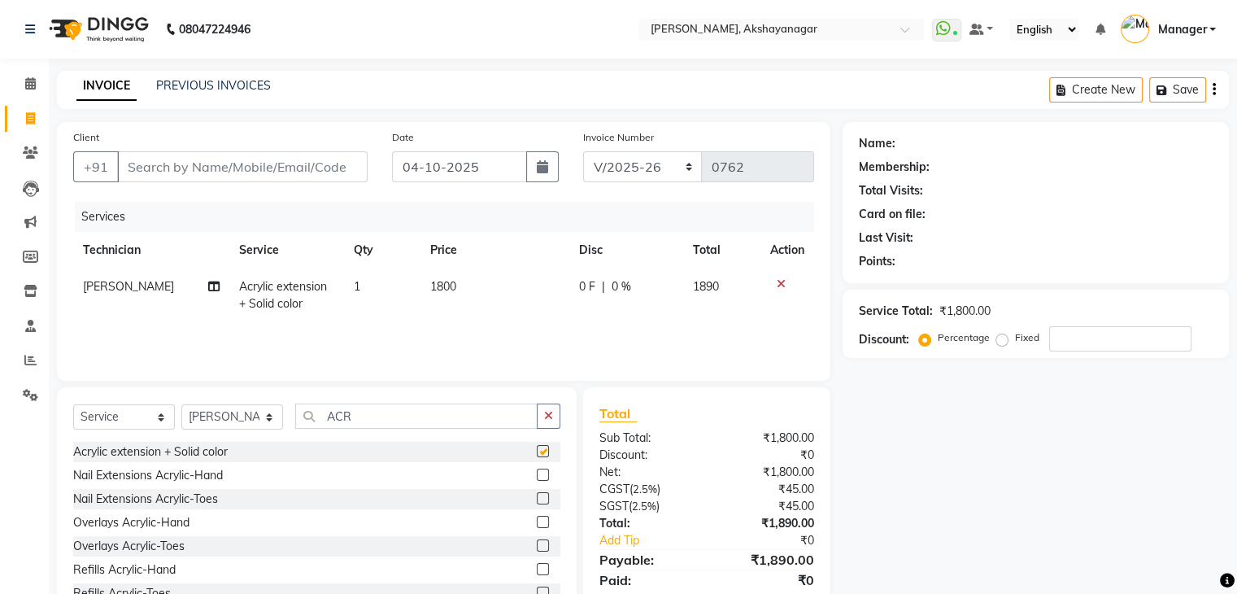
checkbox input "false"
click at [374, 420] on input "ACR" at bounding box center [416, 415] width 242 height 25
type input "A"
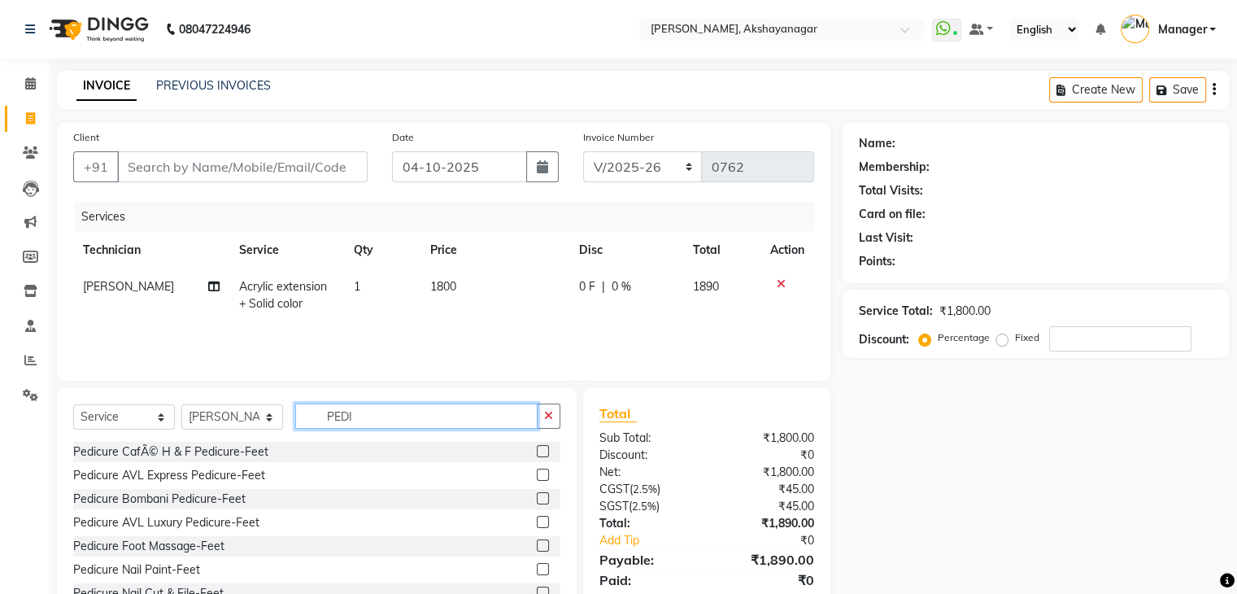
type input "PEDI"
click at [781, 285] on icon at bounding box center [781, 283] width 9 height 11
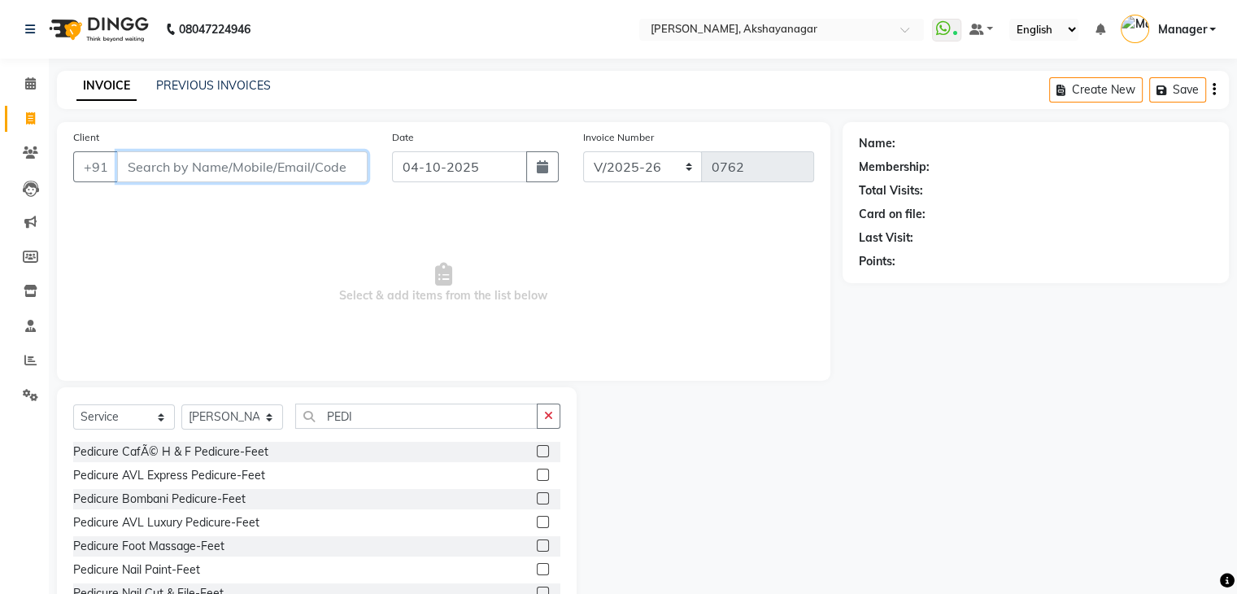
click at [296, 171] on input "Client" at bounding box center [242, 166] width 251 height 31
type input "A"
click at [380, 441] on div "Select Service Product Membership Package Voucher Prepaid Gift Card Select Tech…" at bounding box center [316, 422] width 487 height 38
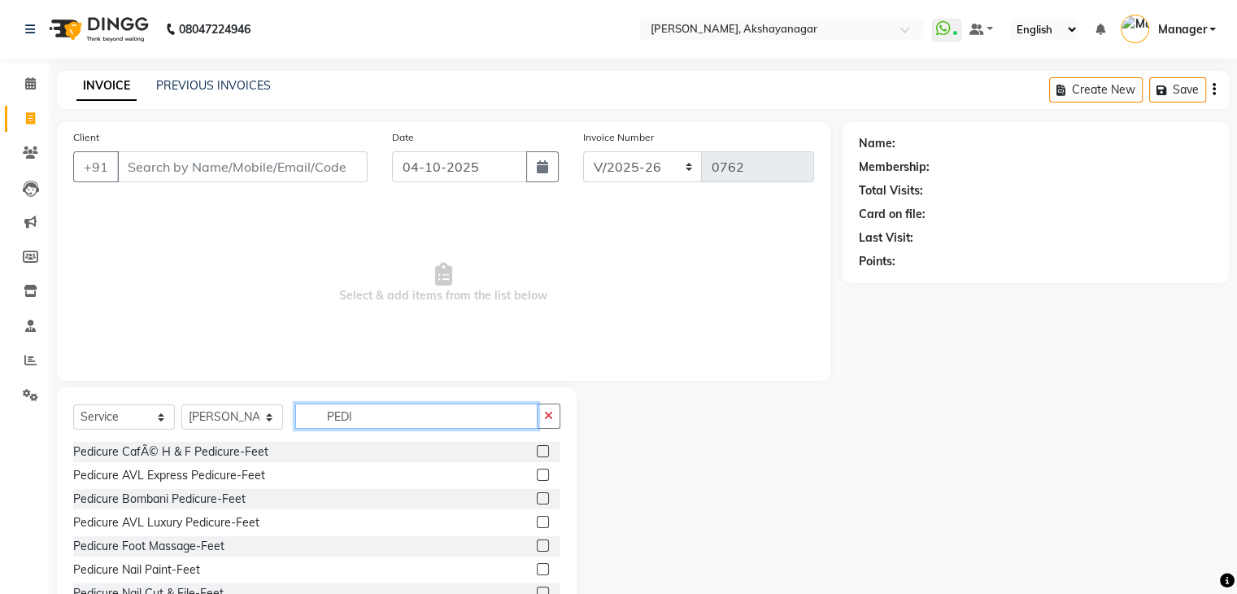
click at [388, 414] on input "PEDI" at bounding box center [416, 415] width 242 height 25
type input "P"
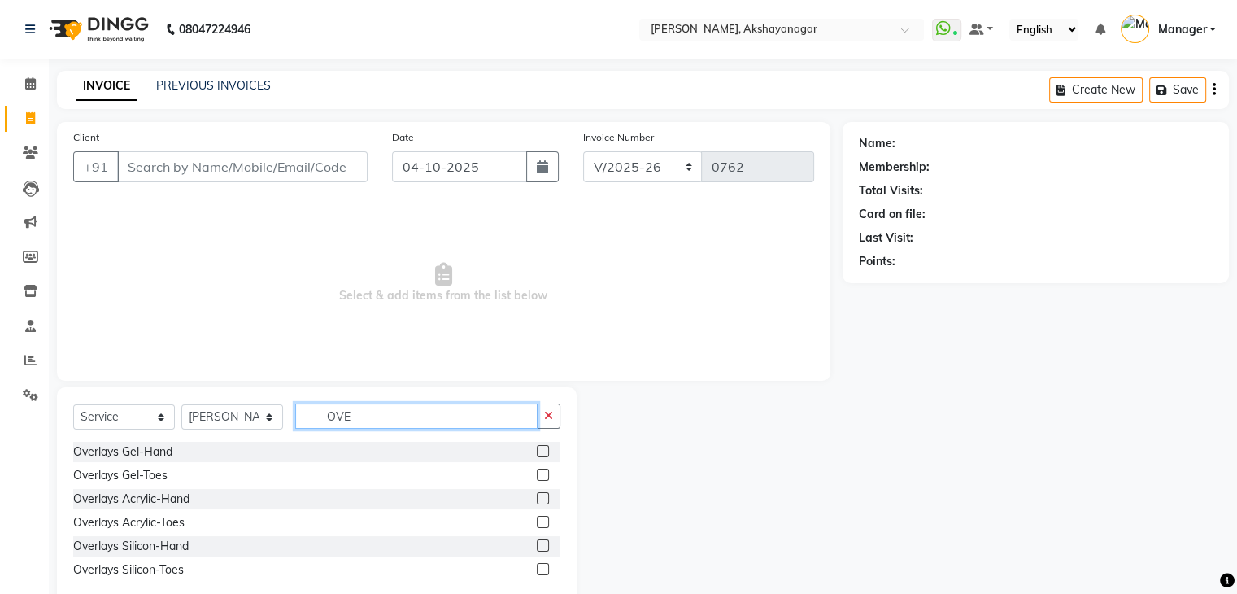
type input "OVE"
click at [543, 495] on label at bounding box center [543, 498] width 12 height 12
click at [543, 495] on input "checkbox" at bounding box center [542, 499] width 11 height 11
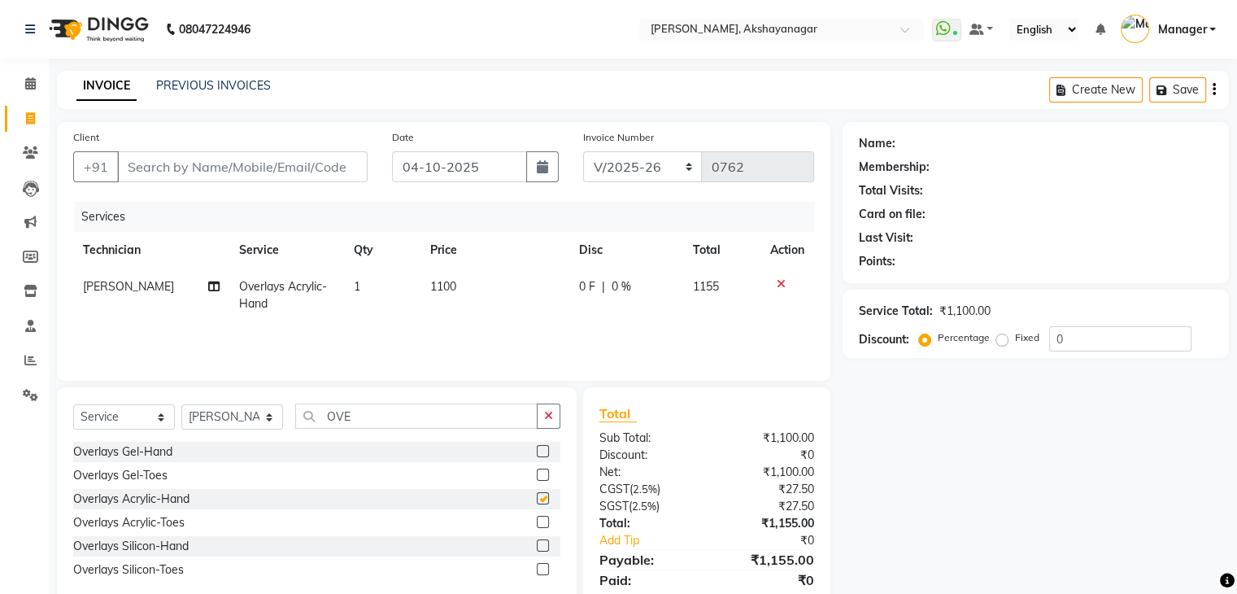
checkbox input "false"
click at [364, 408] on input "OVE" at bounding box center [416, 415] width 242 height 25
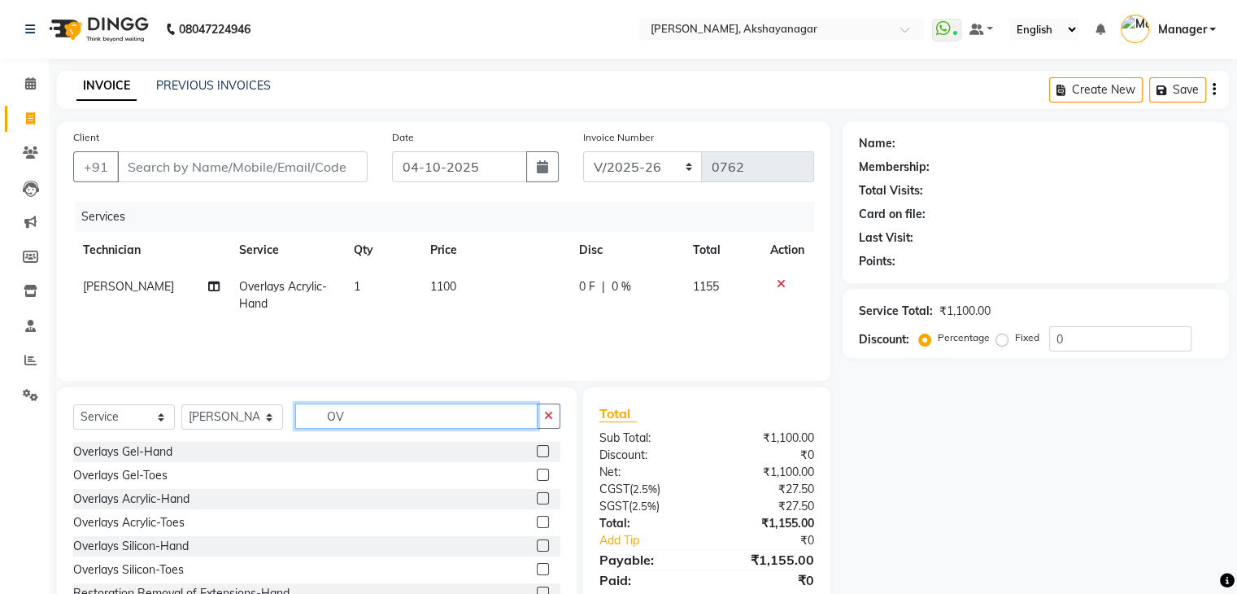
type input "O"
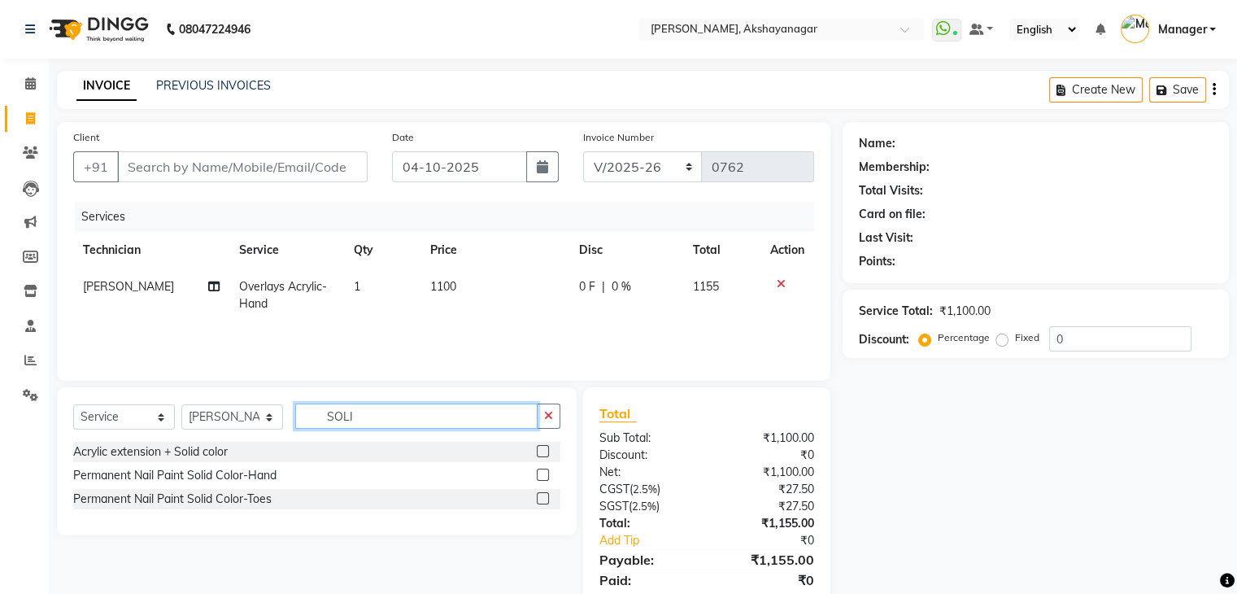
type input "SOLI"
click at [539, 476] on label at bounding box center [543, 475] width 12 height 12
click at [539, 476] on input "checkbox" at bounding box center [542, 475] width 11 height 11
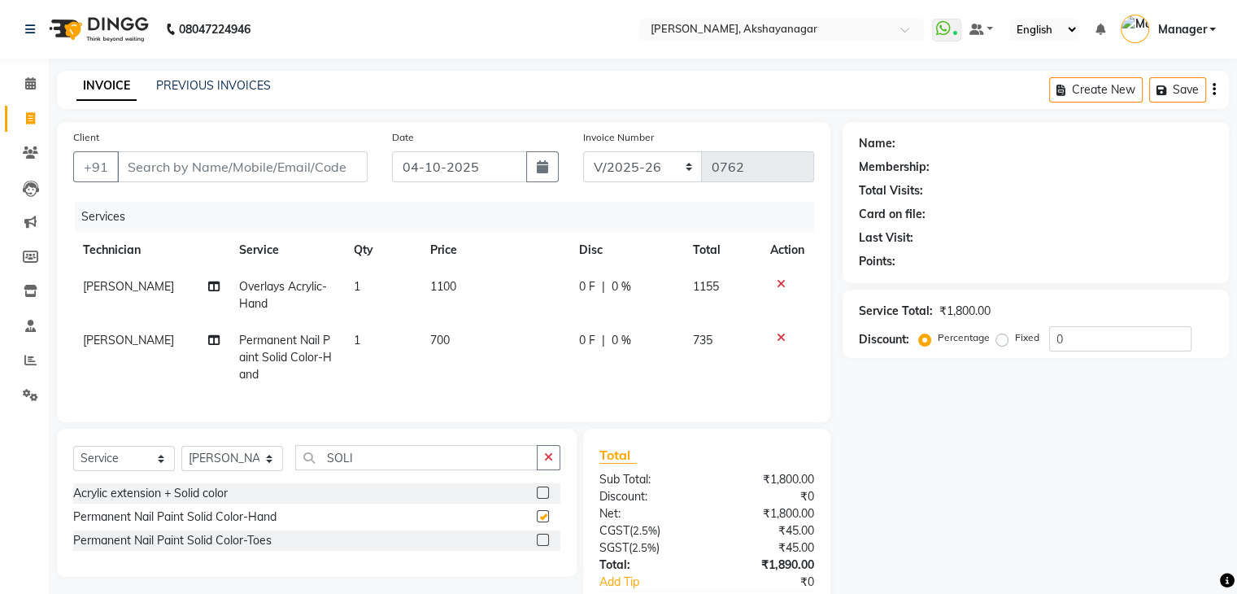
checkbox input "false"
click at [435, 470] on input "SOLI" at bounding box center [416, 457] width 242 height 25
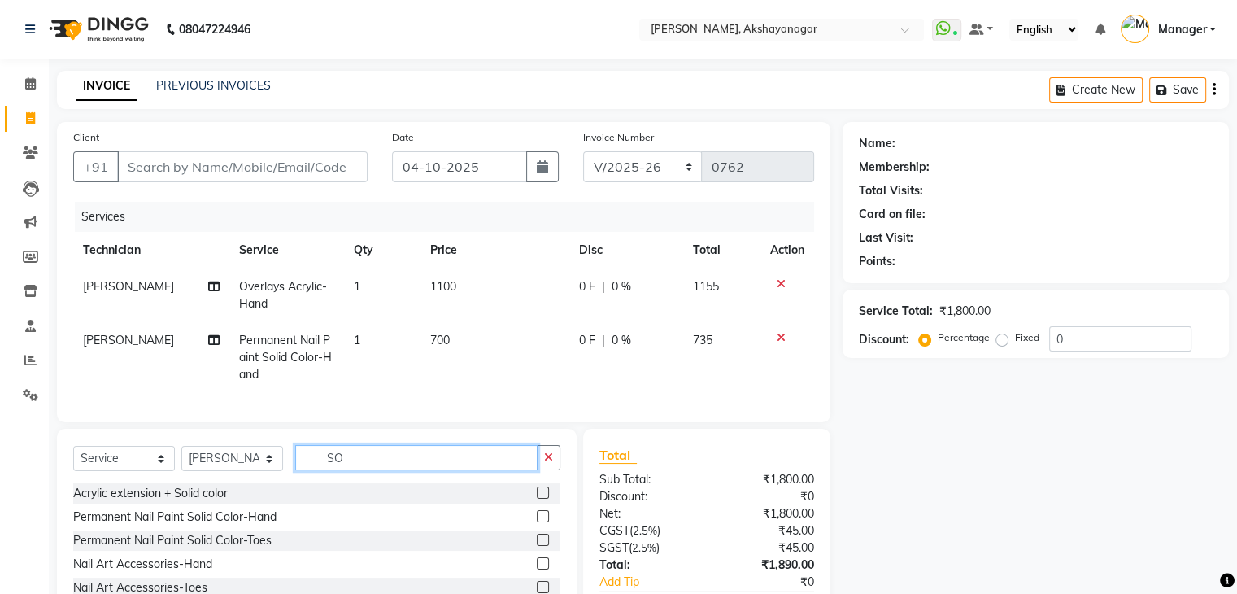
type input "S"
click at [356, 470] on input "text" at bounding box center [427, 457] width 265 height 25
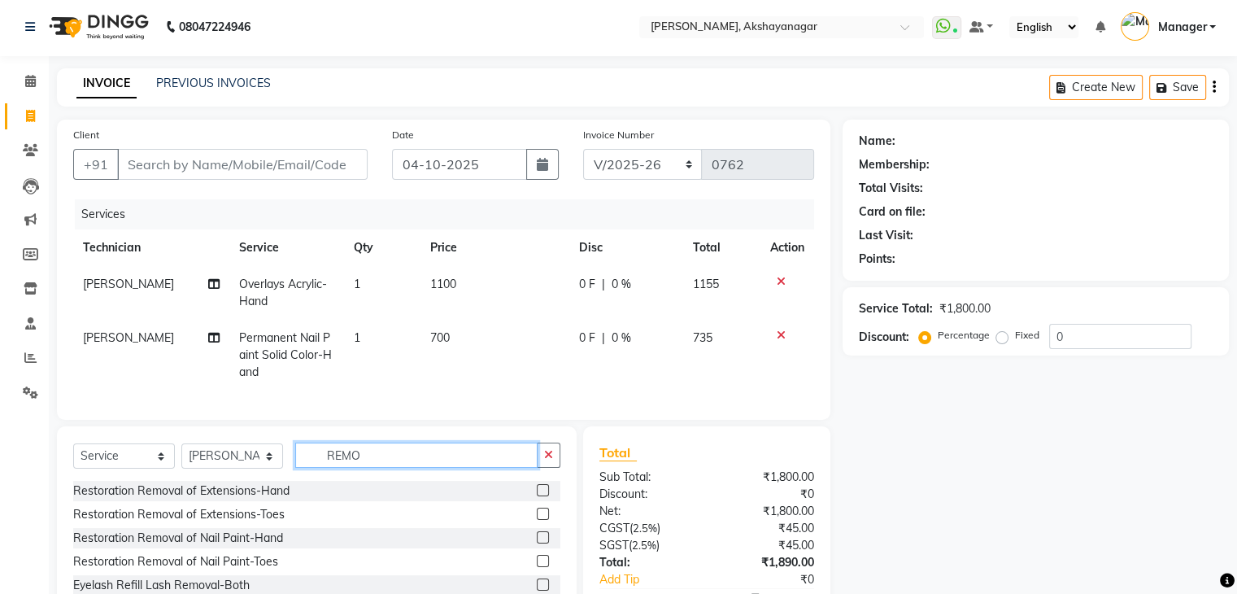
scroll to position [5, 0]
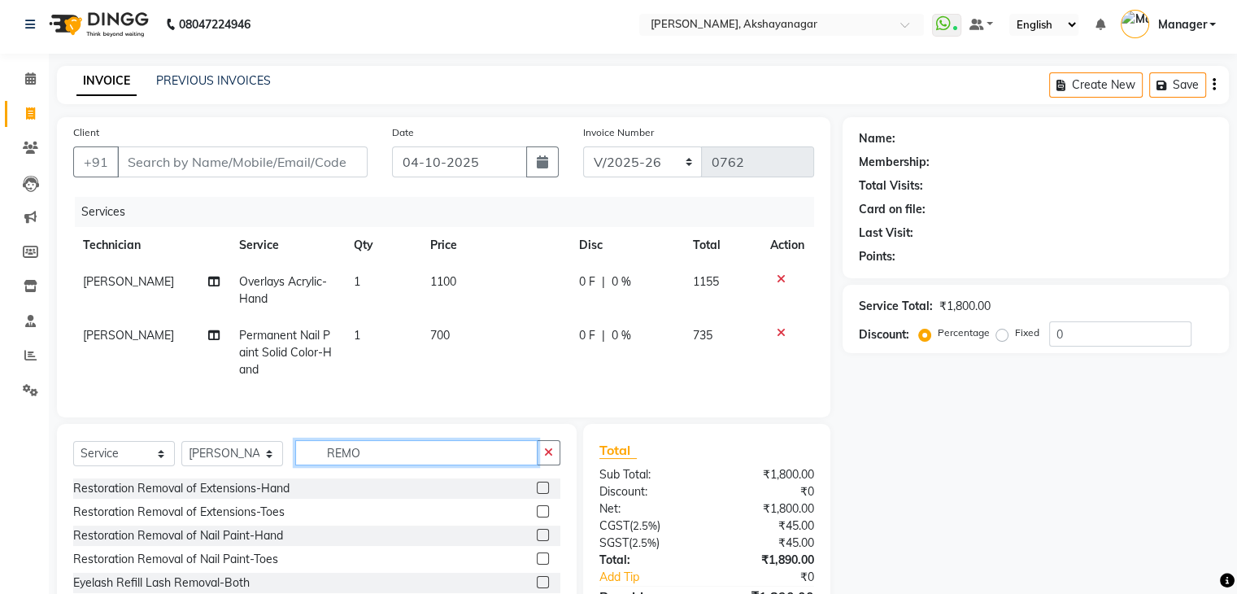
drag, startPoint x: 356, startPoint y: 477, endPoint x: 543, endPoint y: 547, distance: 199.3
click at [543, 547] on div "Select Service Product Membership Package Voucher Prepaid Gift Card Select Tech…" at bounding box center [317, 521] width 520 height 195
type input "REMO"
click at [543, 541] on label at bounding box center [543, 535] width 12 height 12
click at [543, 541] on input "checkbox" at bounding box center [542, 535] width 11 height 11
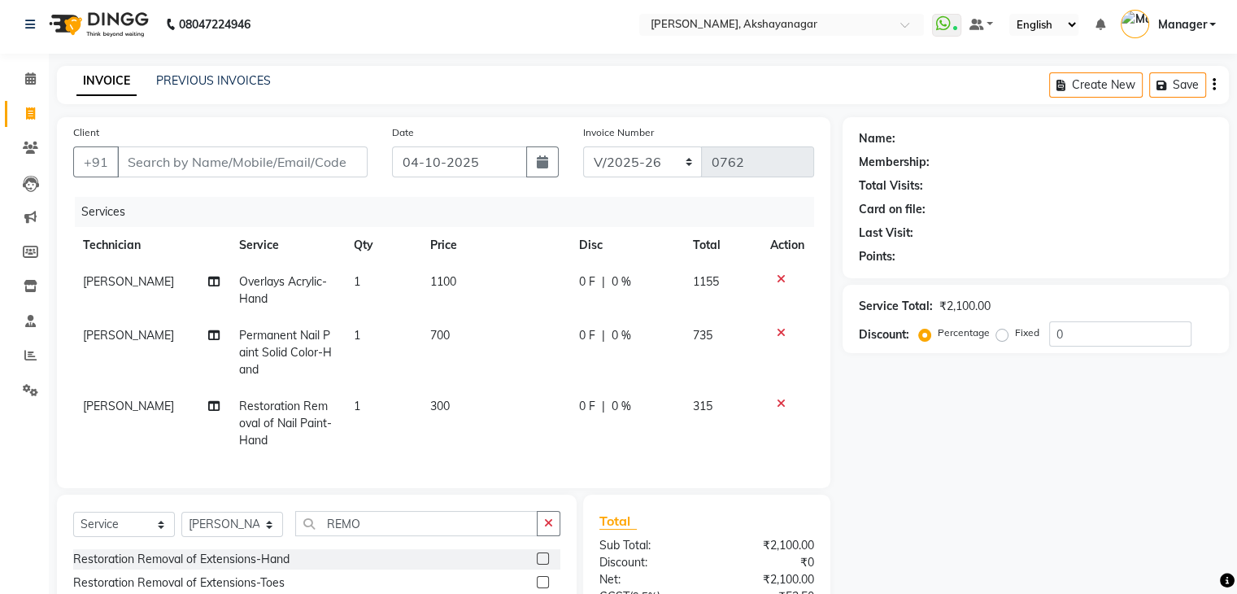
checkbox input "false"
click at [124, 408] on span "[PERSON_NAME]" at bounding box center [128, 406] width 91 height 15
select select "91280"
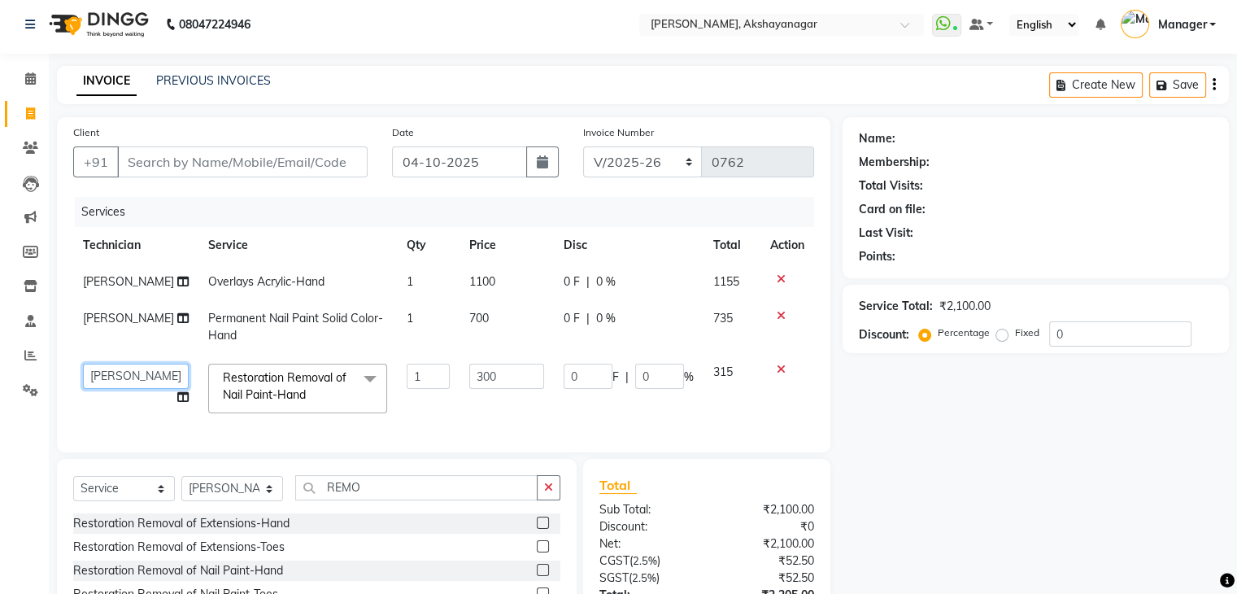
click at [141, 382] on select "Manager SAVITRI Varsha VERONICA" at bounding box center [136, 376] width 106 height 25
select select "88607"
click at [373, 500] on input "REMO" at bounding box center [416, 487] width 242 height 25
click at [117, 321] on span "[PERSON_NAME]" at bounding box center [128, 318] width 91 height 15
select select "91280"
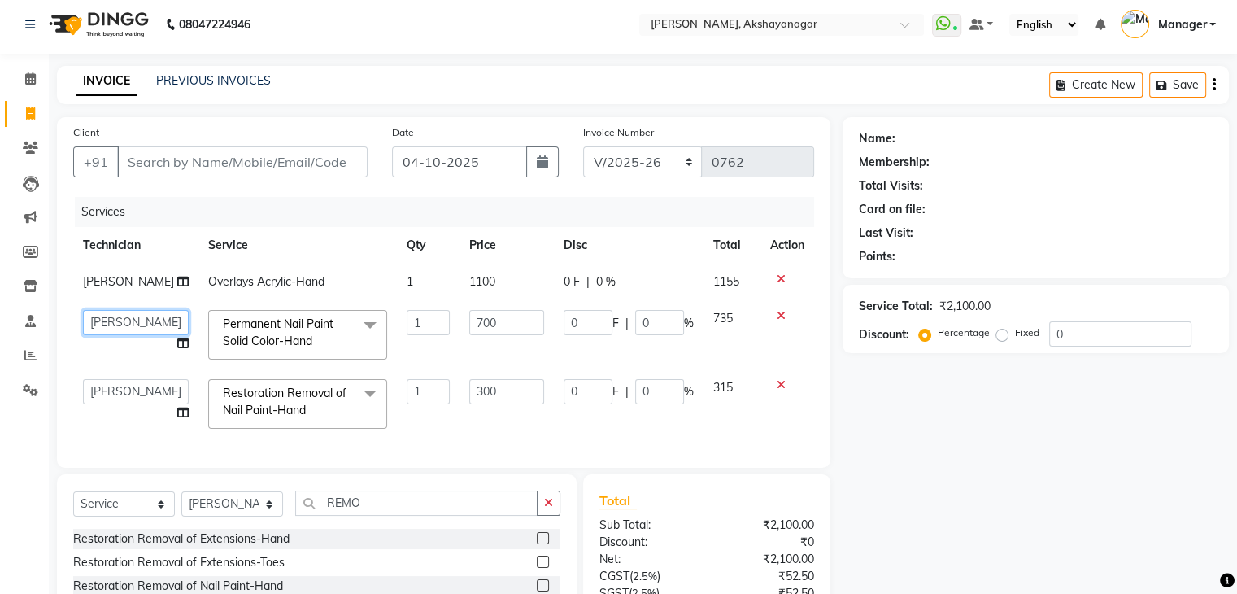
click at [133, 319] on select "Manager SAVITRI Varsha VERONICA" at bounding box center [136, 322] width 106 height 25
select select "86675"
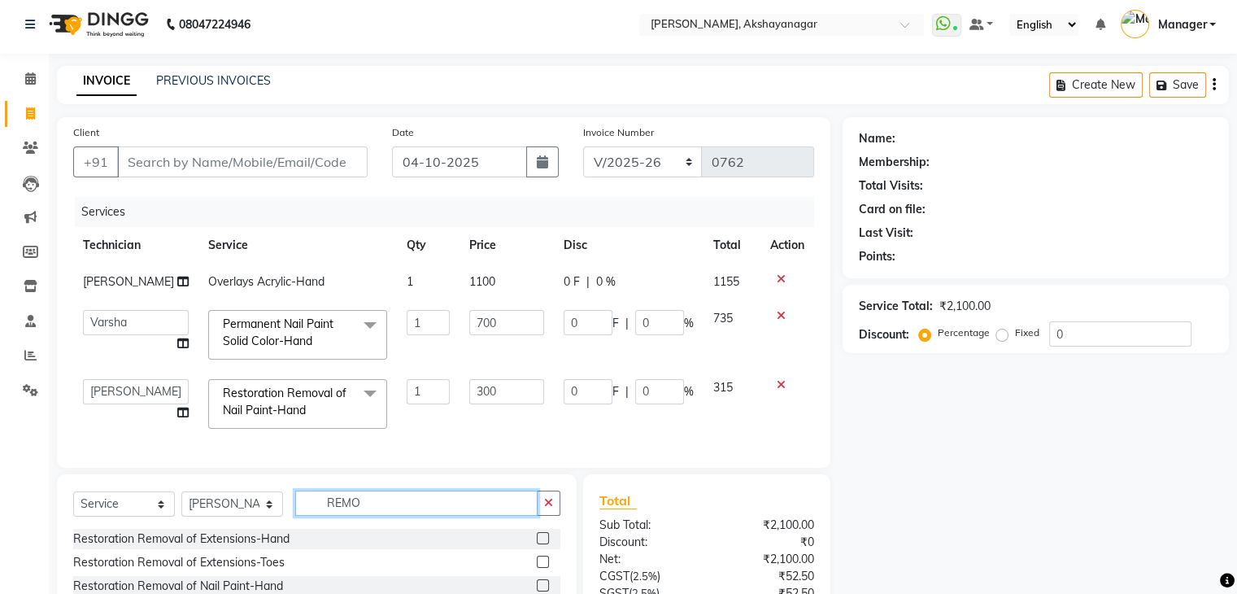
click at [397, 514] on input "REMO" at bounding box center [416, 503] width 242 height 25
type input "R"
type input "PEDI"
click at [537, 544] on label at bounding box center [543, 538] width 12 height 12
click at [537, 544] on input "checkbox" at bounding box center [542, 539] width 11 height 11
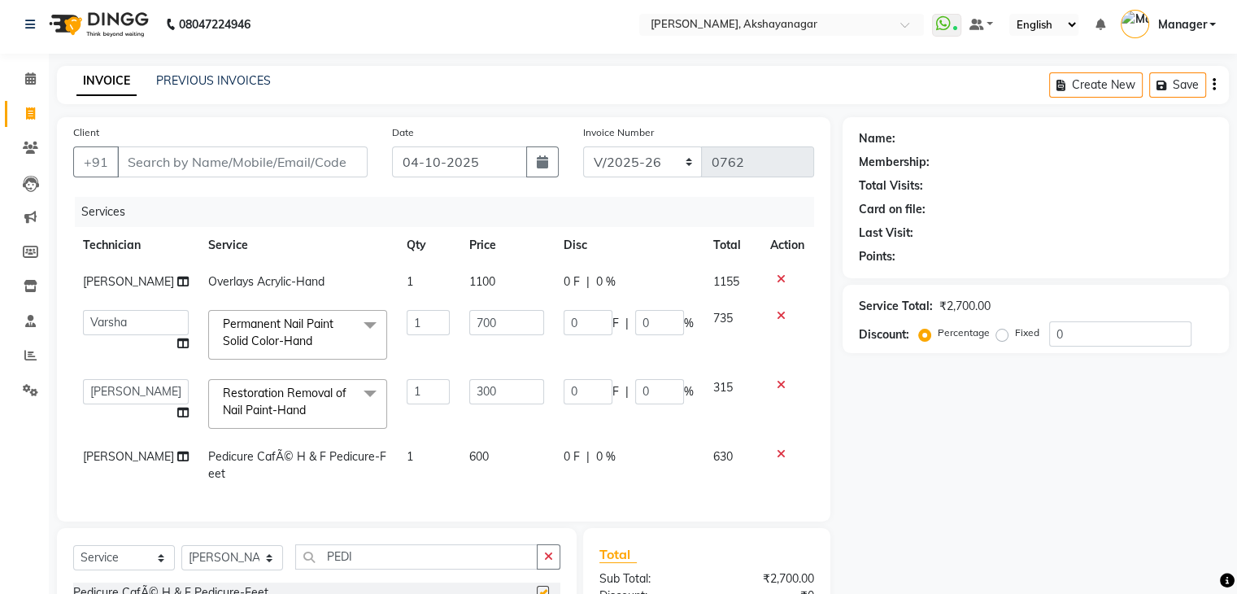
checkbox input "false"
click at [121, 456] on span "[PERSON_NAME]" at bounding box center [128, 456] width 91 height 15
select select "91280"
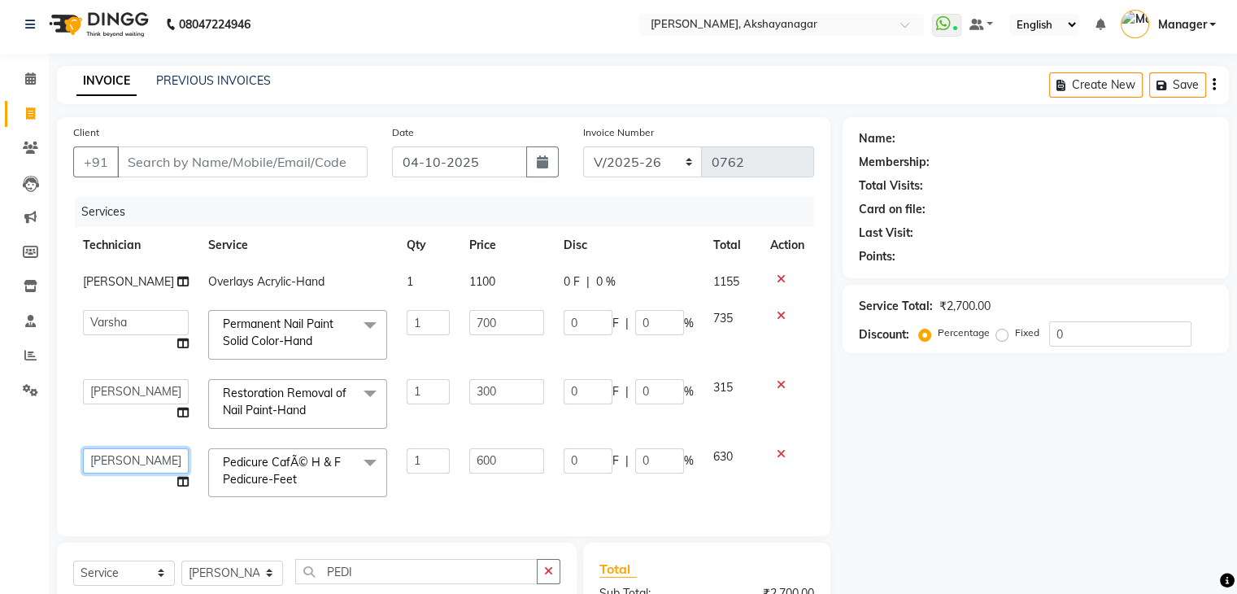
click at [122, 456] on select "Manager SAVITRI Varsha VERONICA" at bounding box center [136, 460] width 106 height 25
select select "88607"
click at [263, 199] on div "Services" at bounding box center [451, 212] width 752 height 30
click at [230, 164] on input "Client" at bounding box center [242, 161] width 251 height 31
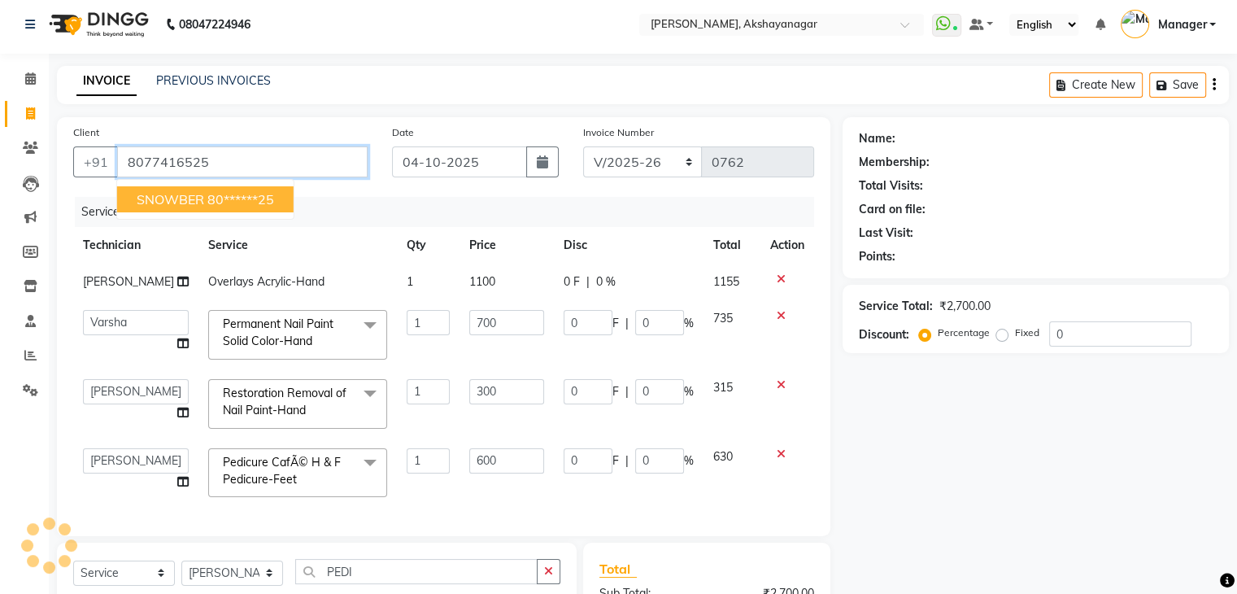
type input "8077416525"
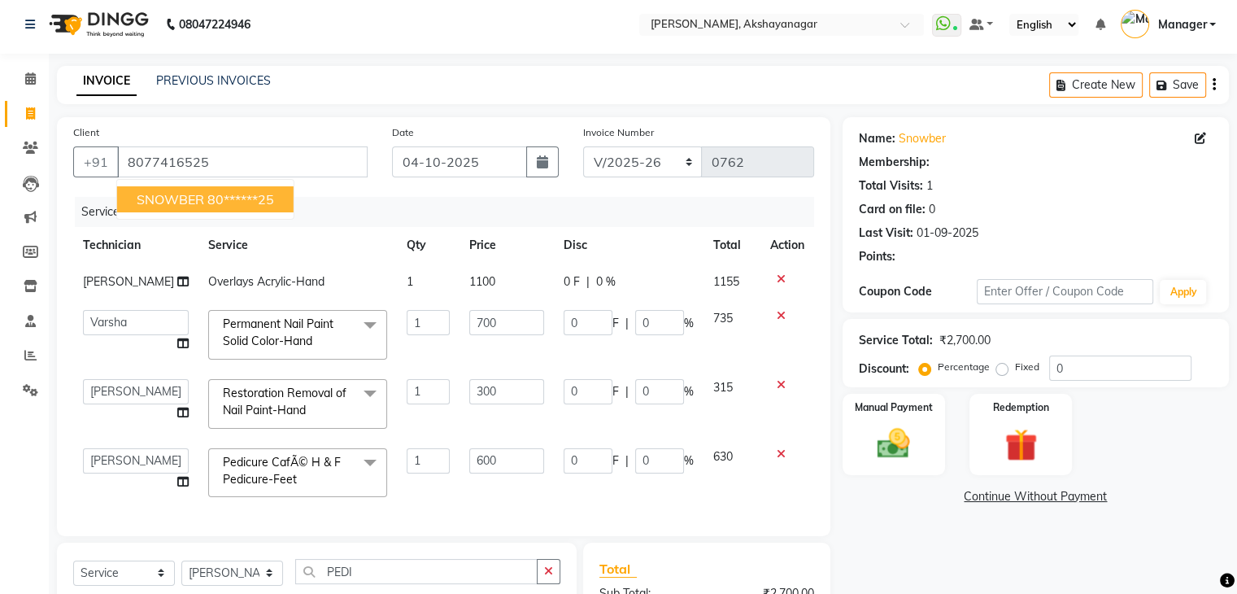
select select "1: Object"
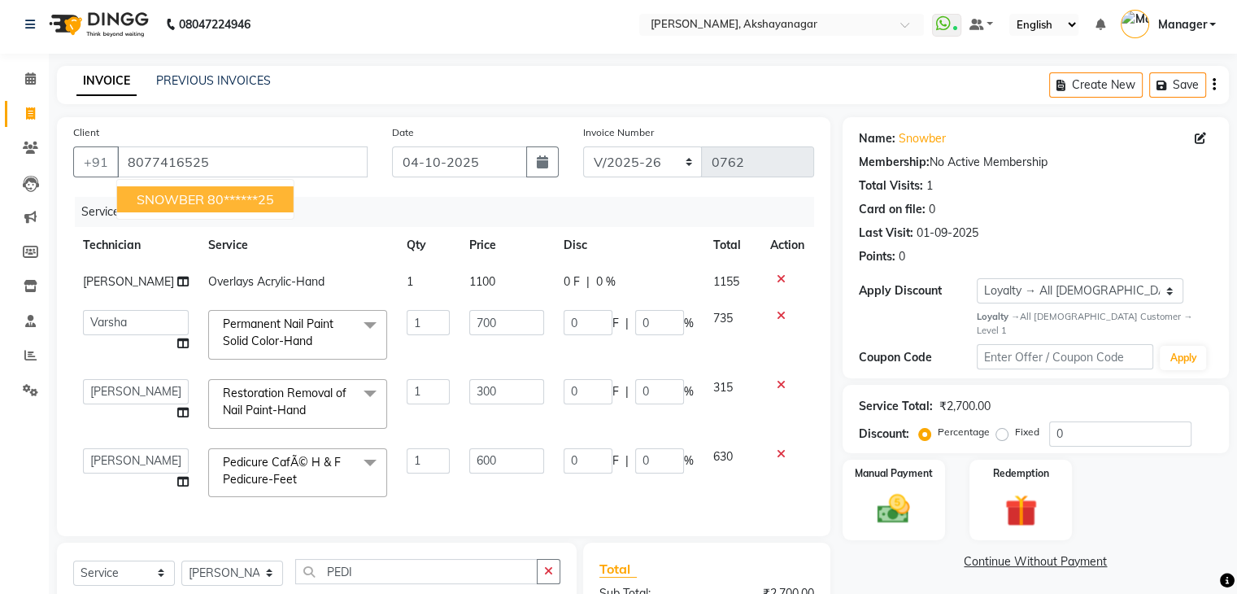
click at [185, 197] on span "SNOWBER" at bounding box center [171, 199] width 68 height 16
type input "80******25"
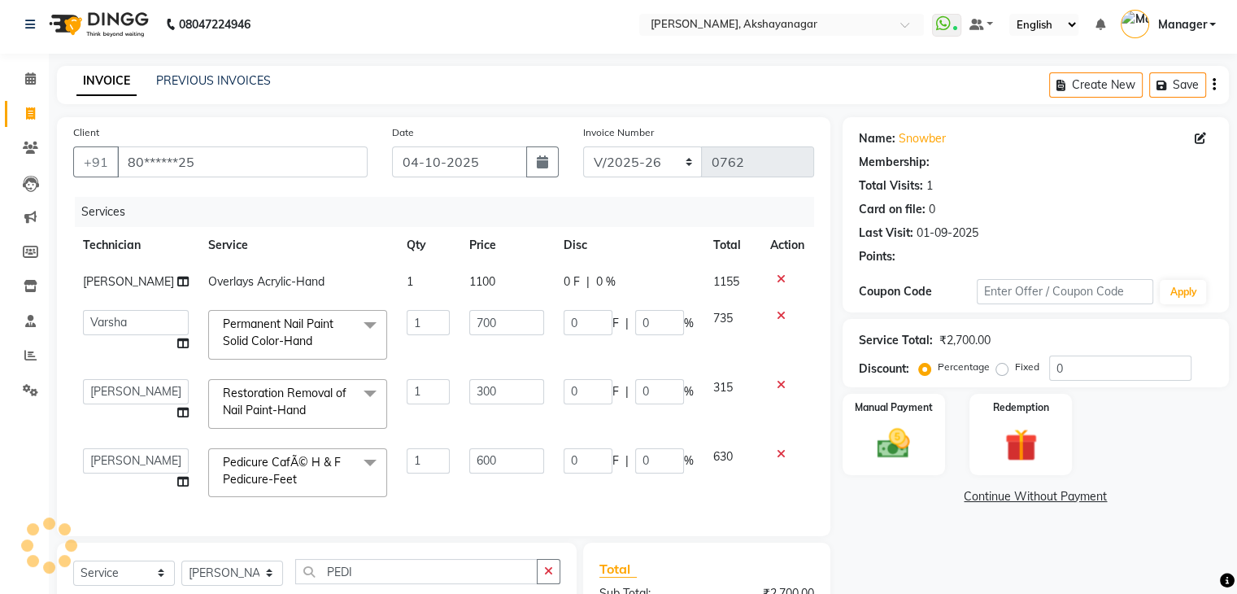
select select "1: Object"
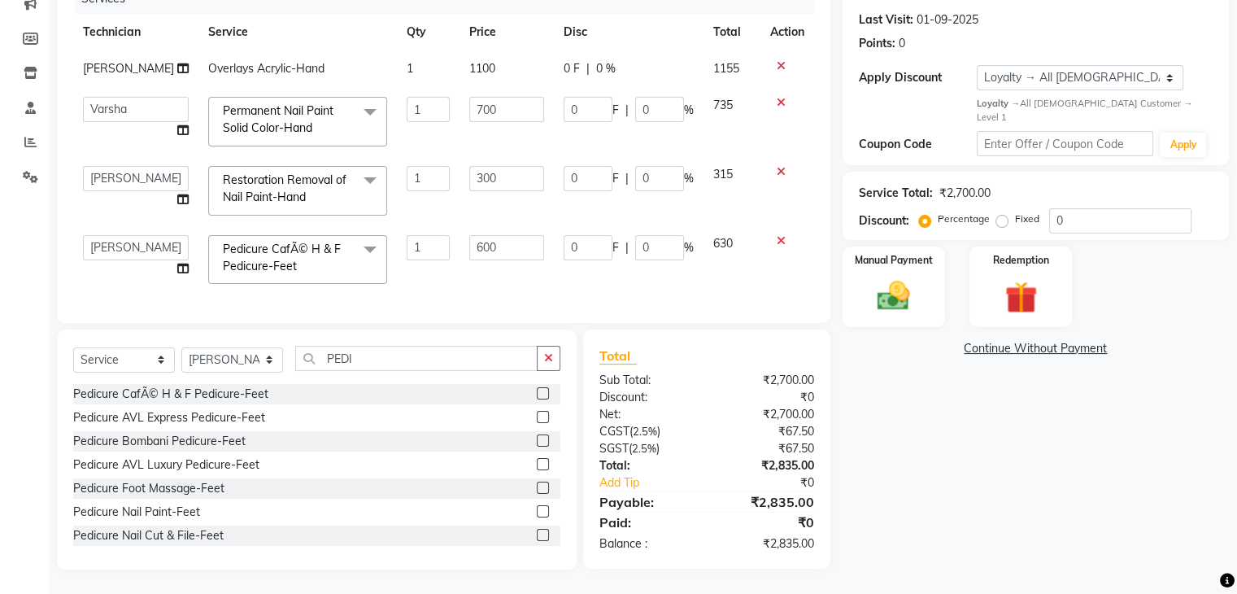
scroll to position [0, 0]
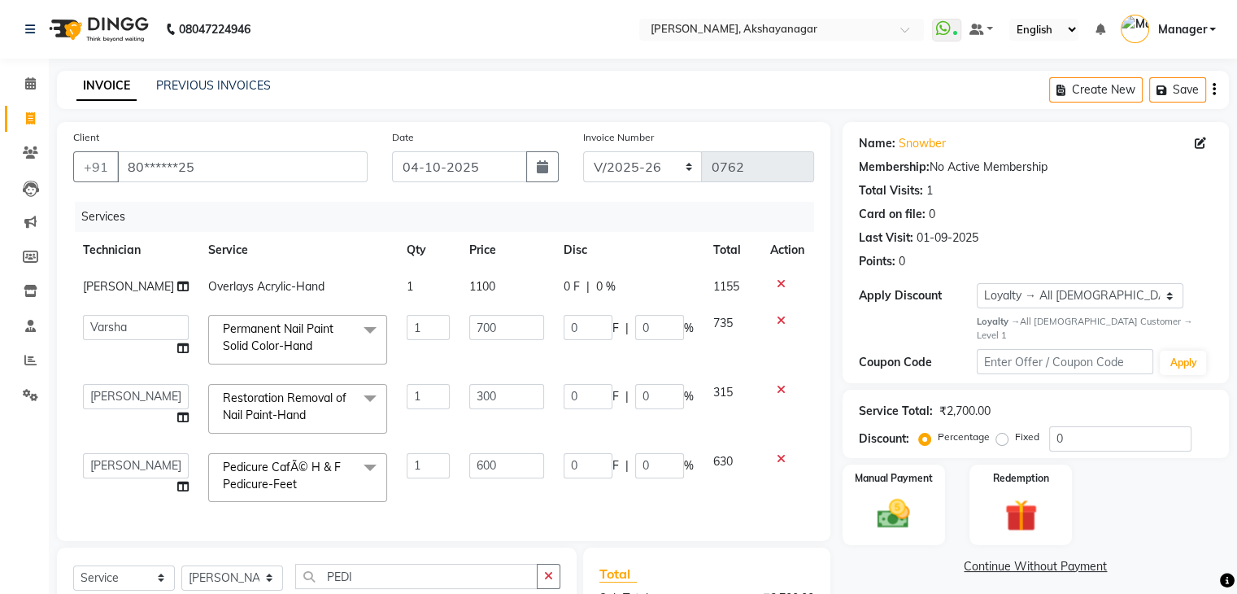
click at [777, 212] on div "Services" at bounding box center [451, 217] width 752 height 30
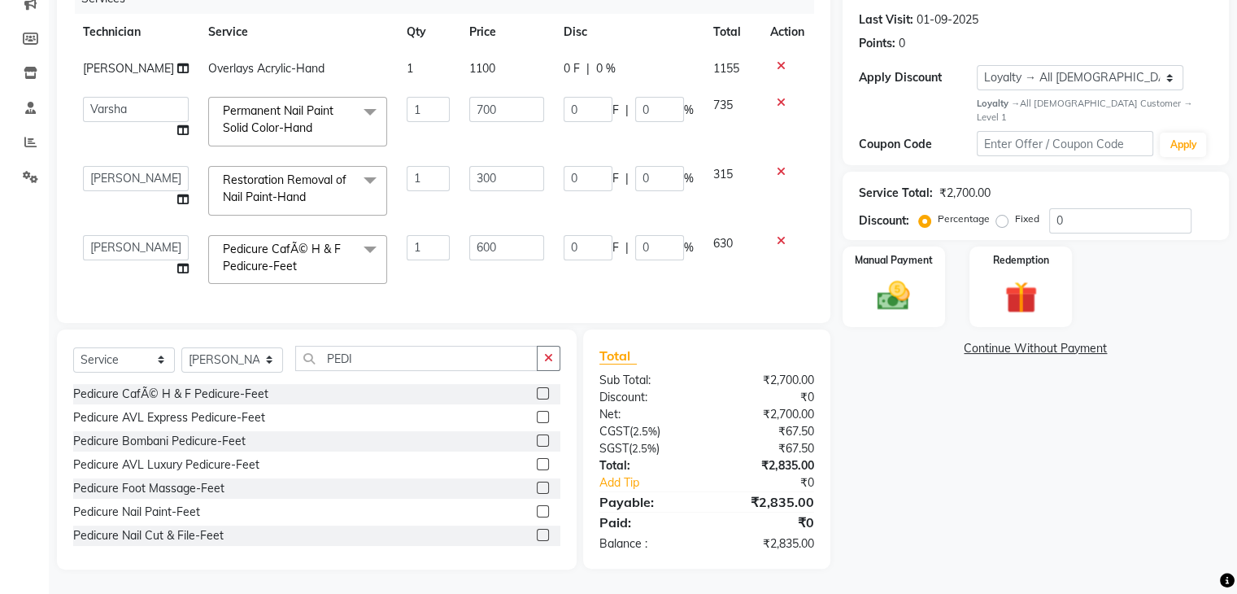
scroll to position [231, 0]
click at [912, 251] on label "Manual Payment" at bounding box center [893, 258] width 81 height 15
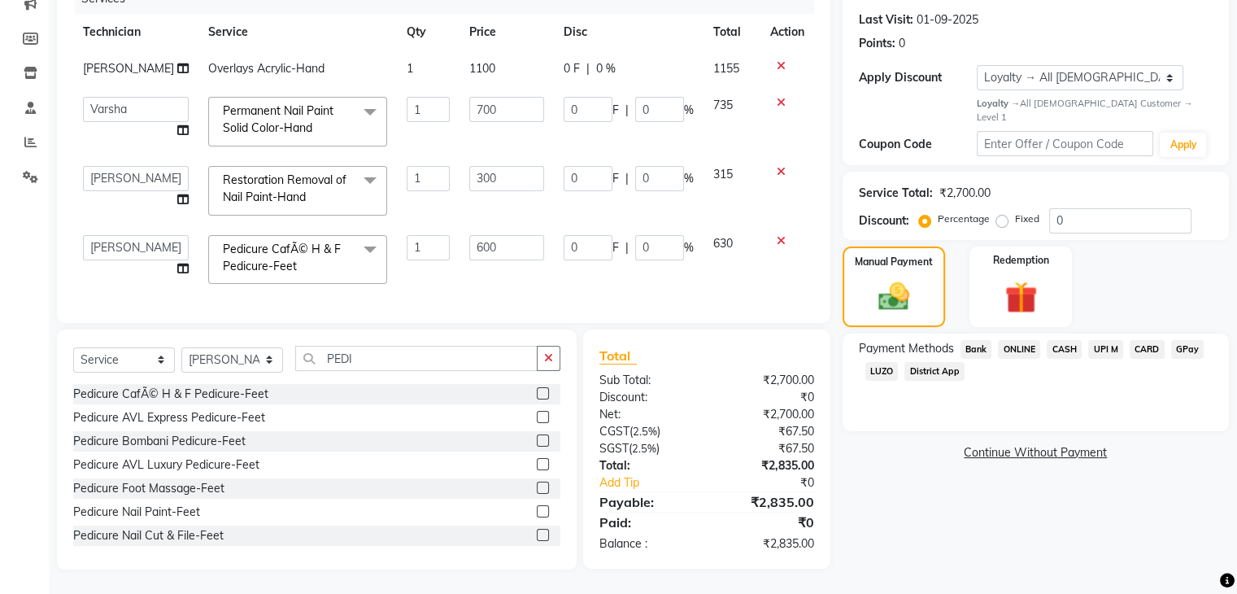
click at [1142, 340] on span "CARD" at bounding box center [1147, 349] width 35 height 19
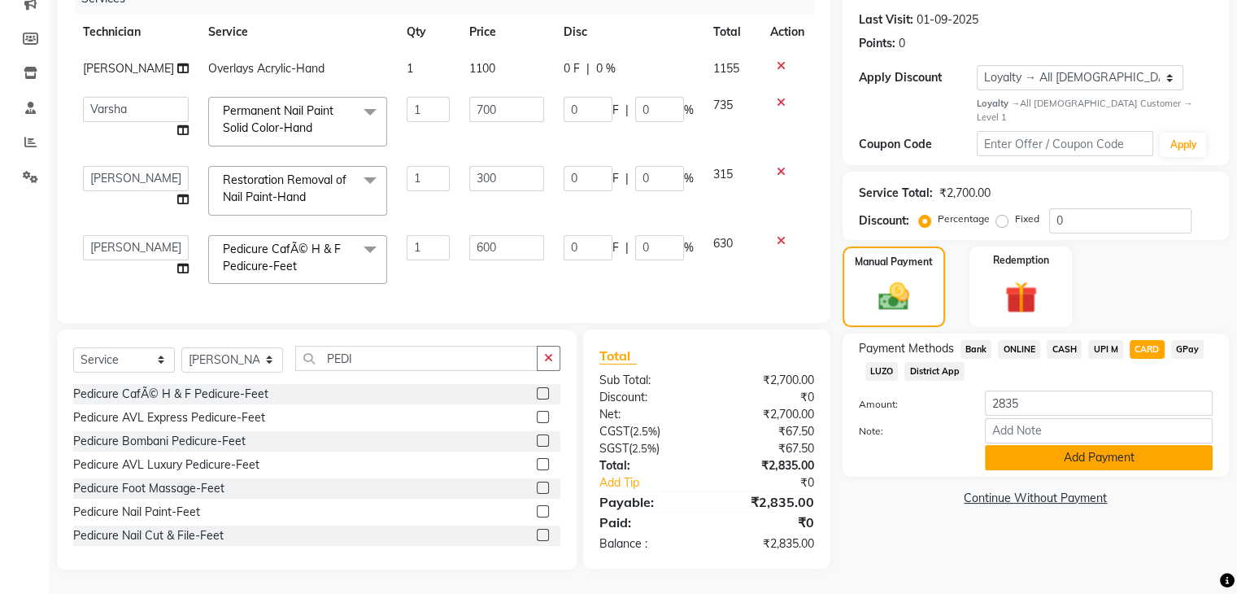
click at [1176, 445] on button "Add Payment" at bounding box center [1099, 457] width 228 height 25
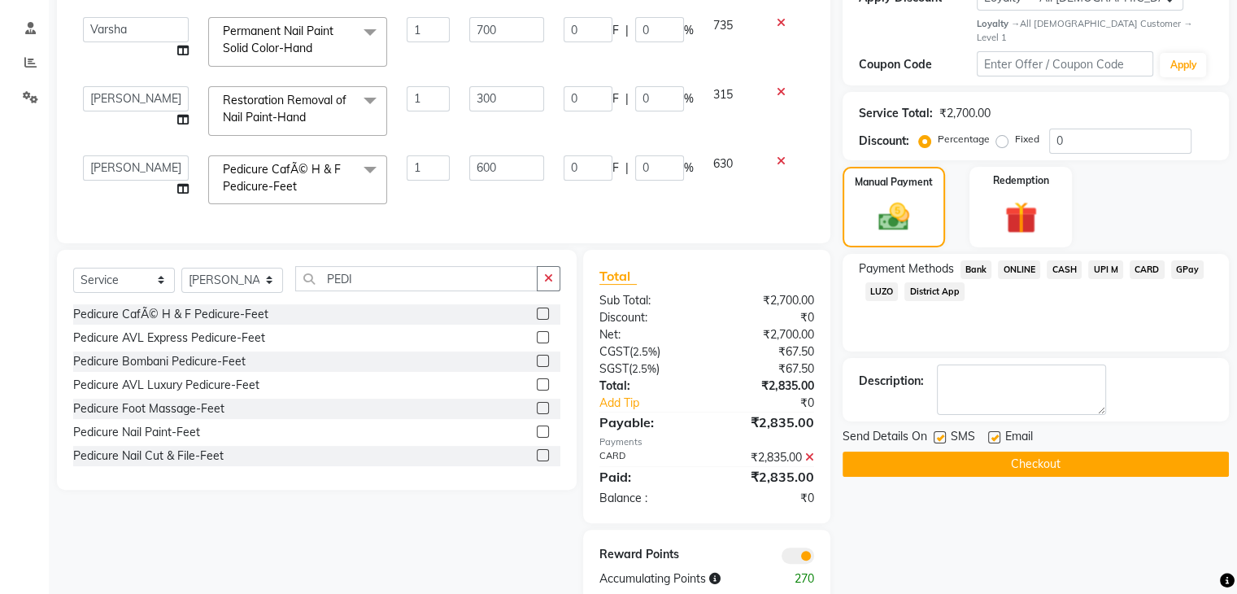
scroll to position [345, 0]
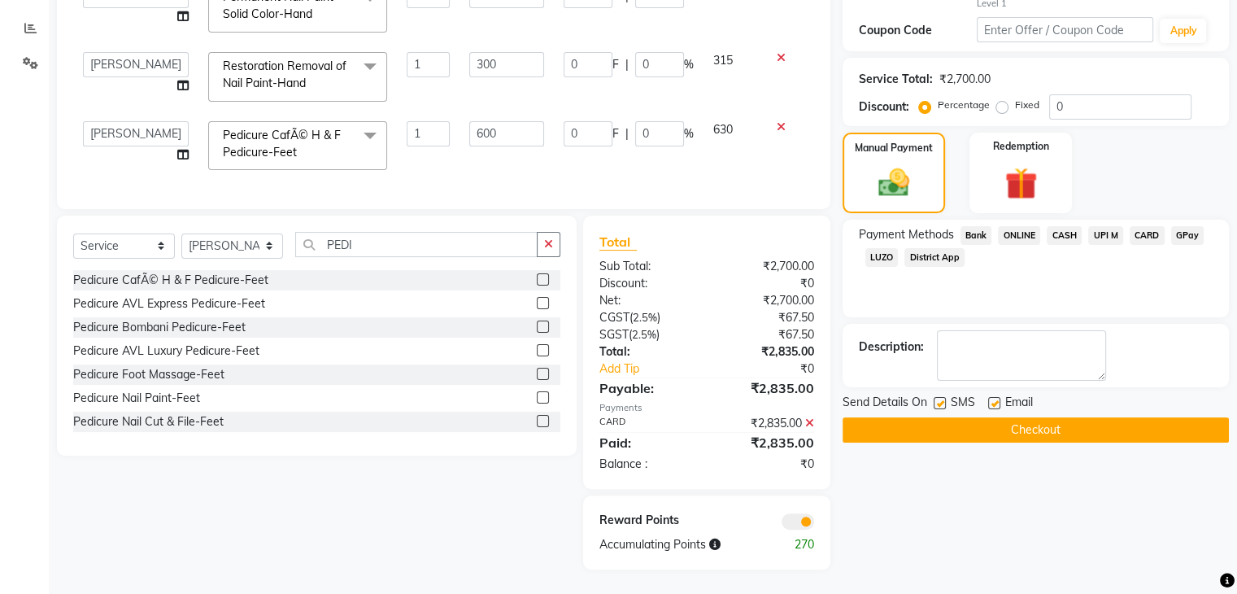
click at [1036, 417] on button "Checkout" at bounding box center [1036, 429] width 386 height 25
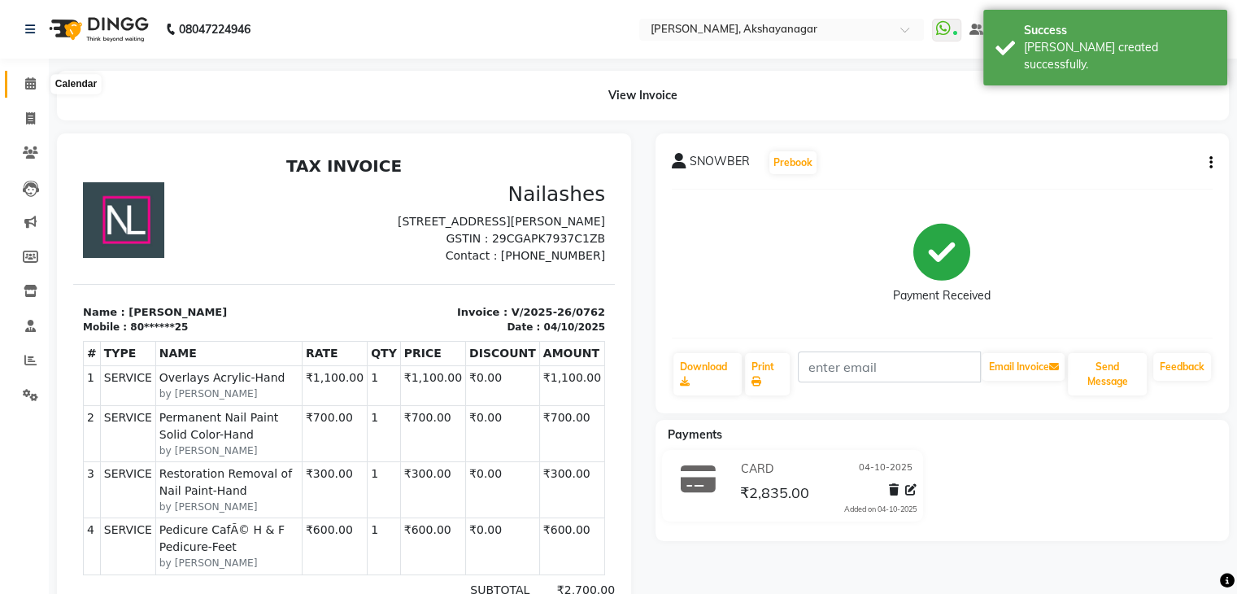
click at [33, 85] on icon at bounding box center [30, 83] width 11 height 12
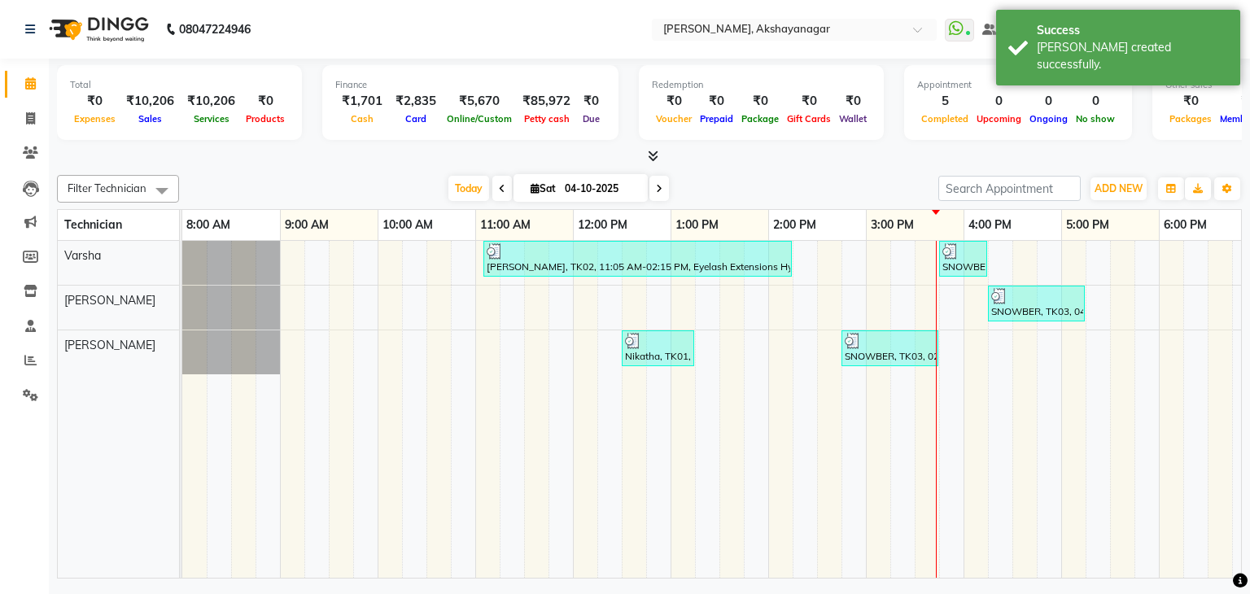
click at [312, 171] on div "Filter Technician Select All SAVITRI Varsha VERONICA Today Sat 04-10-2025 Toggl…" at bounding box center [649, 373] width 1184 height 410
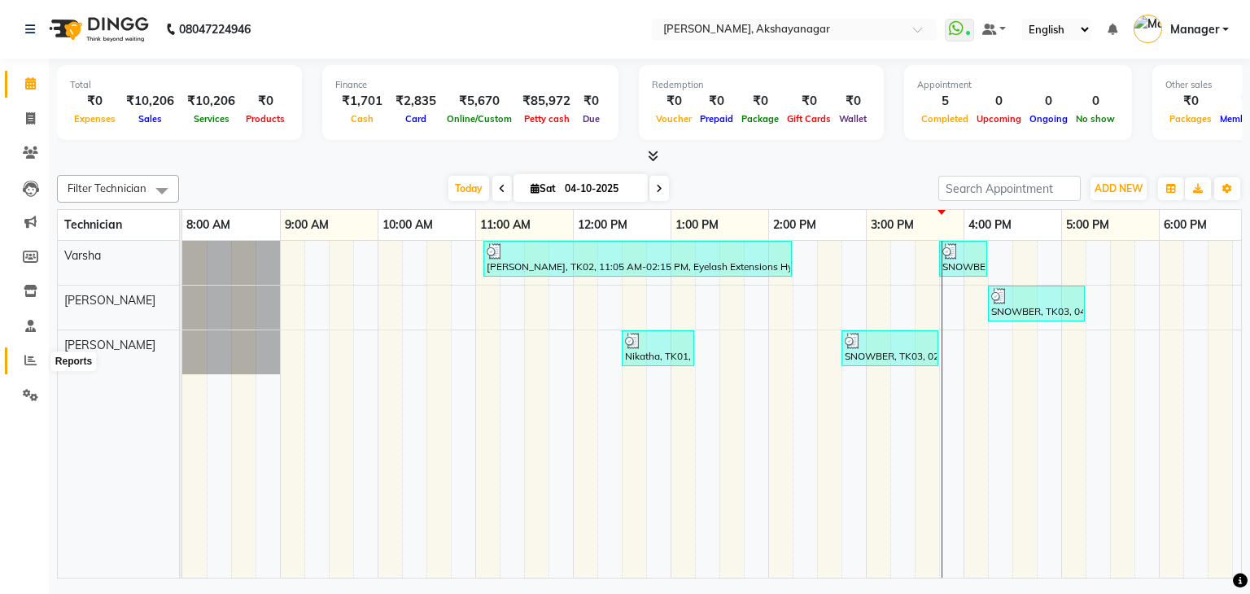
click at [28, 369] on span at bounding box center [30, 360] width 28 height 19
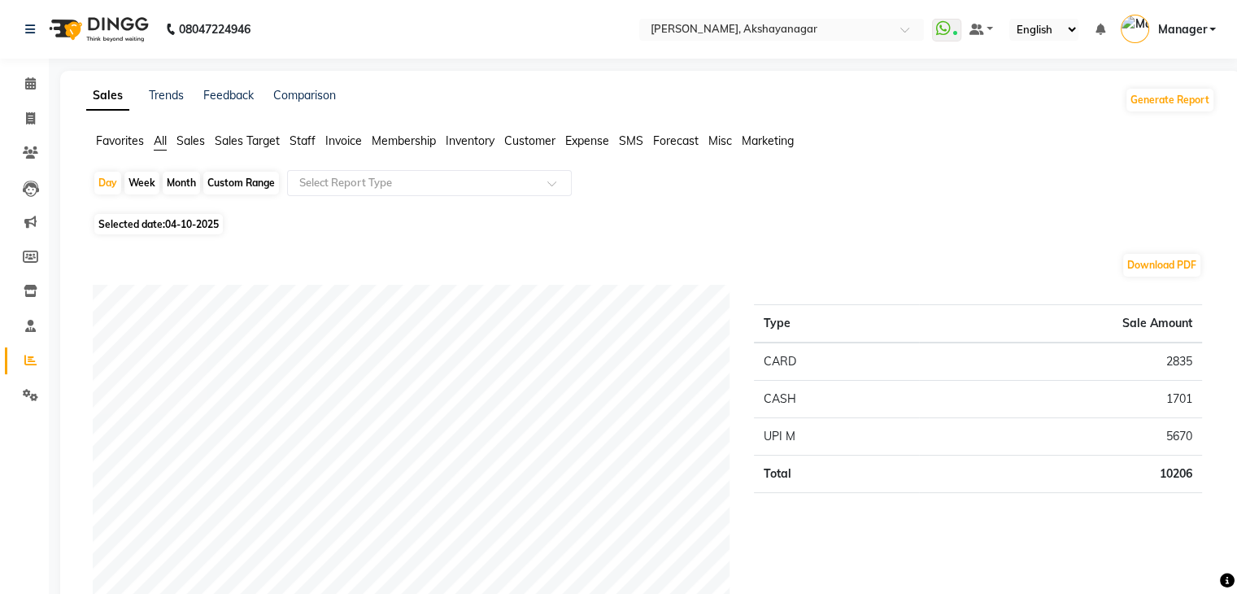
click at [303, 140] on span "Staff" at bounding box center [303, 140] width 26 height 15
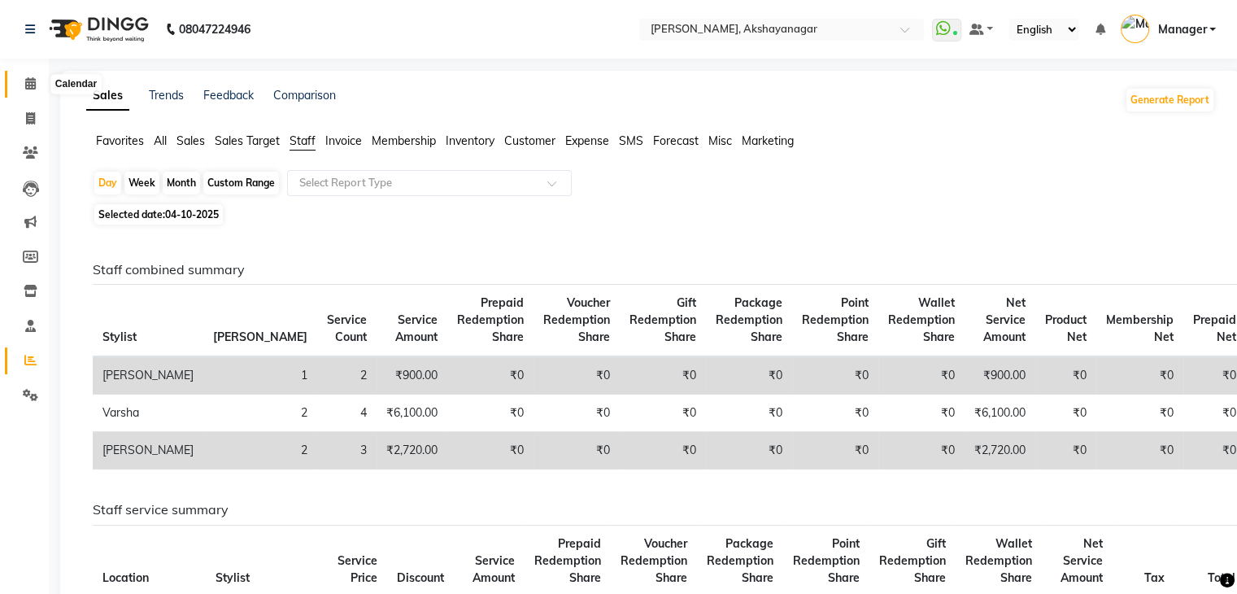
click at [30, 79] on icon at bounding box center [30, 83] width 11 height 12
